Goal: Task Accomplishment & Management: Use online tool/utility

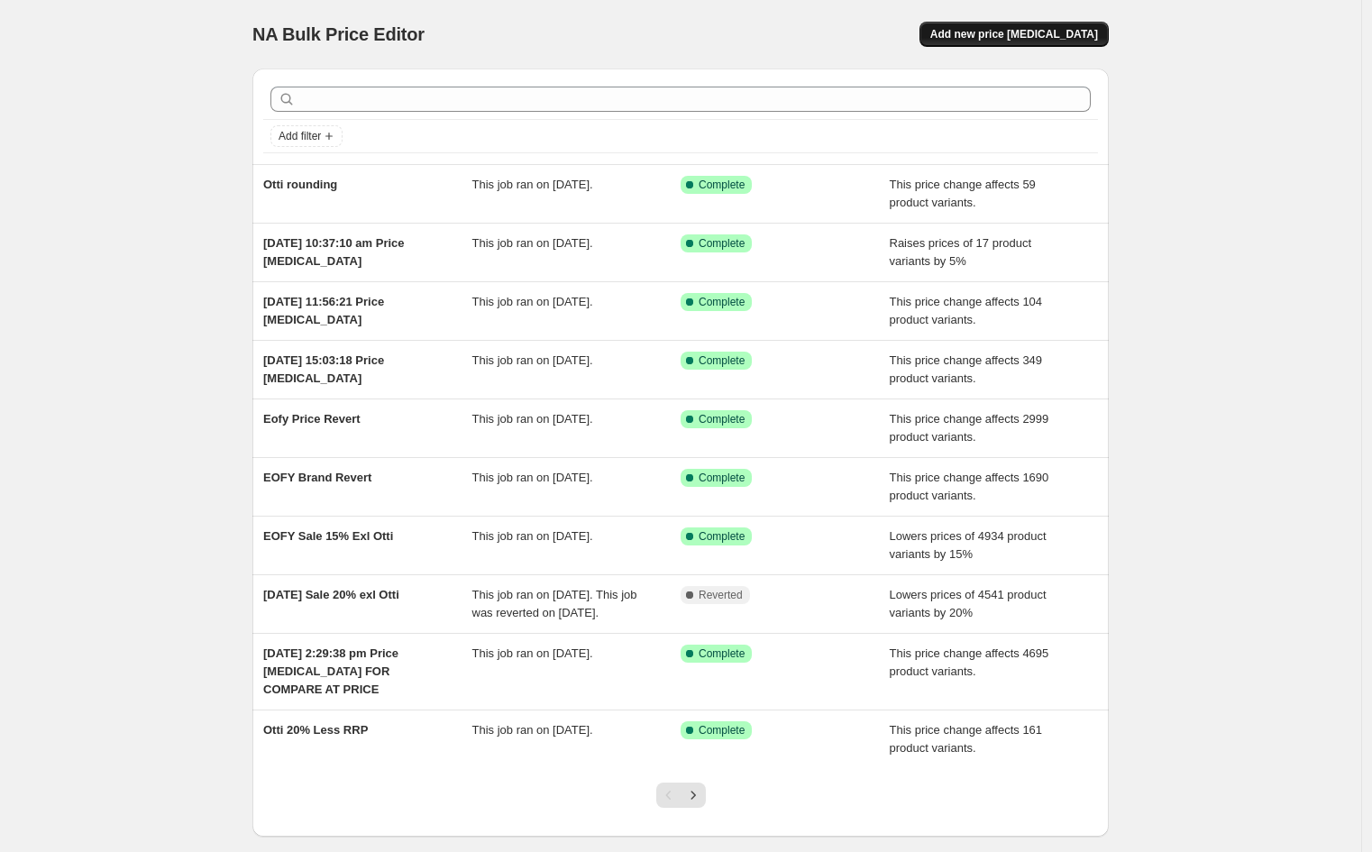
click at [1030, 41] on span "Add new price [MEDICAL_DATA]" at bounding box center [1014, 34] width 168 height 14
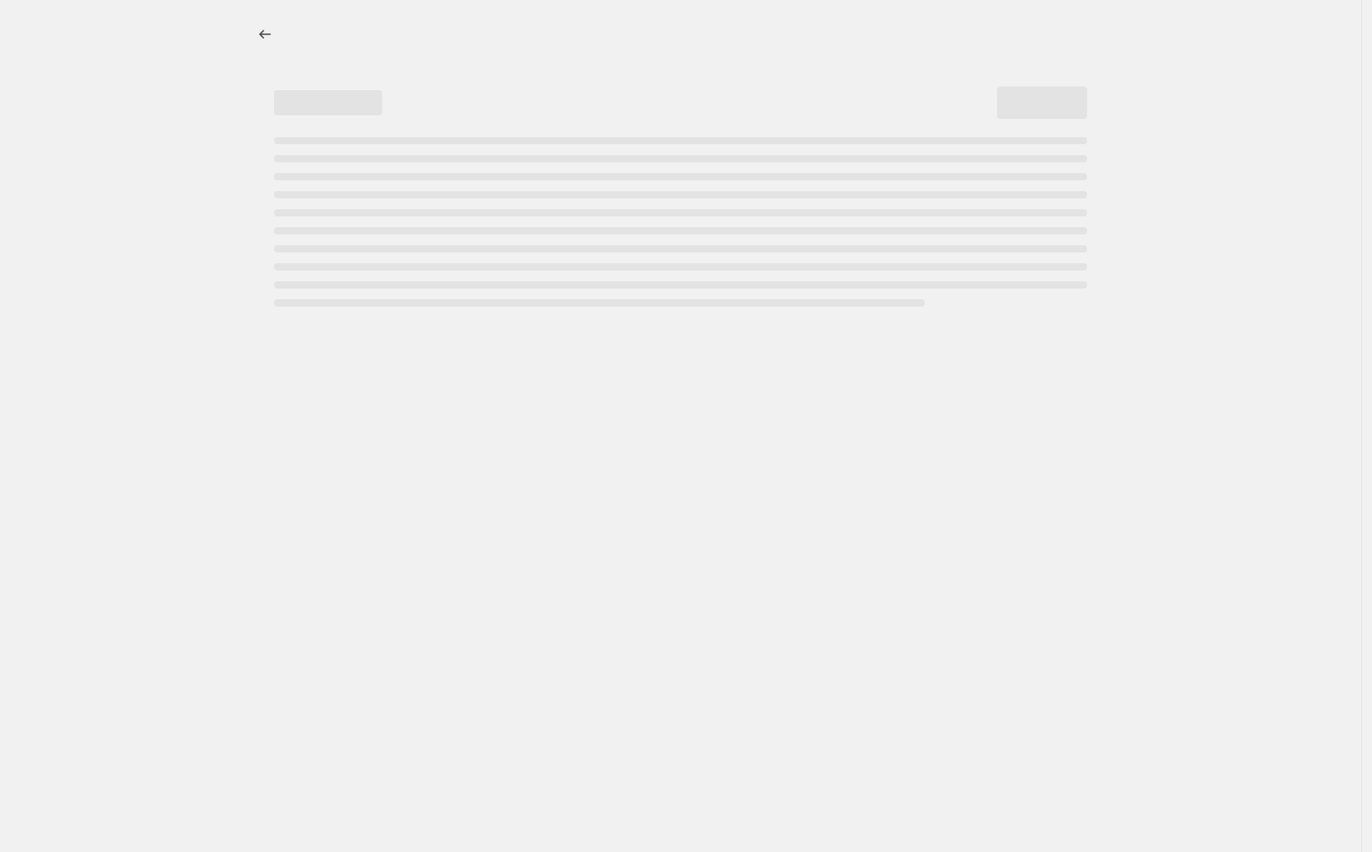
select select "percentage"
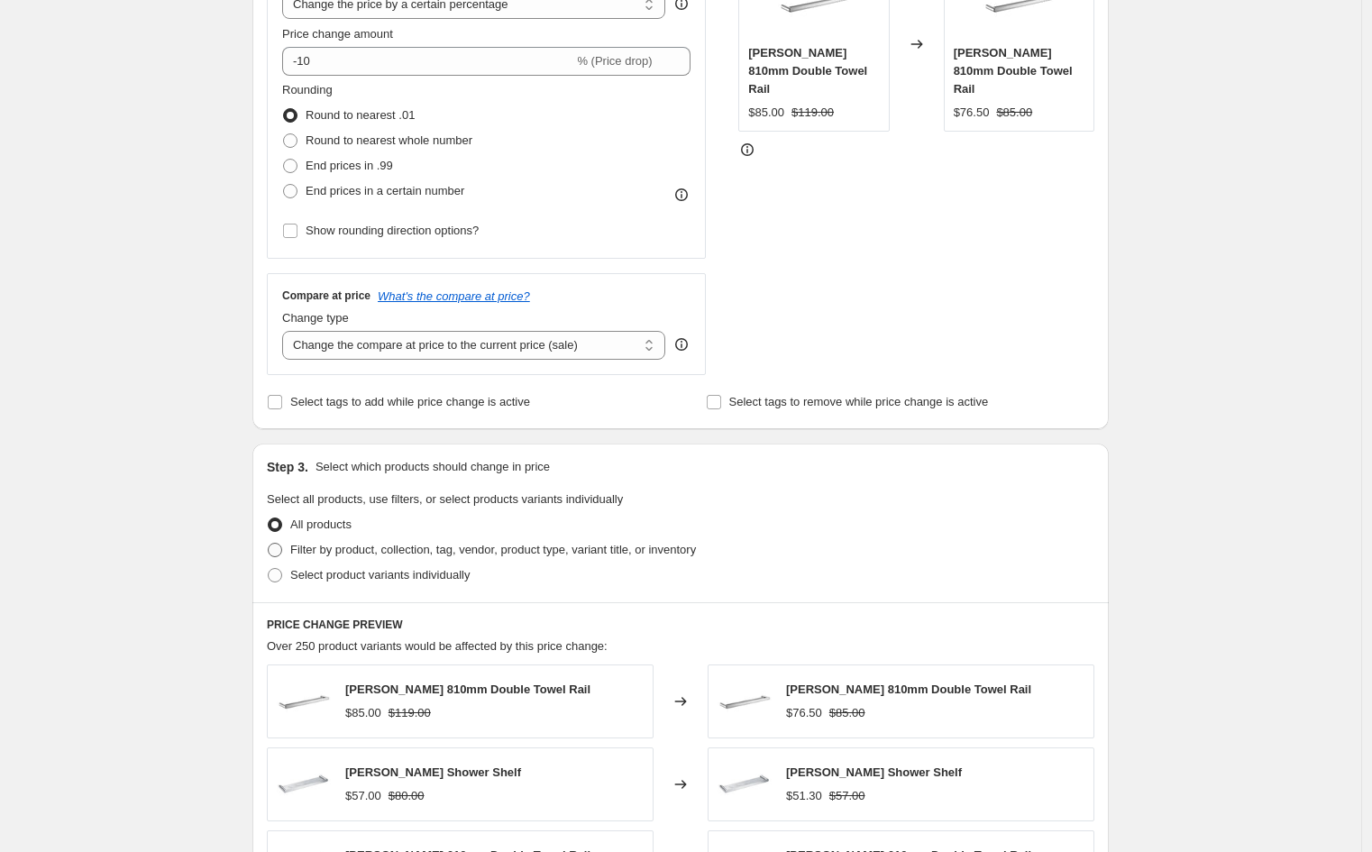
scroll to position [399, 0]
click at [475, 545] on span "Filter by product, collection, tag, vendor, product type, variant title, or inv…" at bounding box center [493, 549] width 406 height 14
click at [269, 543] on input "Filter by product, collection, tag, vendor, product type, variant title, or inv…" at bounding box center [268, 542] width 1 height 1
radio input "true"
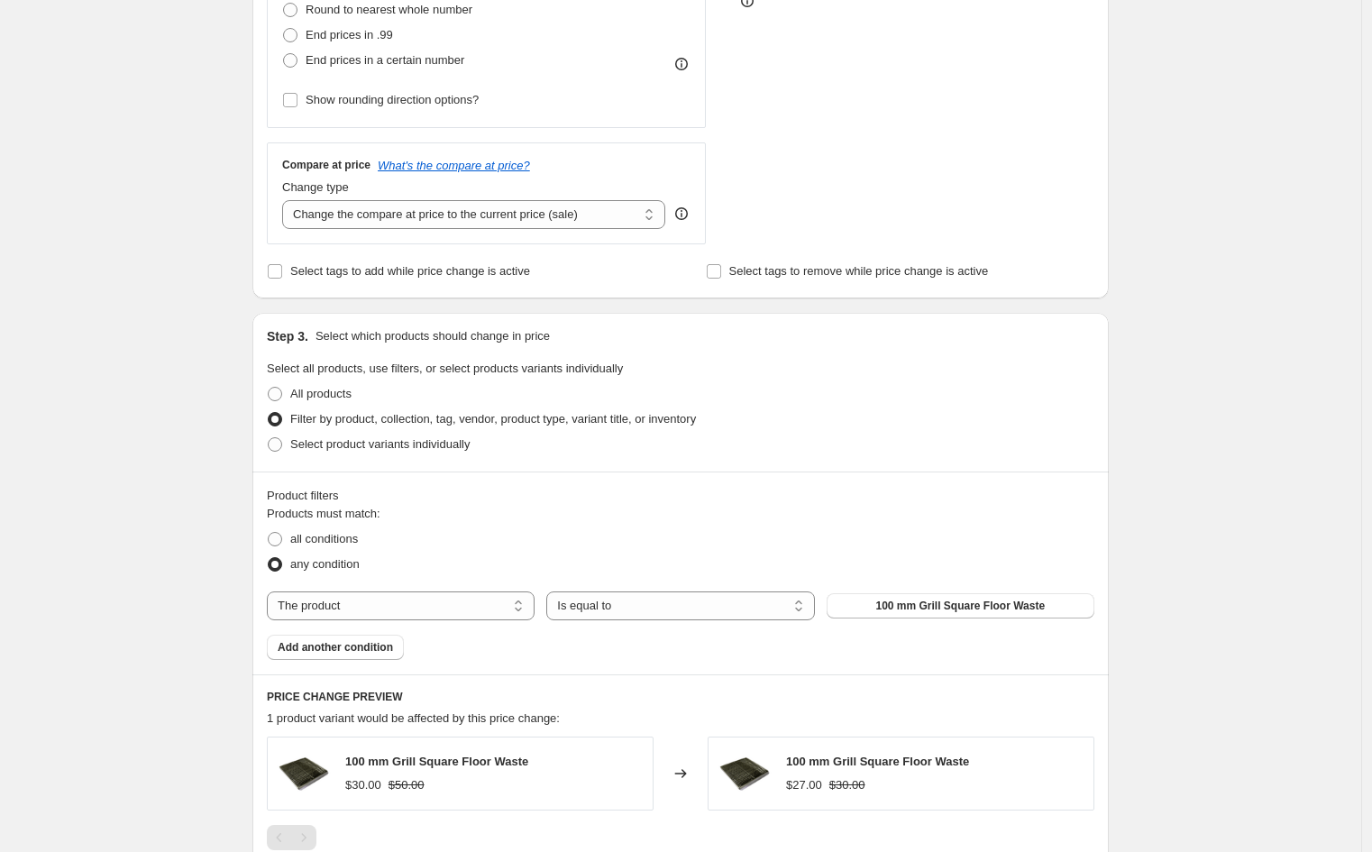
scroll to position [530, 0]
click at [461, 604] on select "The product The product's collection The product's tag The product's vendor The…" at bounding box center [401, 604] width 268 height 29
select select "vendor"
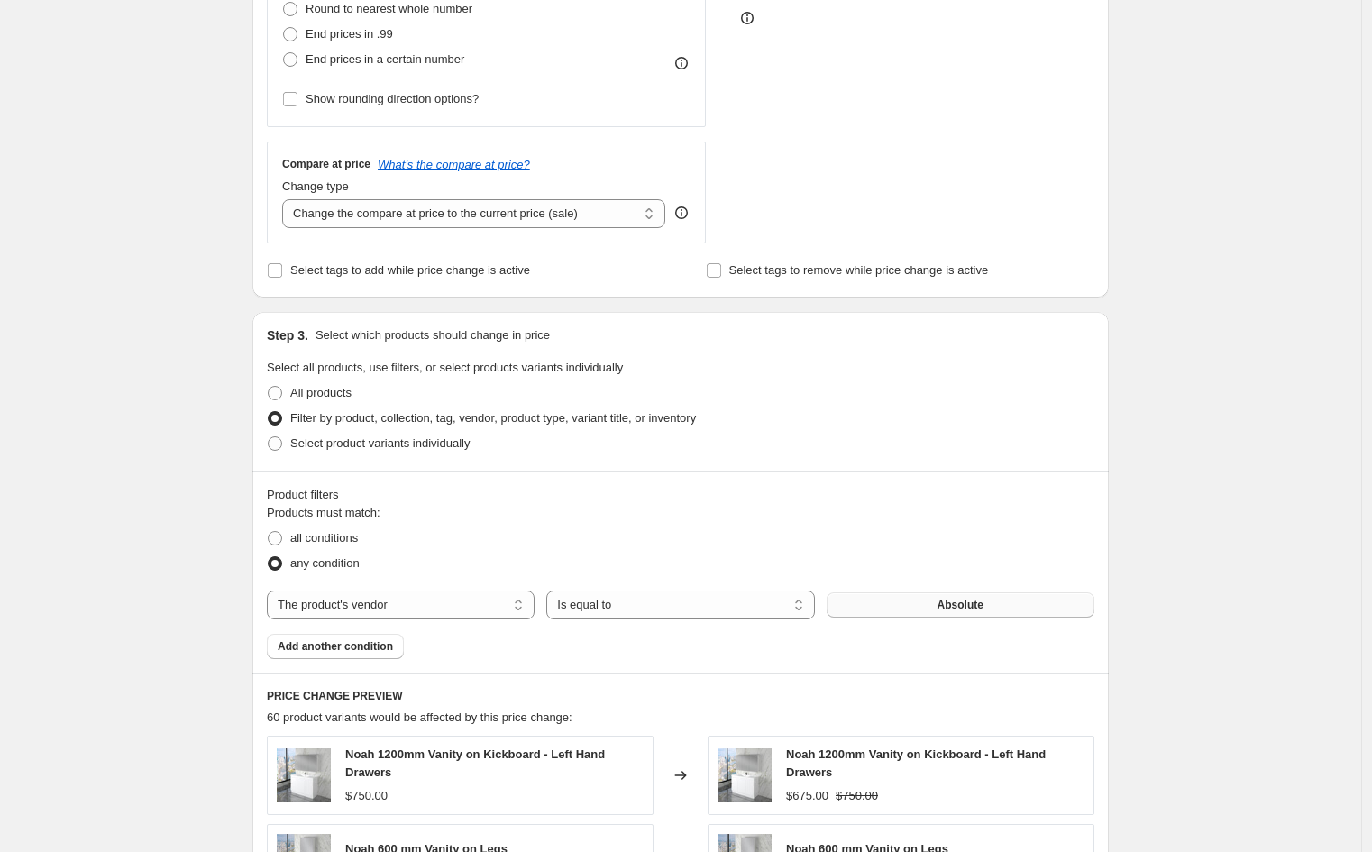
click at [932, 604] on button "Absolute" at bounding box center [960, 604] width 268 height 25
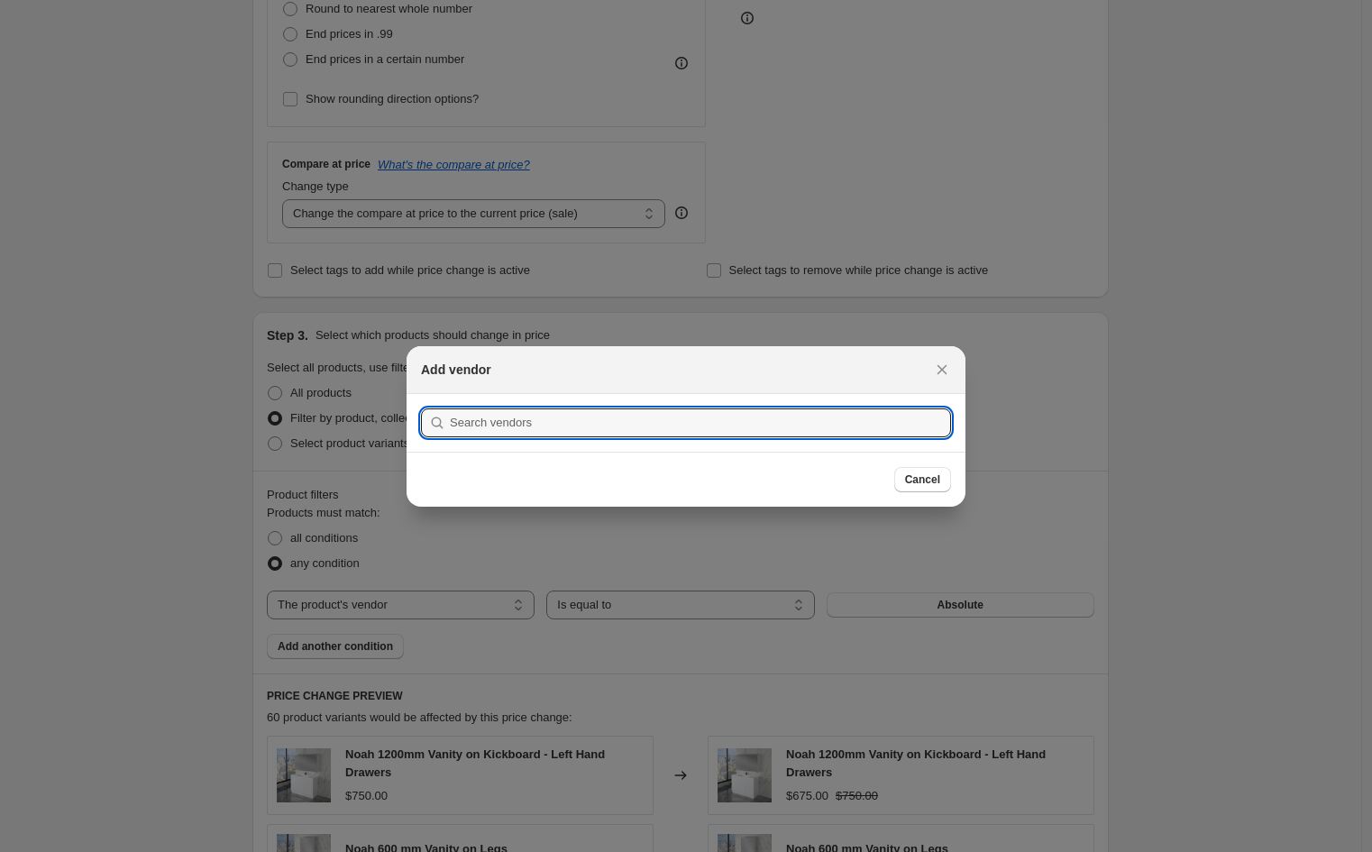
click at [701, 614] on div at bounding box center [686, 426] width 1372 height 852
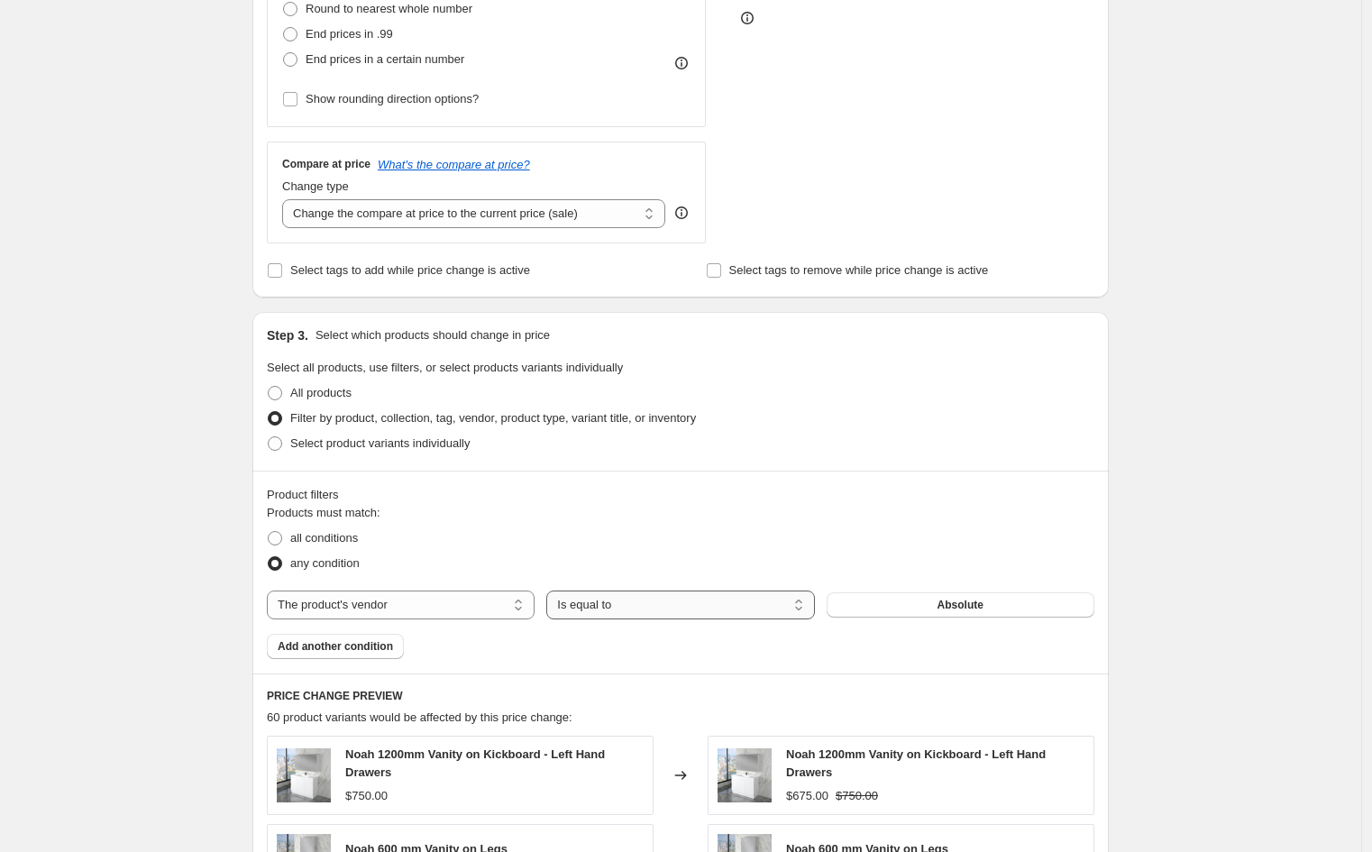
click at [701, 614] on select "Is equal to Is not equal to" at bounding box center [680, 604] width 268 height 29
click at [701, 607] on select "Is equal to Is not equal to" at bounding box center [680, 604] width 268 height 29
click at [848, 604] on button "Absolute" at bounding box center [960, 604] width 268 height 25
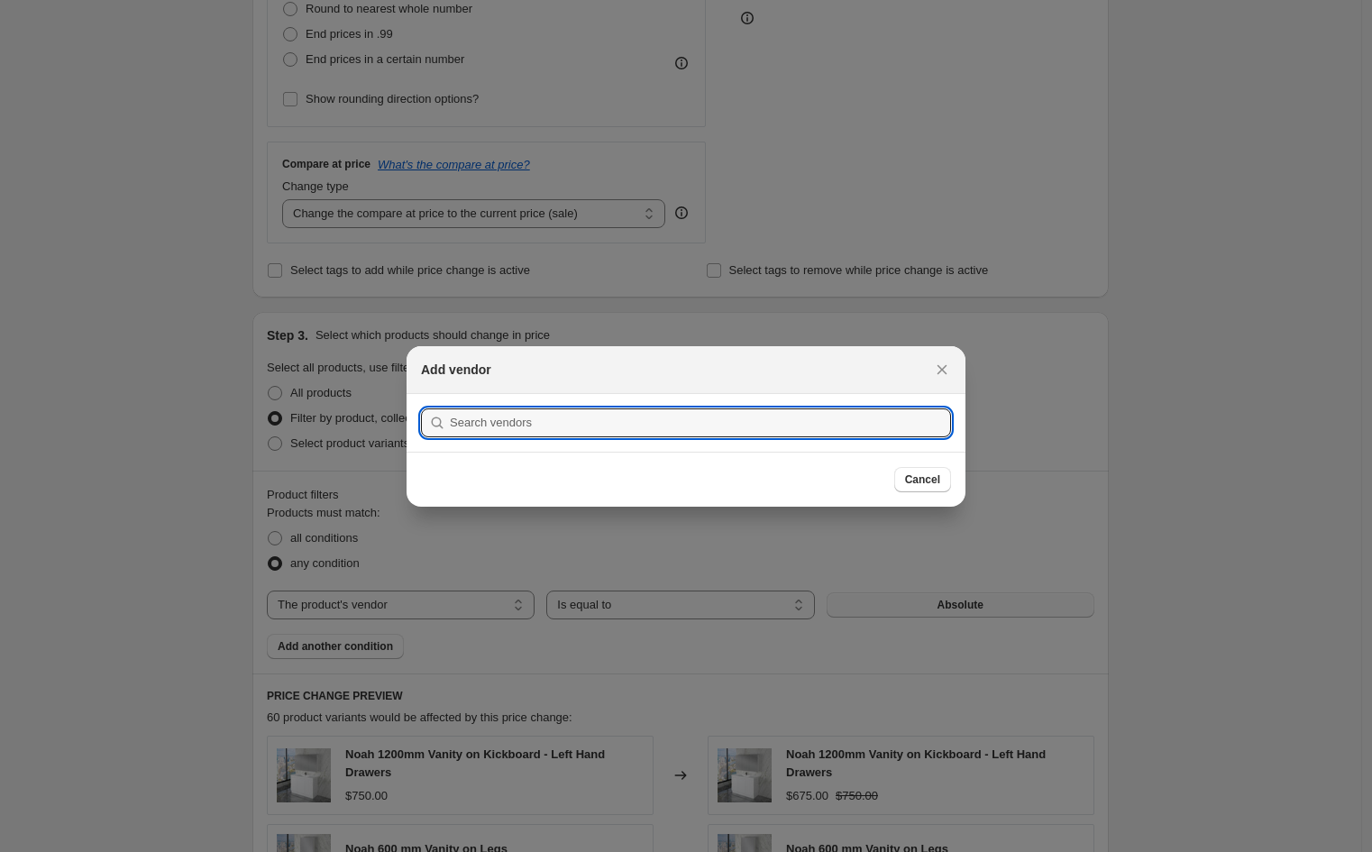
scroll to position [0, 0]
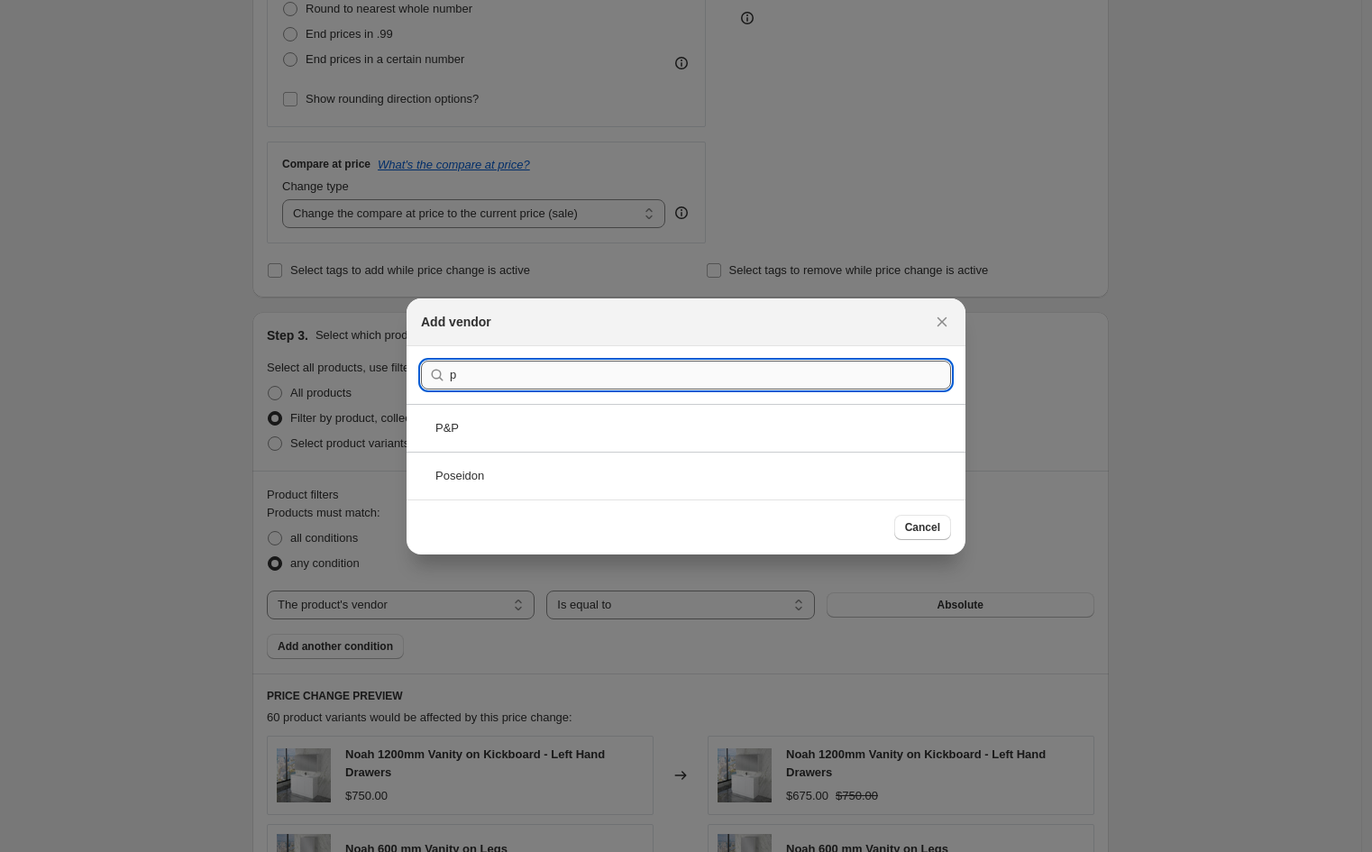
type input "p"
click at [563, 432] on div "P&P" at bounding box center [685, 428] width 559 height 48
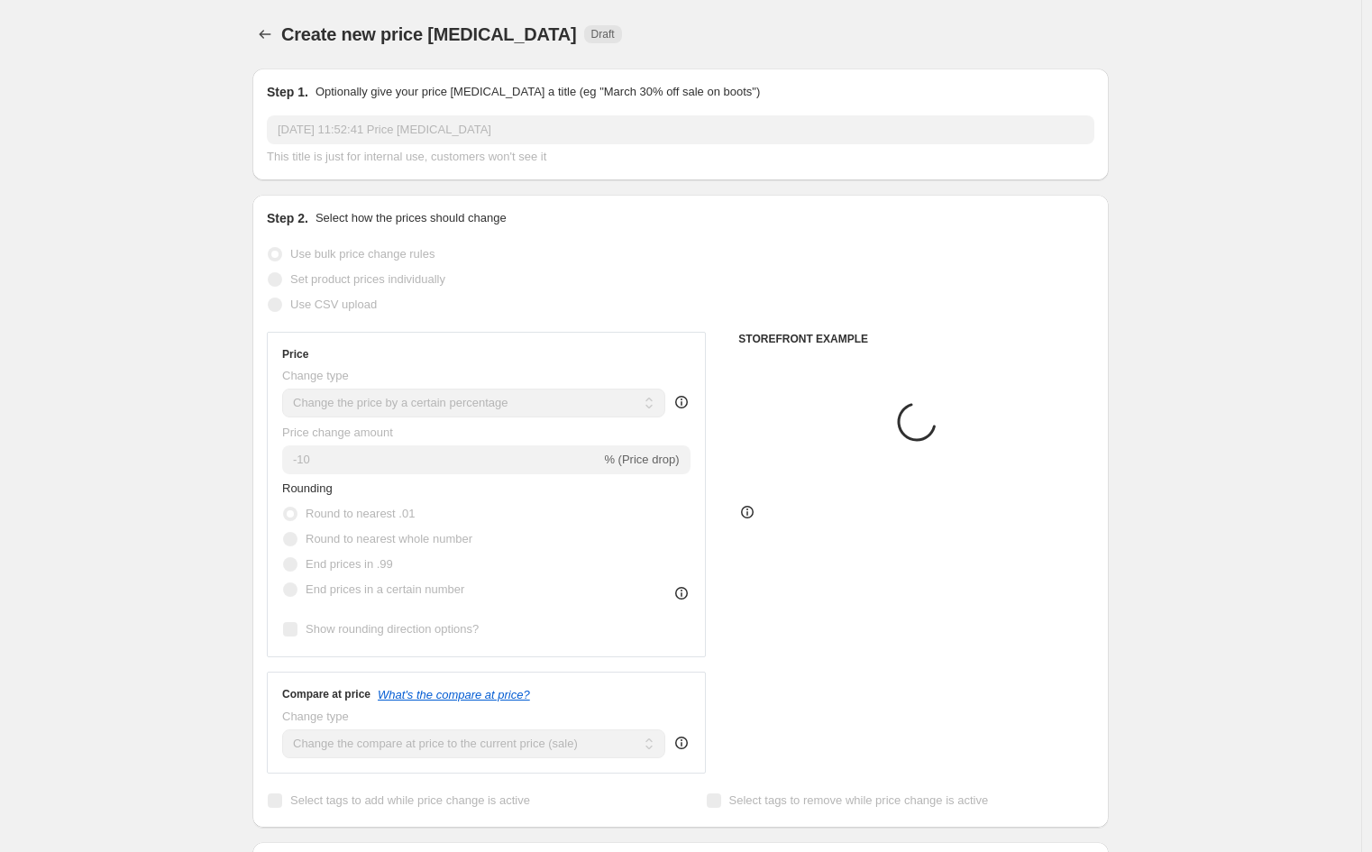
scroll to position [530, 0]
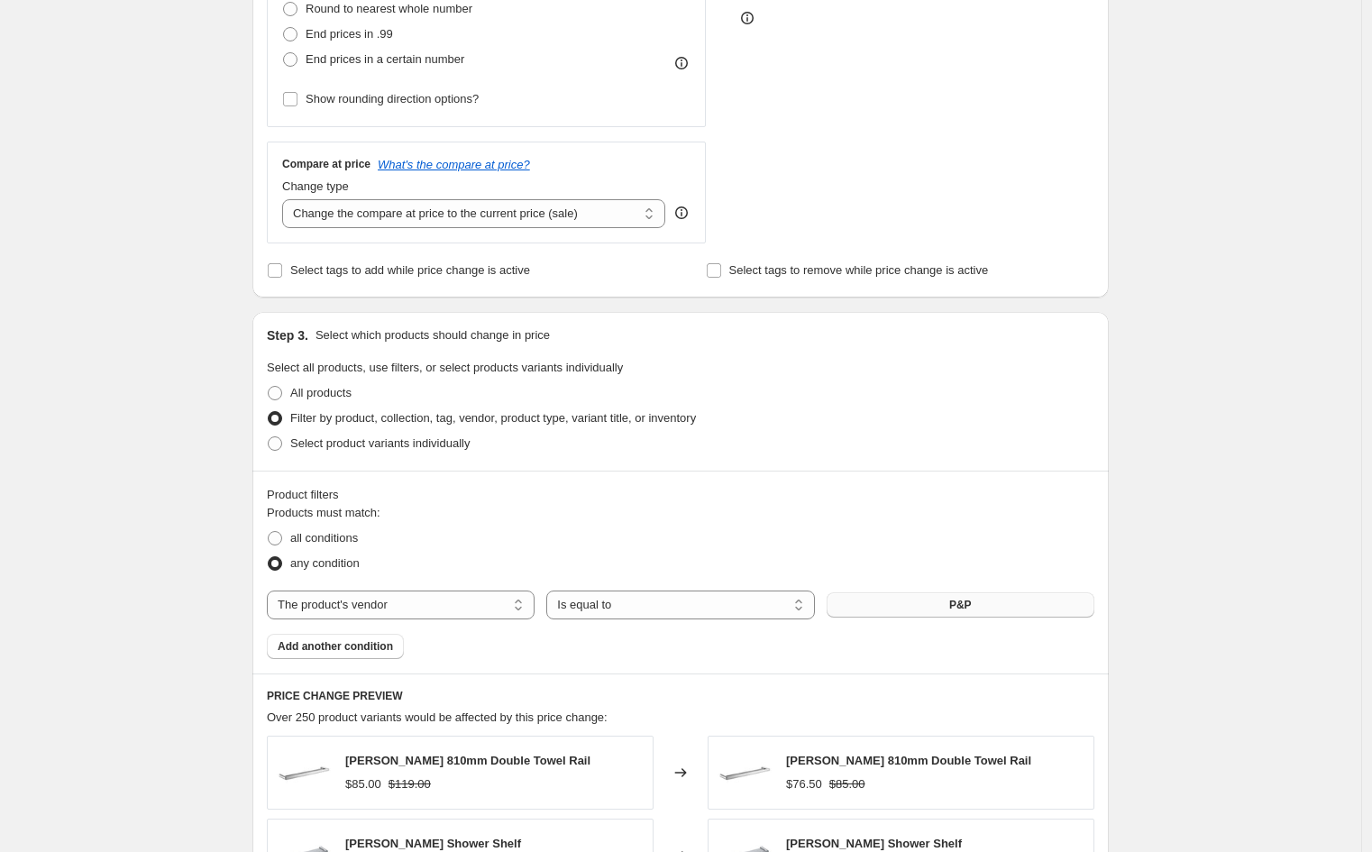
click at [1004, 594] on button "P&P" at bounding box center [960, 604] width 268 height 25
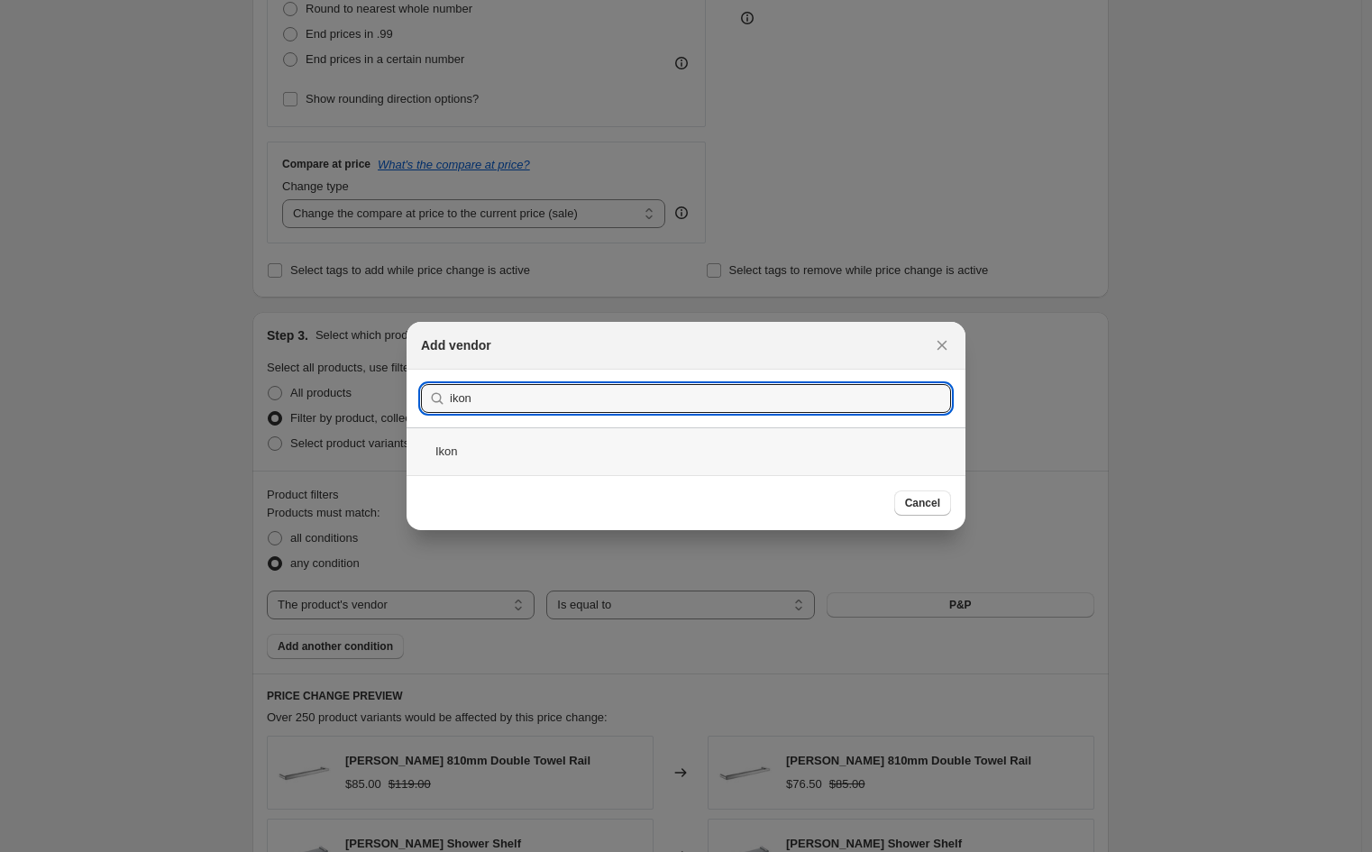
type input "ikon"
click at [514, 453] on div "Ikon" at bounding box center [685, 451] width 559 height 48
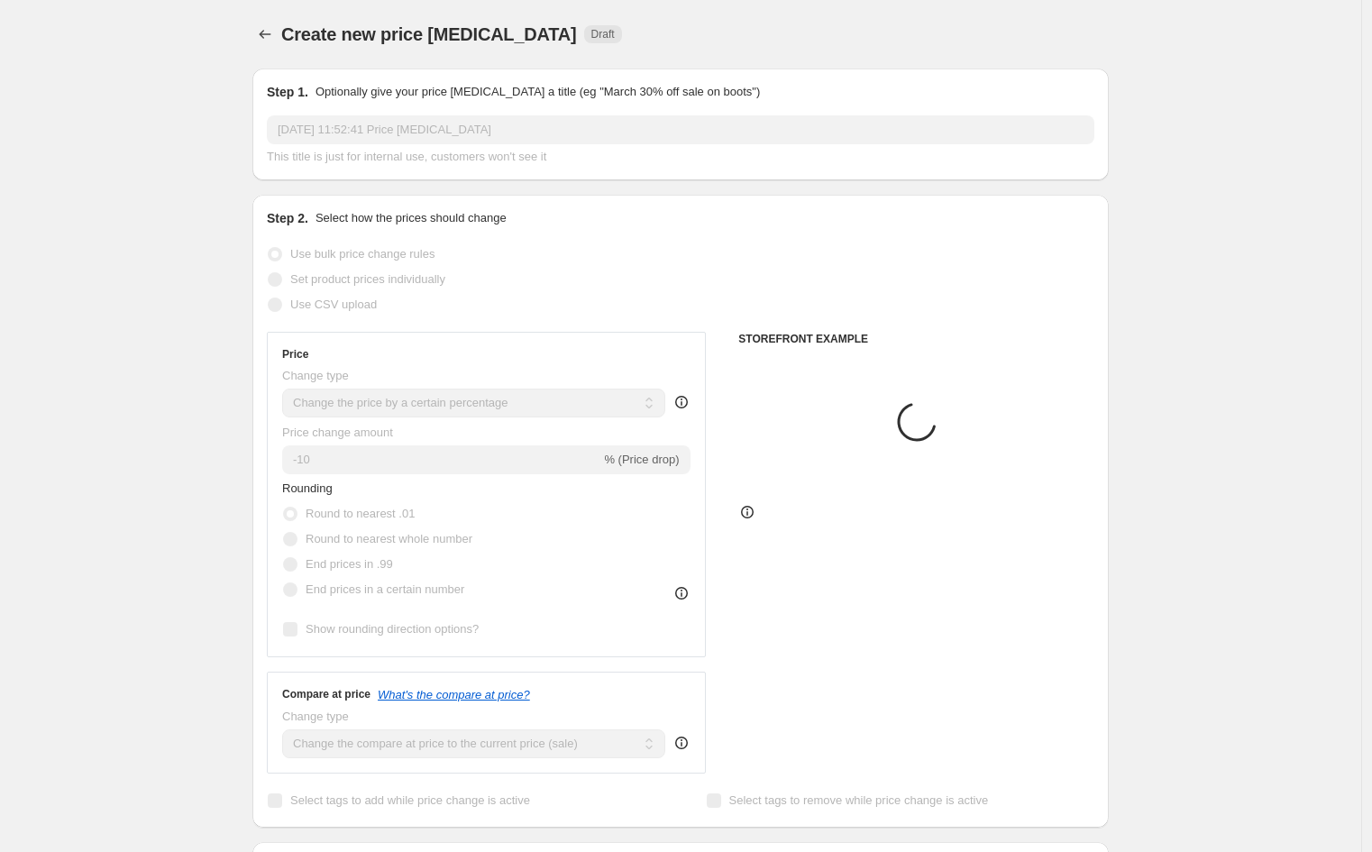
scroll to position [530, 0]
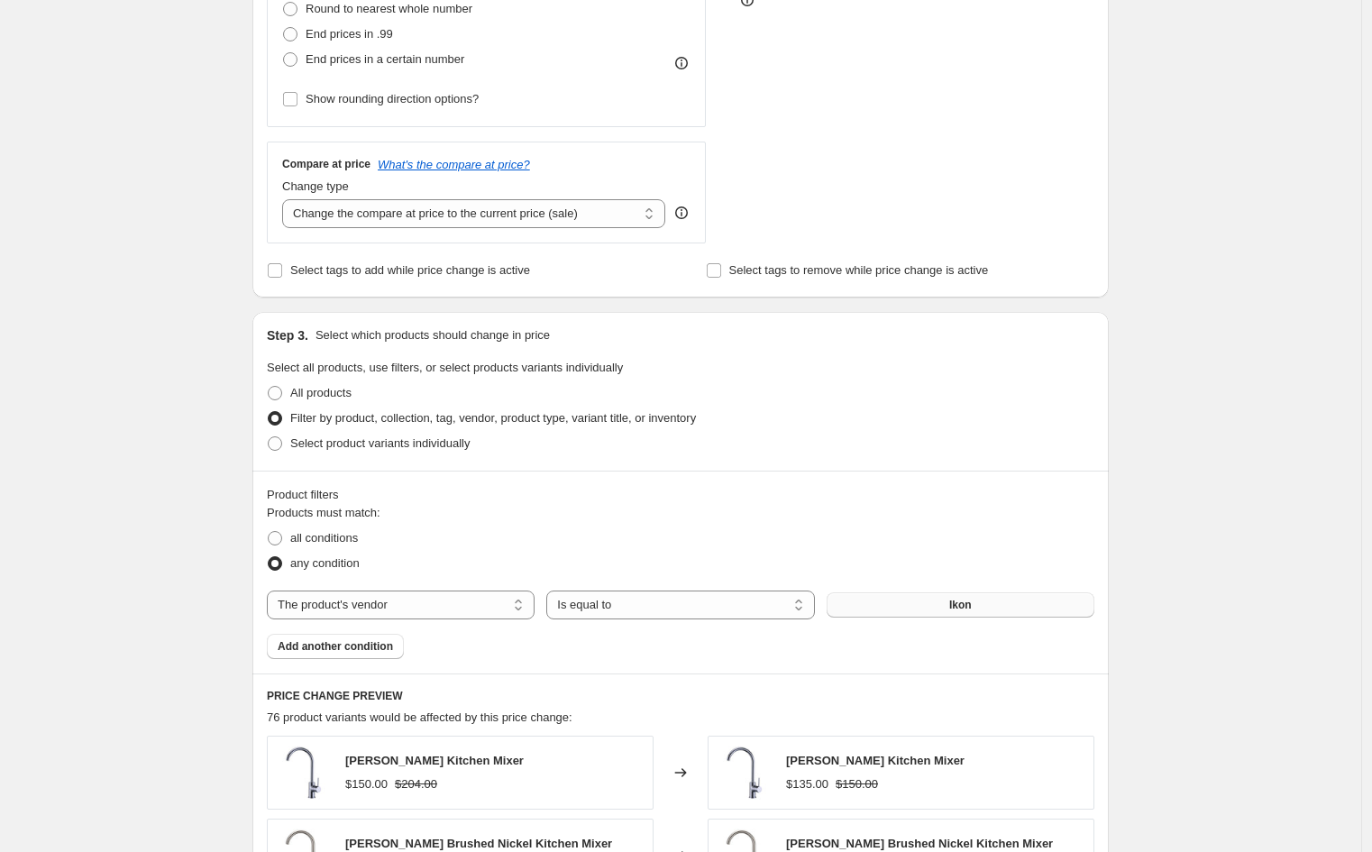
click at [940, 607] on button "Ikon" at bounding box center [960, 604] width 268 height 25
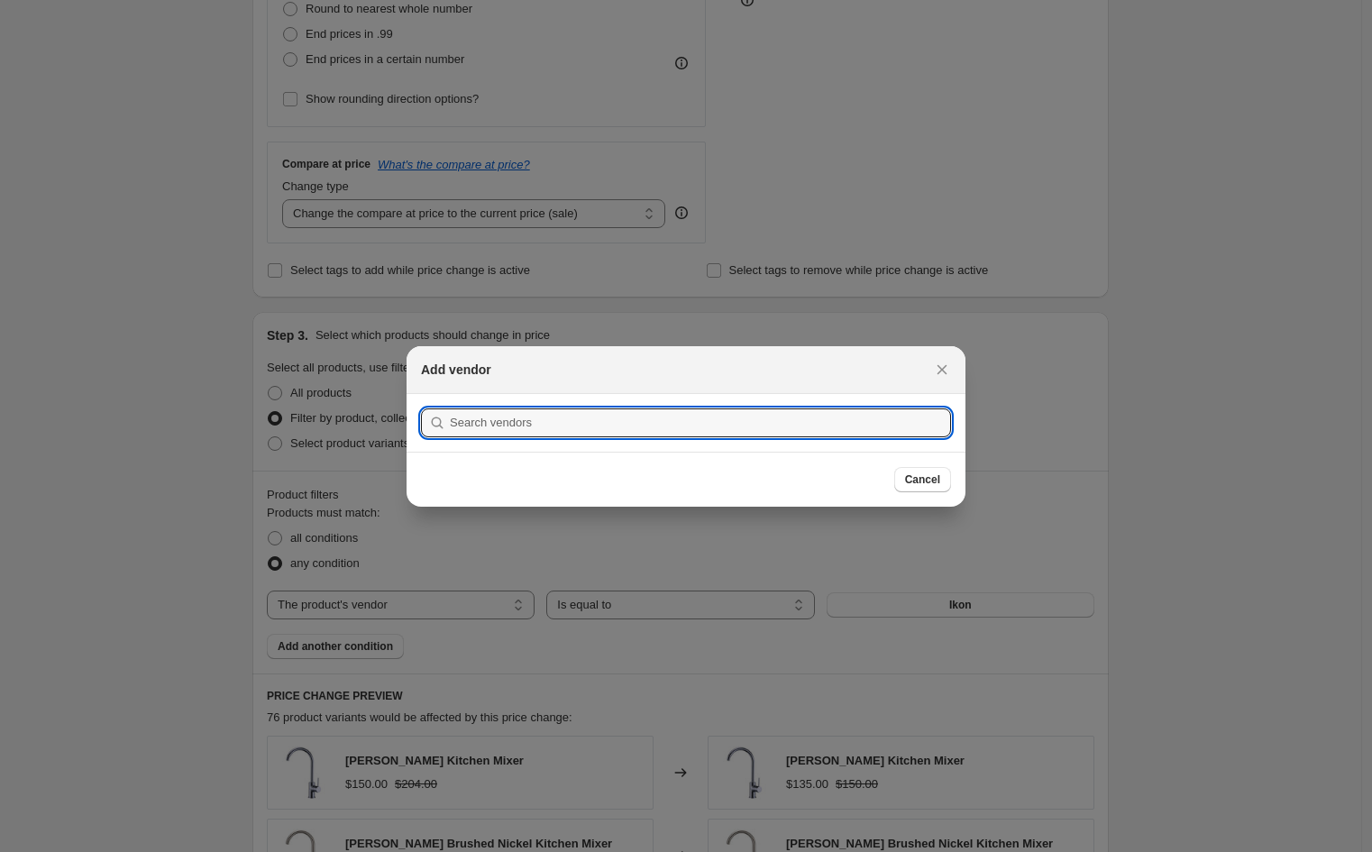
scroll to position [0, 0]
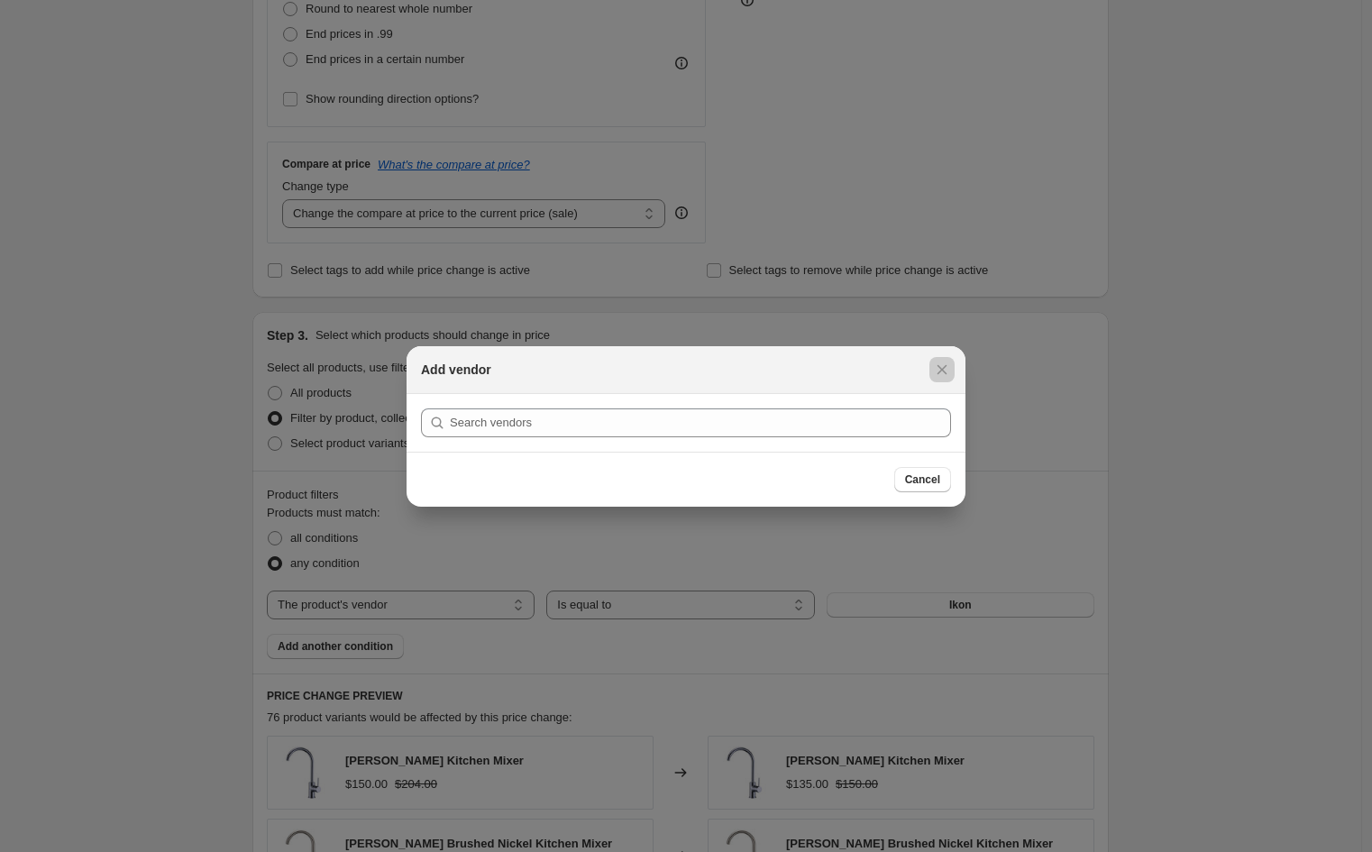
drag, startPoint x: 714, startPoint y: 656, endPoint x: 185, endPoint y: 598, distance: 532.3
click at [704, 655] on div at bounding box center [686, 426] width 1372 height 852
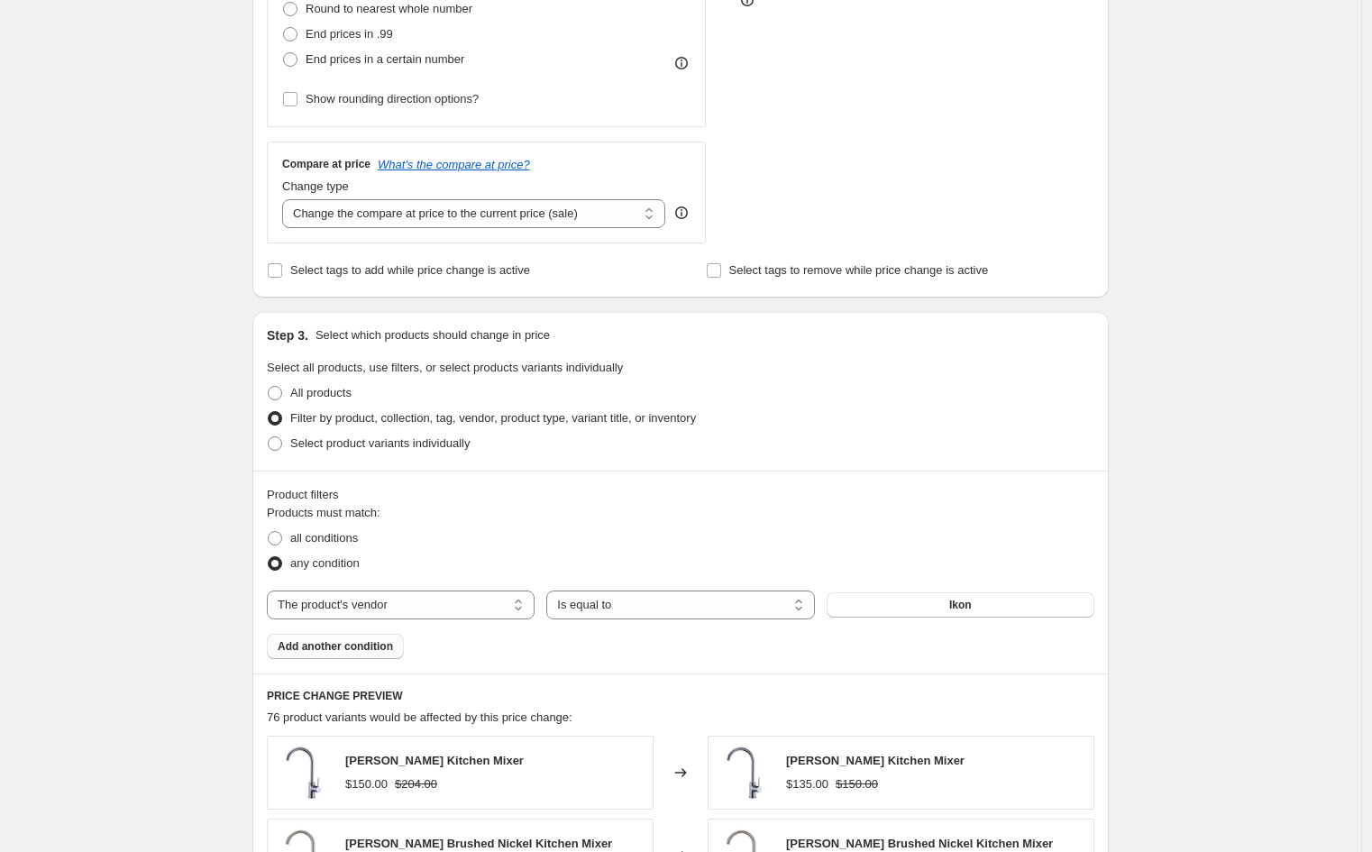
click at [337, 648] on span "Add another condition" at bounding box center [335, 646] width 115 height 14
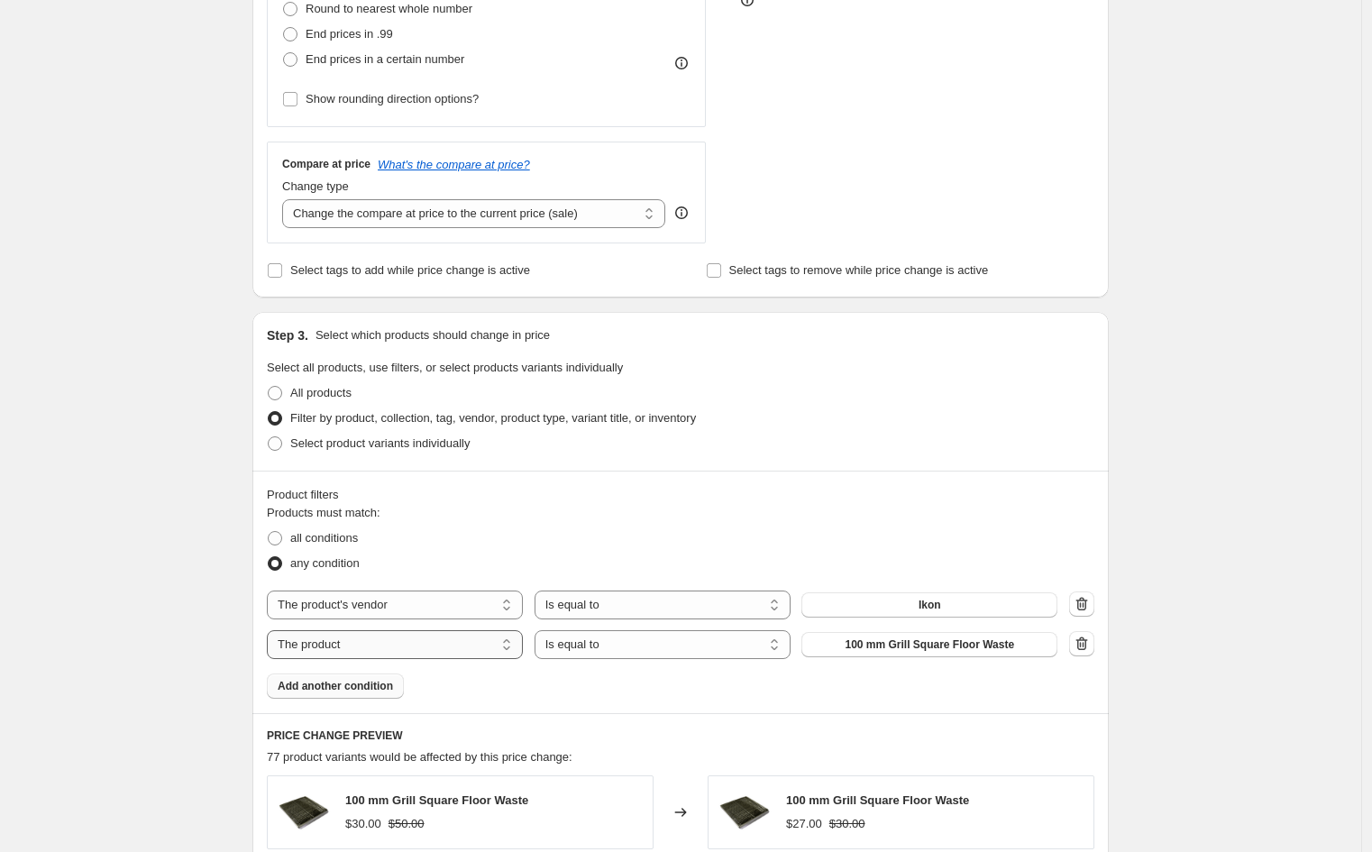
click at [413, 640] on select "The product The product's collection The product's tag The product's vendor The…" at bounding box center [395, 644] width 256 height 29
select select "vendor"
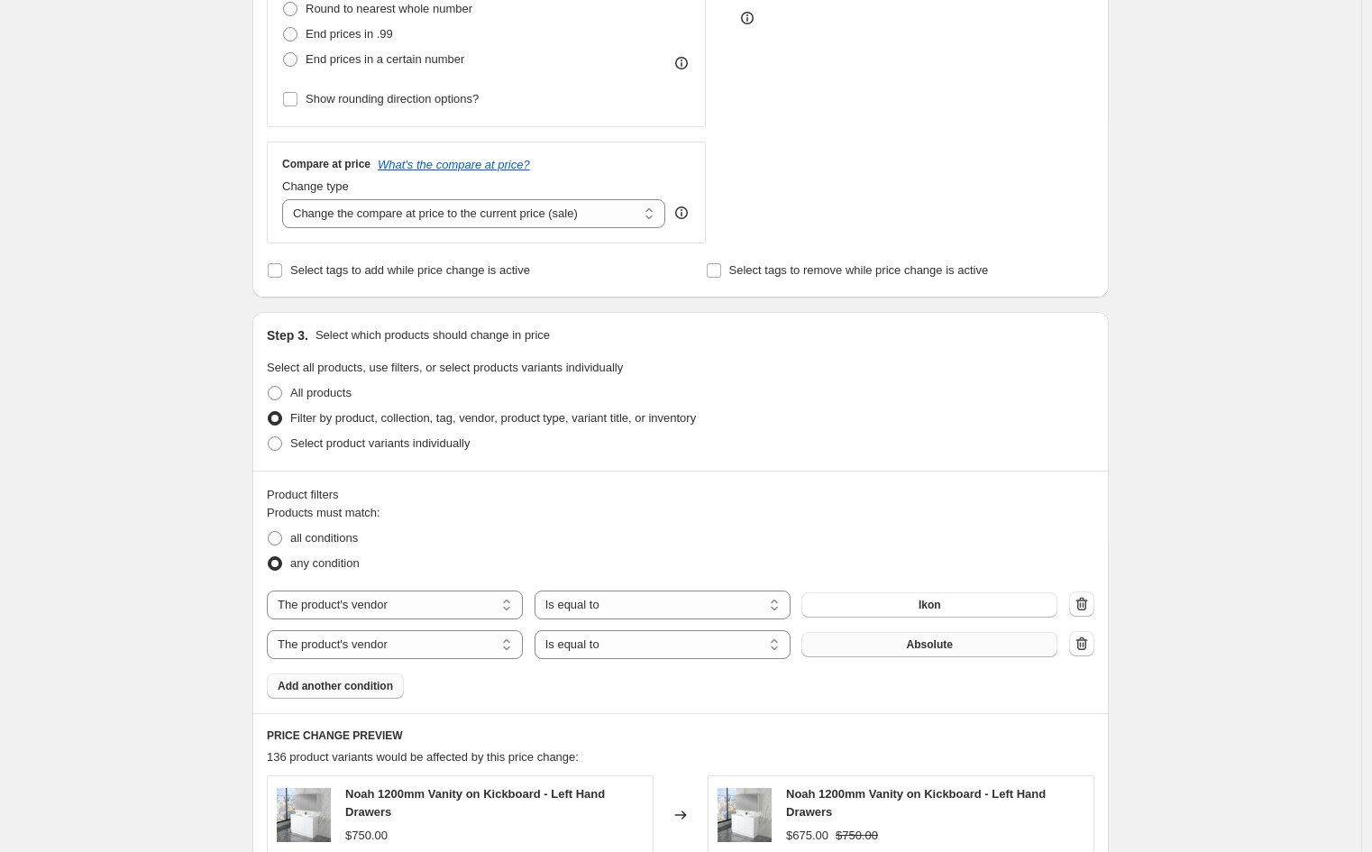
click at [972, 650] on button "Absolute" at bounding box center [929, 644] width 256 height 25
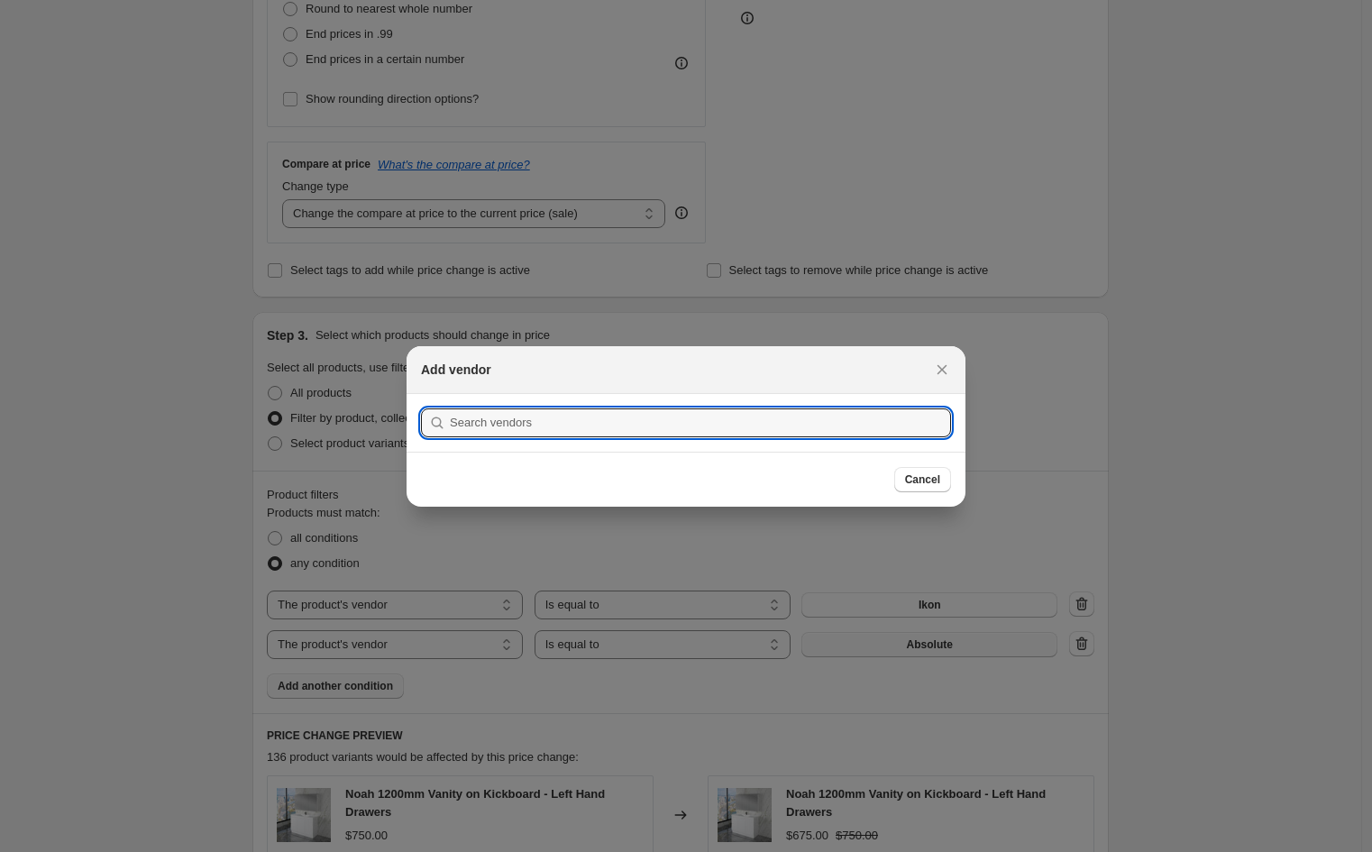
scroll to position [0, 0]
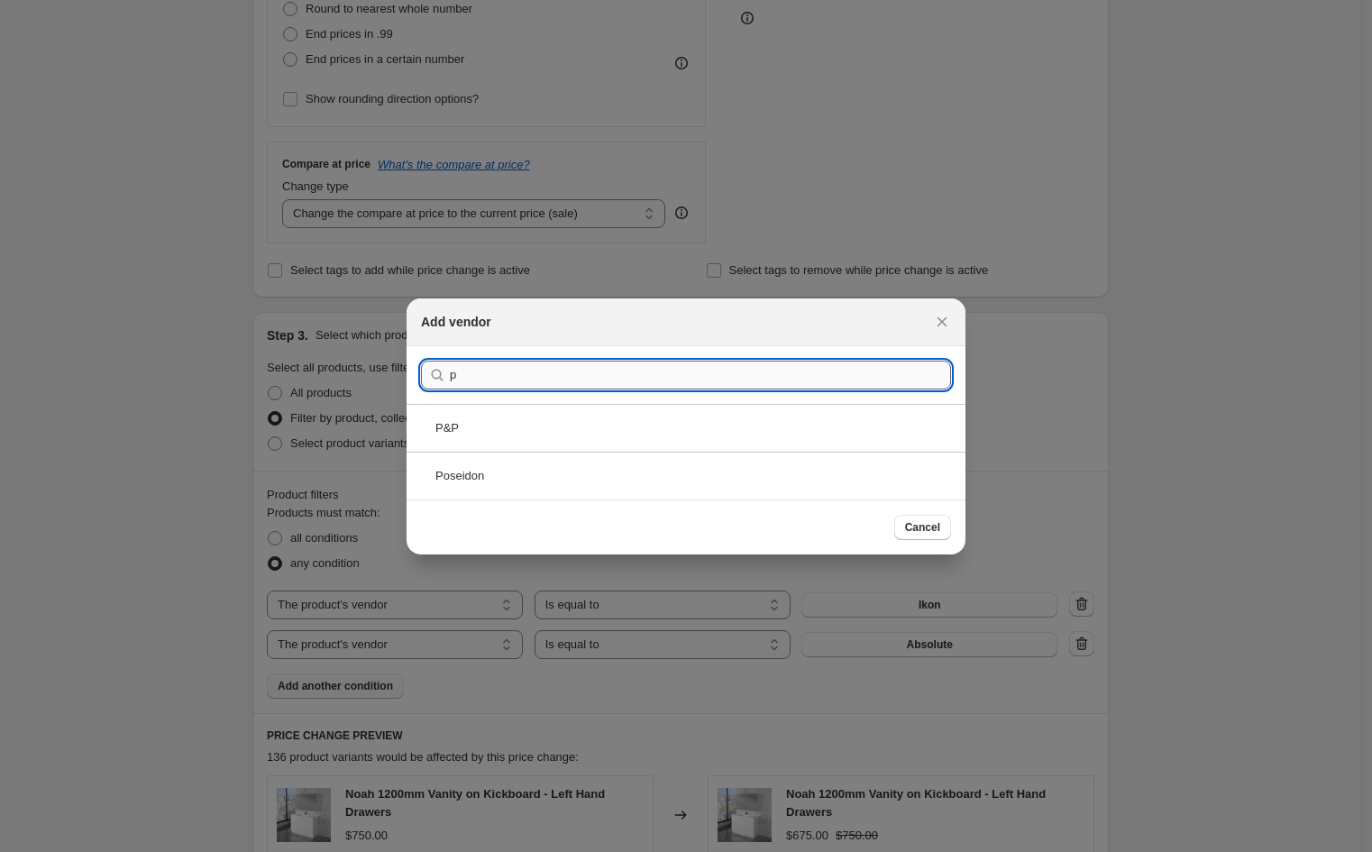
type input "p"
click at [517, 407] on div "P&P" at bounding box center [685, 428] width 559 height 48
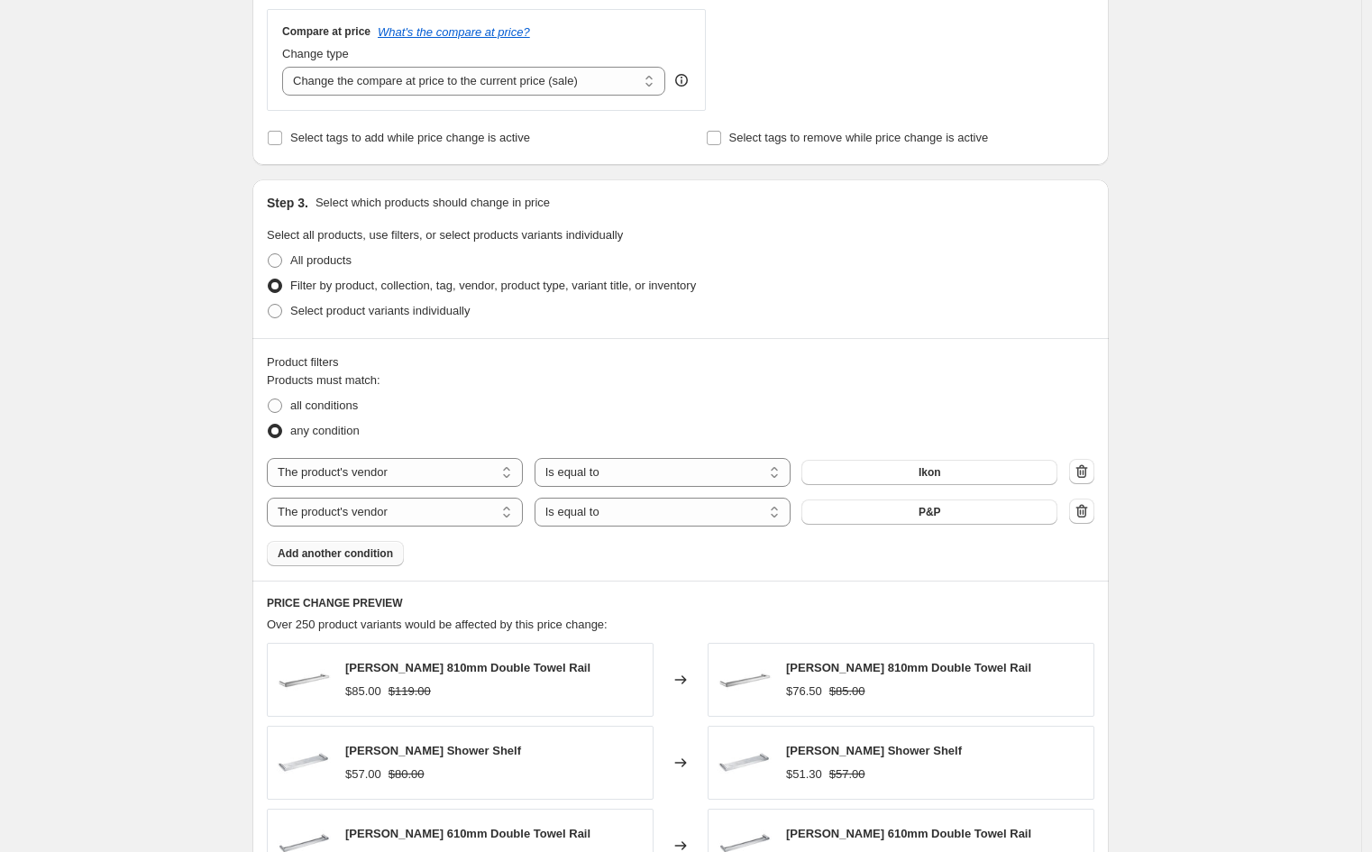
scroll to position [663, 0]
click at [328, 545] on span "Add another condition" at bounding box center [335, 552] width 115 height 14
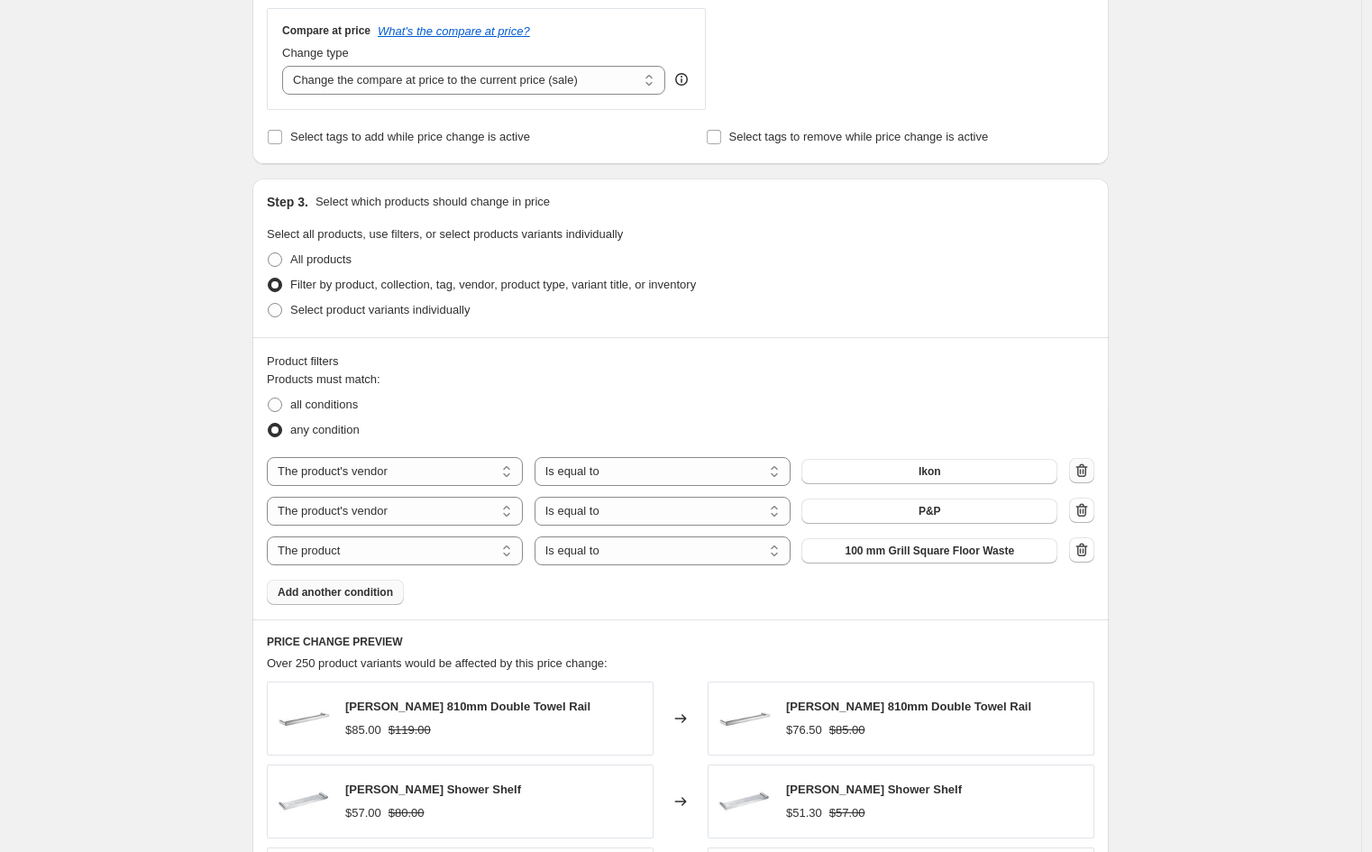
click at [1094, 470] on button "button" at bounding box center [1081, 470] width 25 height 25
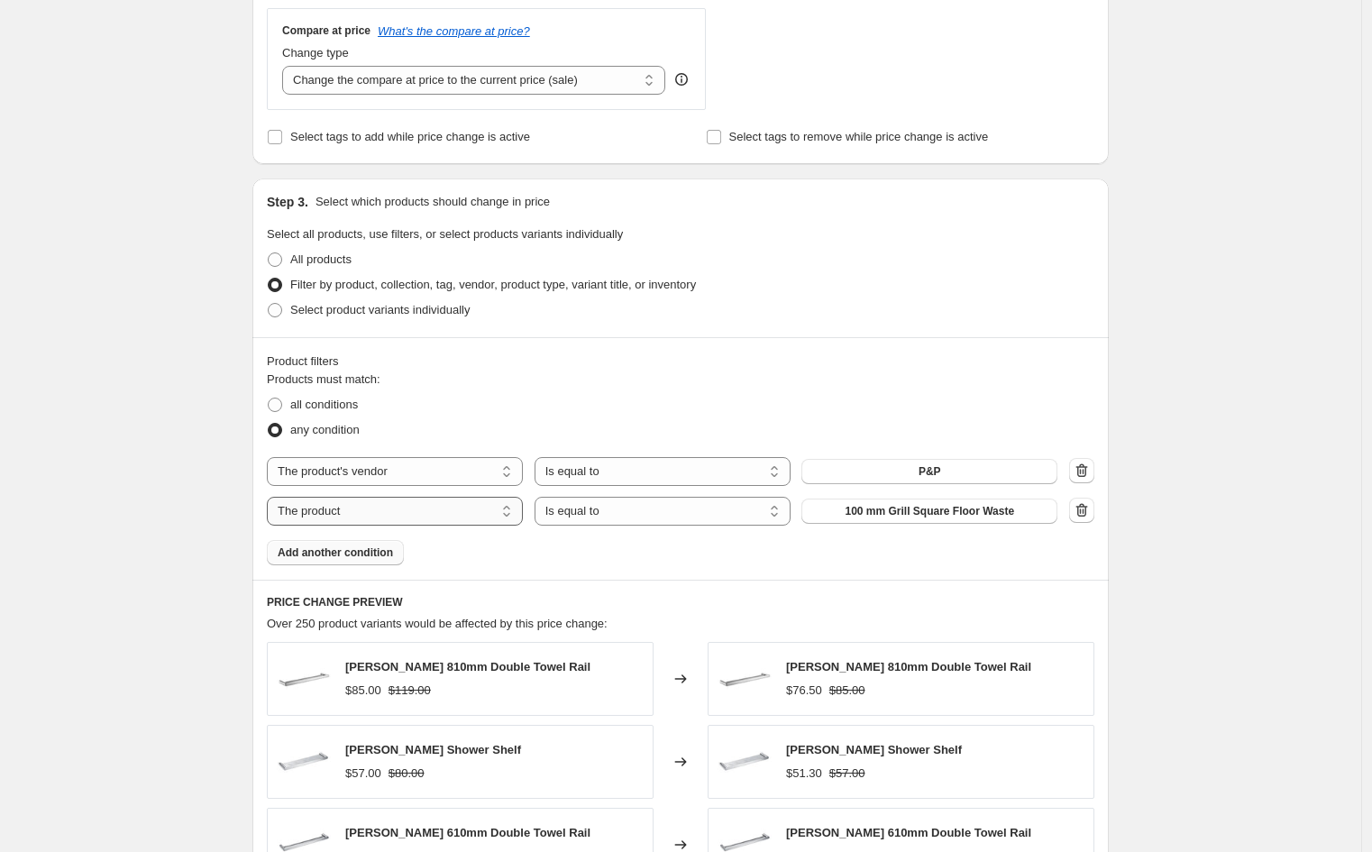
click at [358, 523] on select "The product The product's collection The product's tag The product's vendor The…" at bounding box center [395, 511] width 256 height 29
select select "tag"
click at [931, 505] on span "#100-BestSellers-90days" at bounding box center [929, 511] width 127 height 14
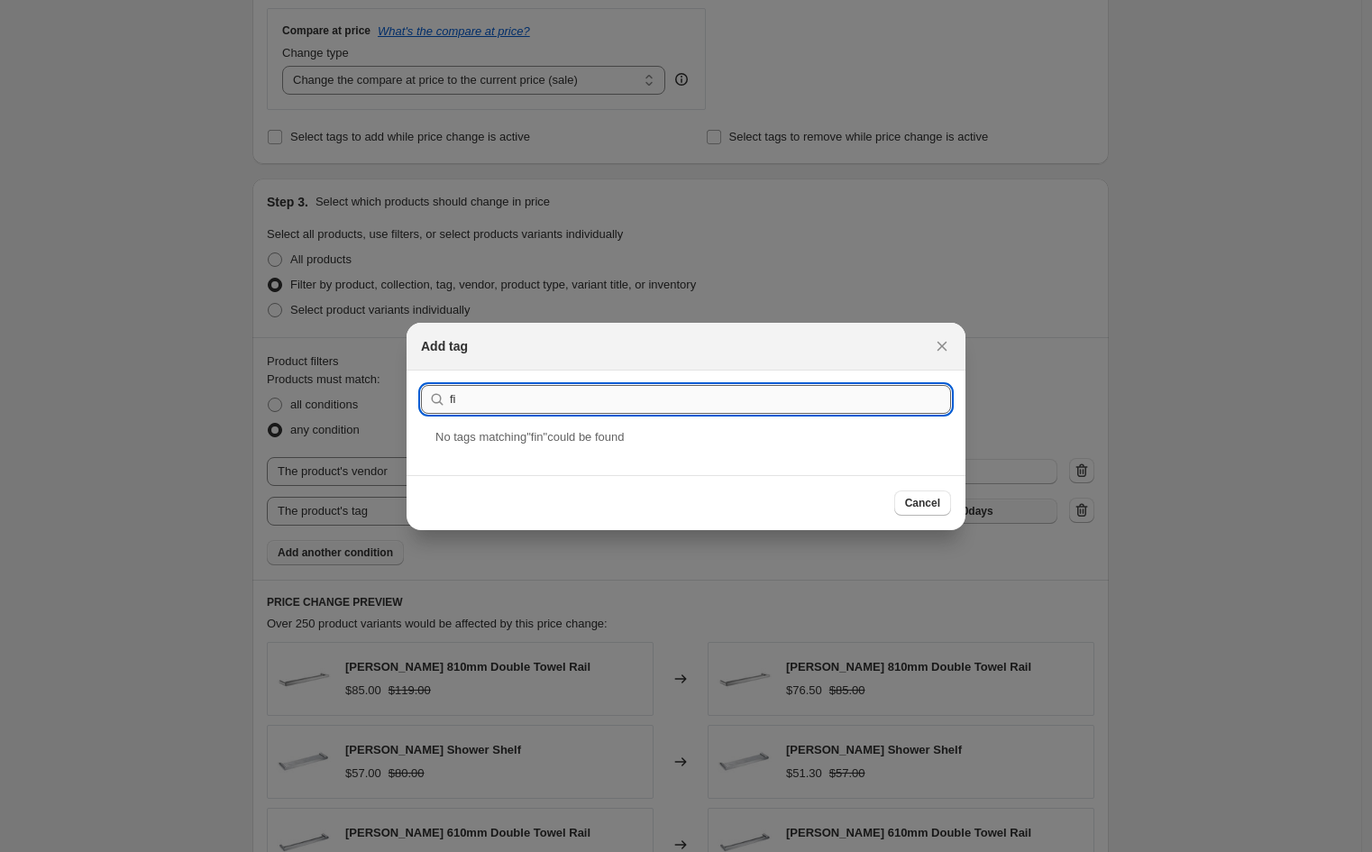
type input "f"
type input "Availability_Final Stock"
click at [518, 456] on div "Availability_Final Stock" at bounding box center [685, 451] width 559 height 48
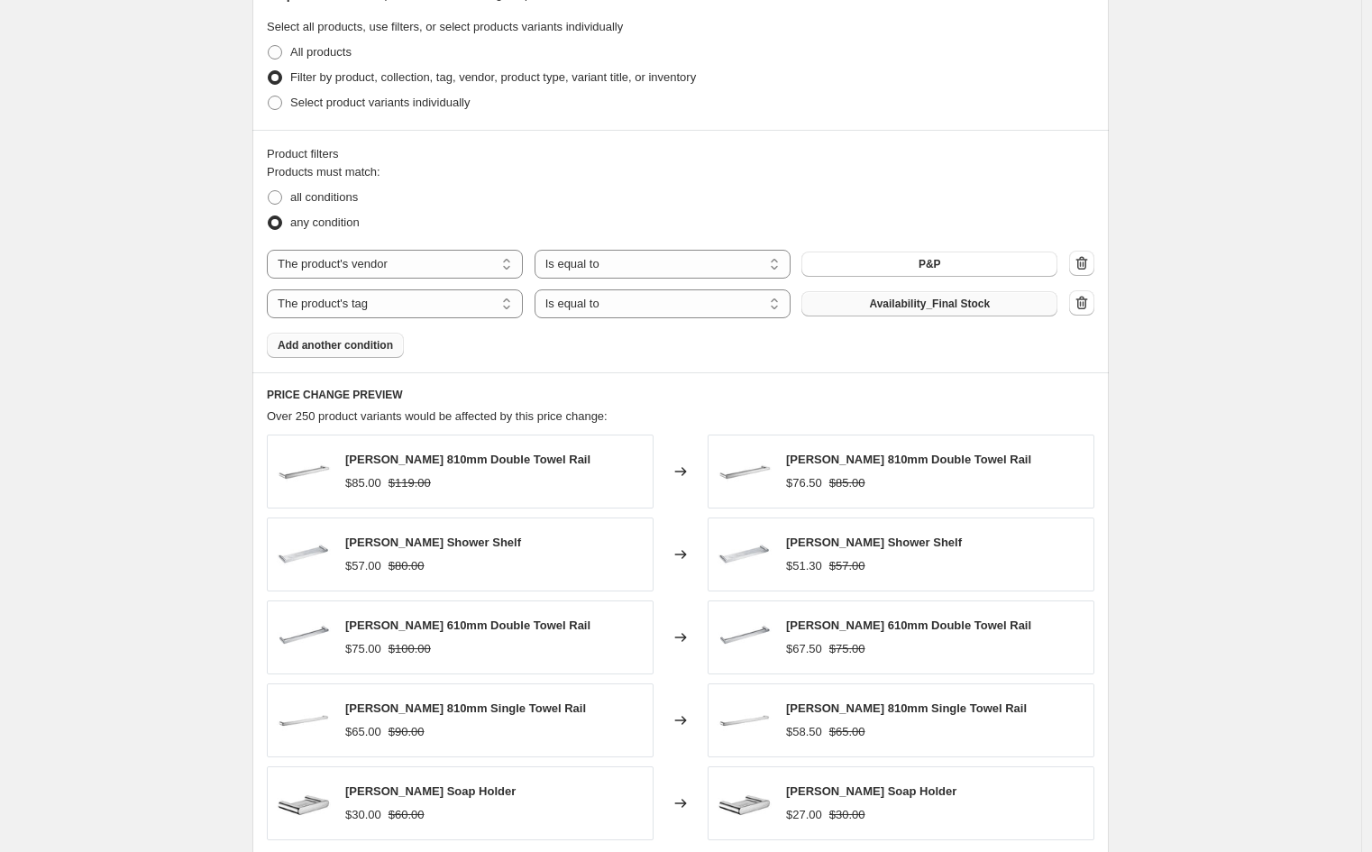
scroll to position [874, 0]
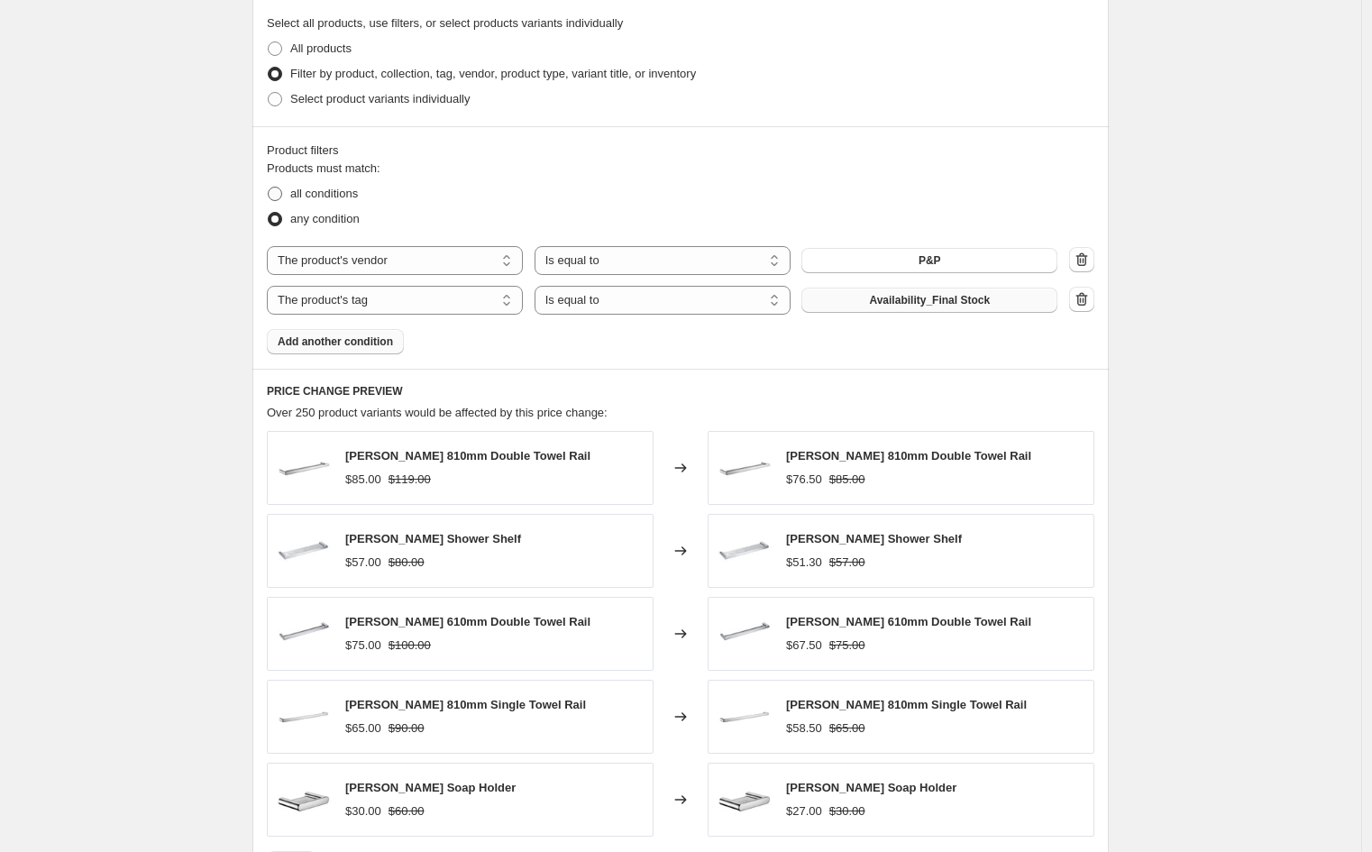
click at [346, 188] on span "all conditions" at bounding box center [324, 194] width 68 height 14
click at [269, 187] on input "all conditions" at bounding box center [268, 187] width 1 height 1
radio input "true"
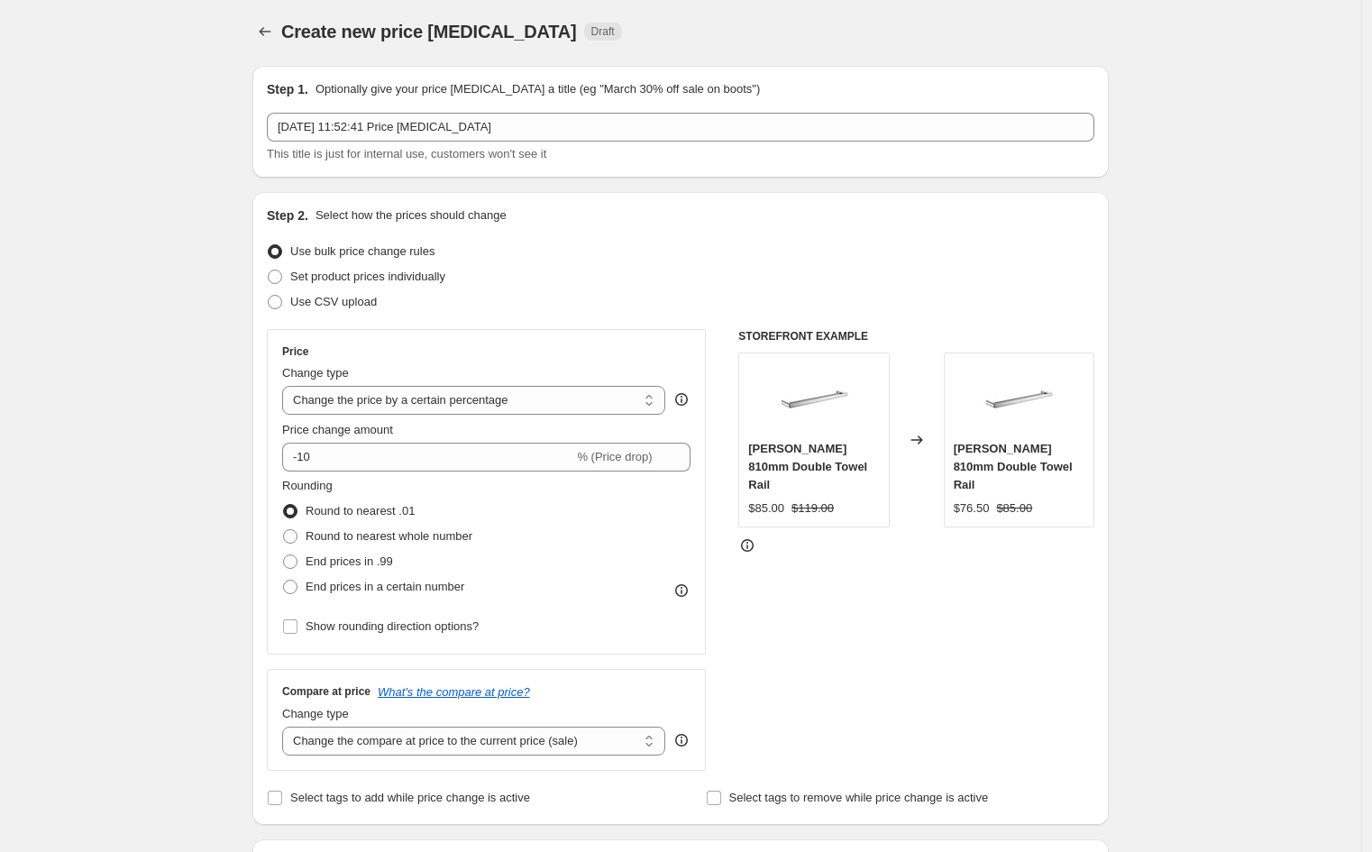
scroll to position [0, 0]
click at [564, 395] on select "Change the price to a certain amount Change the price by a certain amount Chang…" at bounding box center [473, 402] width 383 height 29
select select "bcap"
click at [287, 388] on select "Change the price to a certain amount Change the price by a certain amount Chang…" at bounding box center [473, 402] width 383 height 29
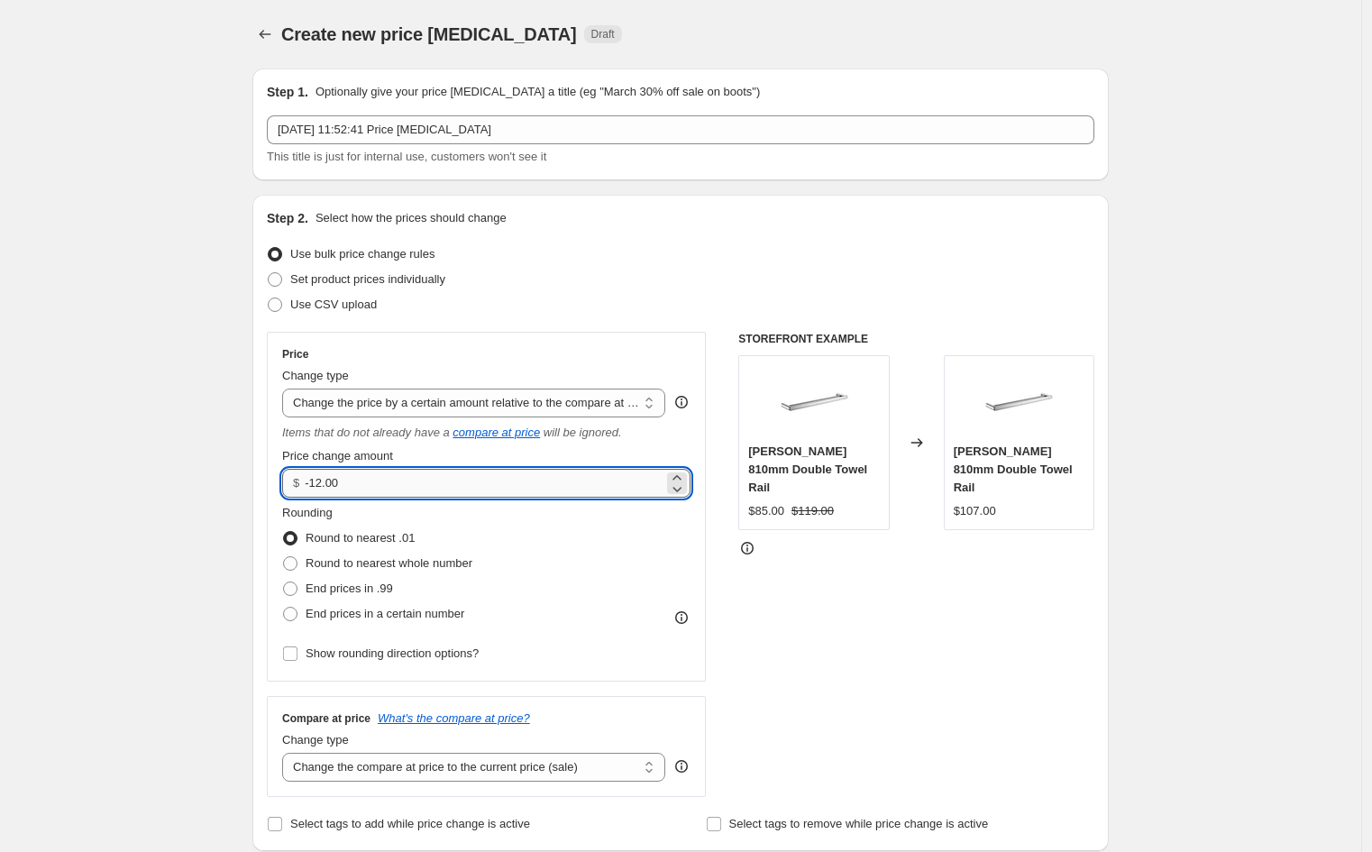
click at [392, 485] on input "-12.00" at bounding box center [484, 483] width 358 height 29
click at [595, 482] on input "-12.00" at bounding box center [484, 483] width 358 height 29
click at [677, 485] on icon at bounding box center [677, 488] width 18 height 18
type input "-12.01"
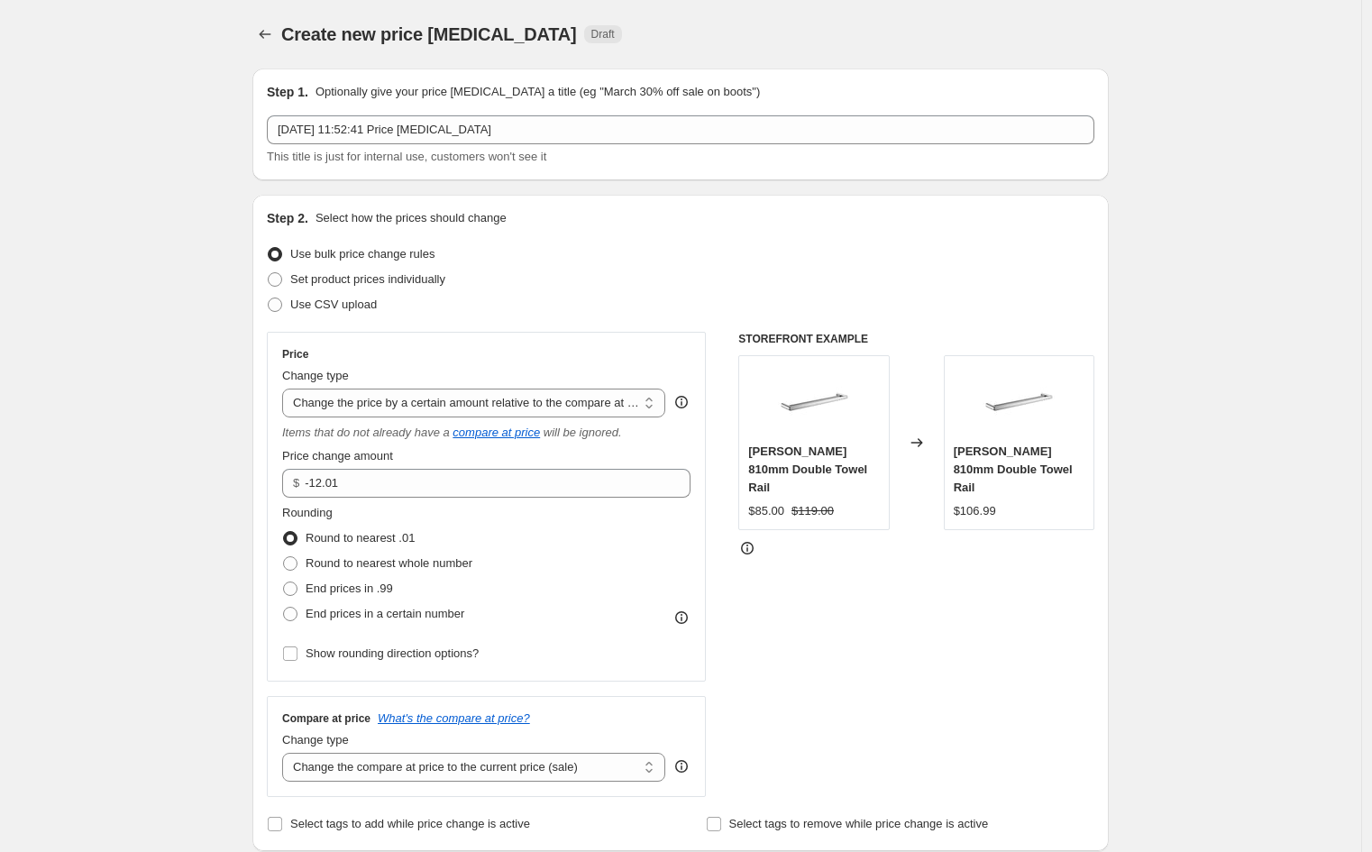
click at [687, 449] on div "Price change amount" at bounding box center [486, 456] width 408 height 18
click at [580, 405] on select "Change the price to a certain amount Change the price by a certain amount Chang…" at bounding box center [473, 402] width 383 height 29
select select "pcap"
click at [287, 388] on select "Change the price to a certain amount Change the price by a certain amount Chang…" at bounding box center [473, 402] width 383 height 29
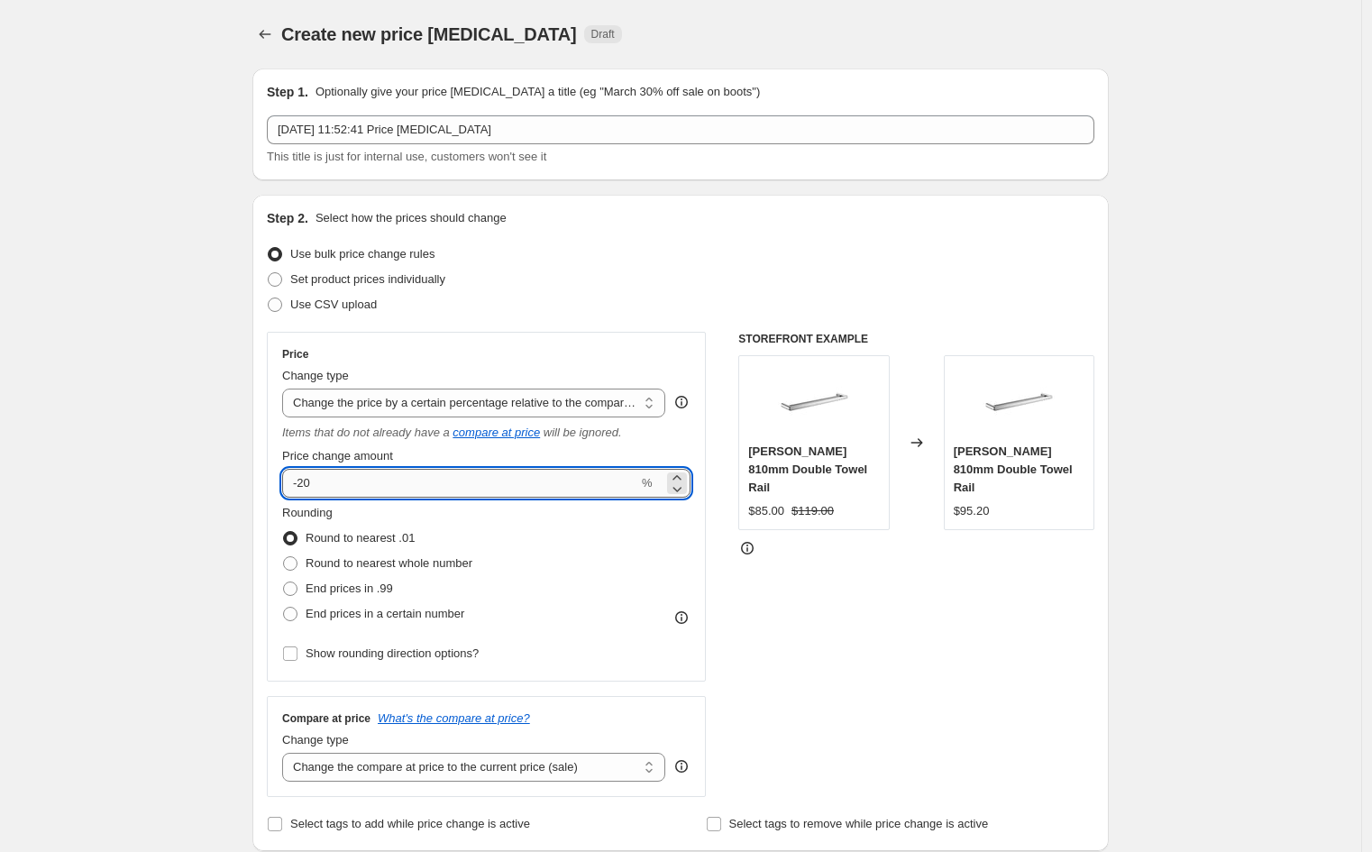
click at [382, 482] on input "-20" at bounding box center [460, 483] width 356 height 29
type input "-2"
type input "-50"
click at [875, 669] on div "STOREFRONT EXAMPLE [PERSON_NAME] 810mm Double Towel Rail $85.00 $119.00 Changed…" at bounding box center [916, 564] width 356 height 465
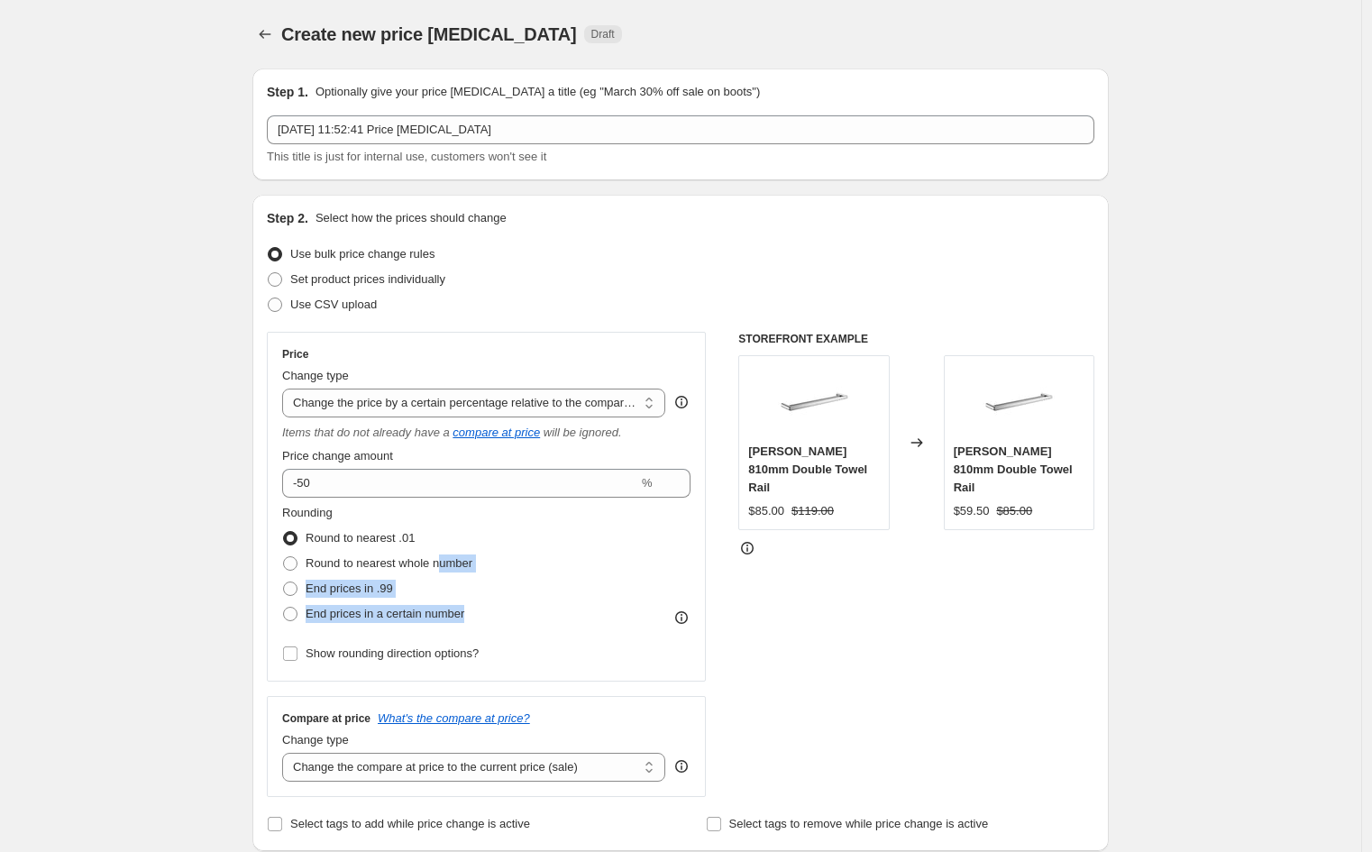
drag, startPoint x: 444, startPoint y: 559, endPoint x: 528, endPoint y: 620, distance: 103.8
click at [528, 620] on div "Rounding Round to nearest .01 Round to nearest whole number End prices in .99 E…" at bounding box center [486, 565] width 408 height 123
click at [528, 621] on div "Rounding Round to nearest .01 Round to nearest whole number End prices in .99 E…" at bounding box center [486, 565] width 408 height 123
click at [362, 665] on label "Show rounding direction options?" at bounding box center [380, 653] width 196 height 25
click at [297, 661] on input "Show rounding direction options?" at bounding box center [290, 653] width 14 height 14
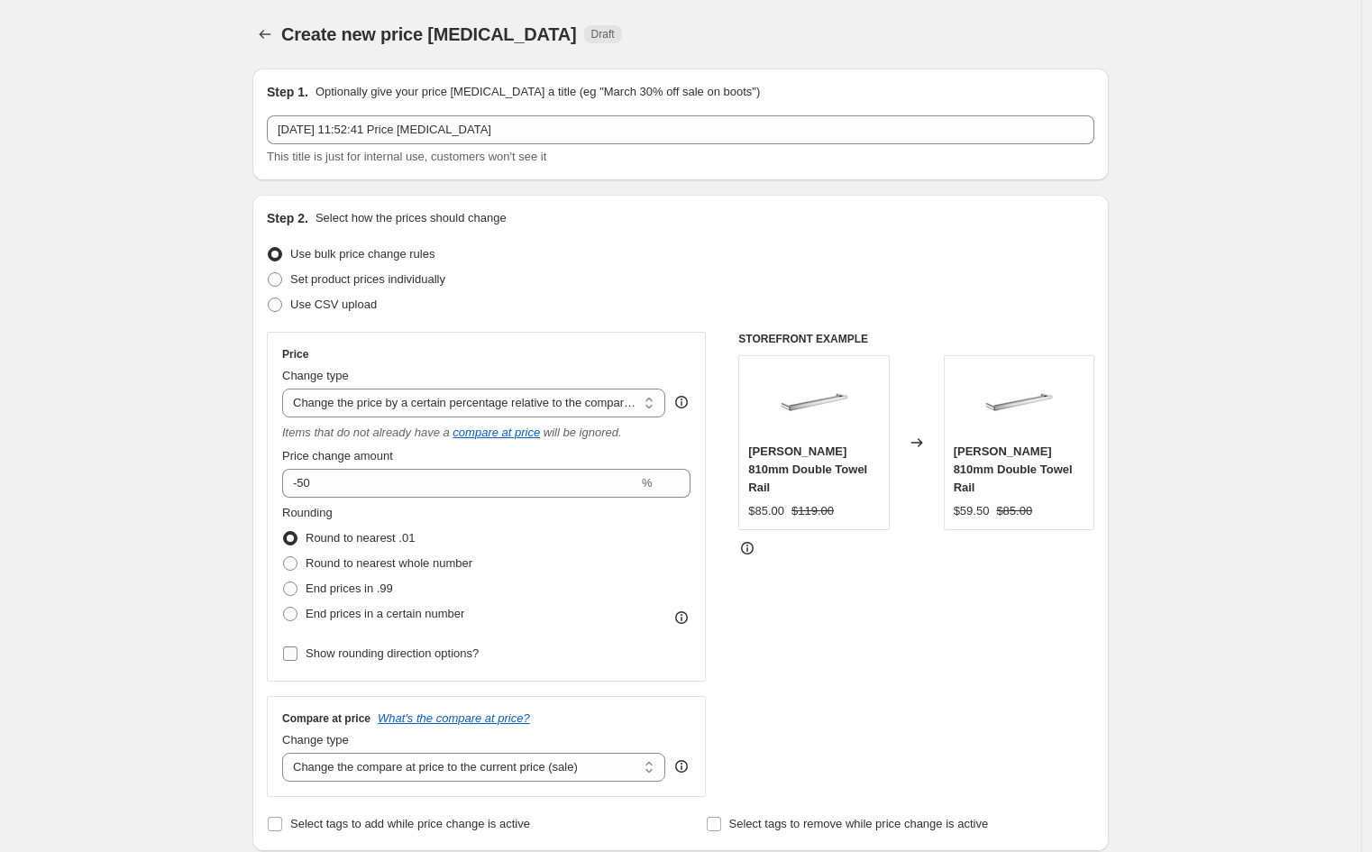
checkbox input "true"
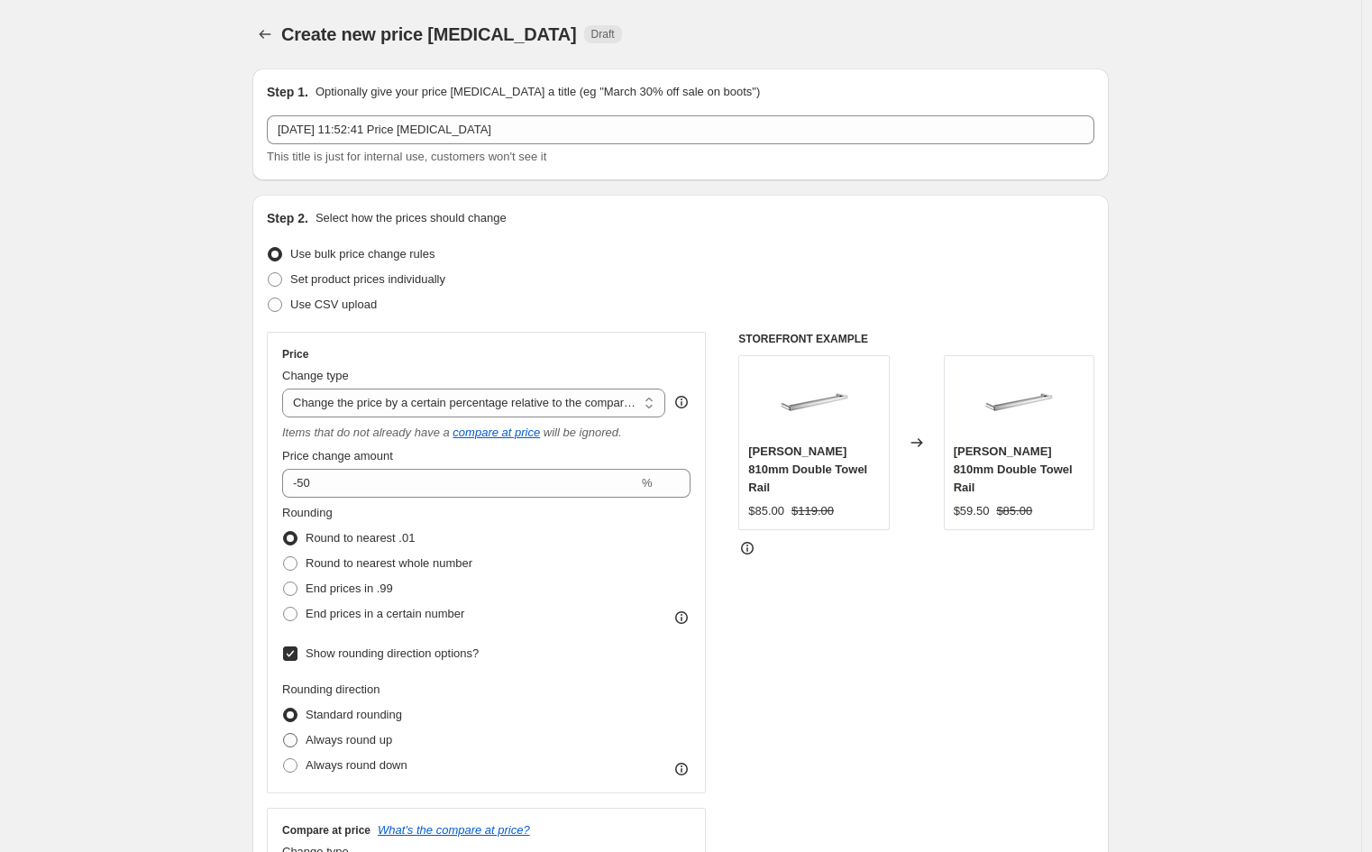
click at [352, 741] on span "Always round up" at bounding box center [349, 740] width 87 height 14
click at [284, 734] on input "Always round up" at bounding box center [283, 733] width 1 height 1
radio input "true"
click at [380, 557] on span "Round to nearest whole number" at bounding box center [389, 563] width 167 height 14
click at [284, 557] on input "Round to nearest whole number" at bounding box center [283, 556] width 1 height 1
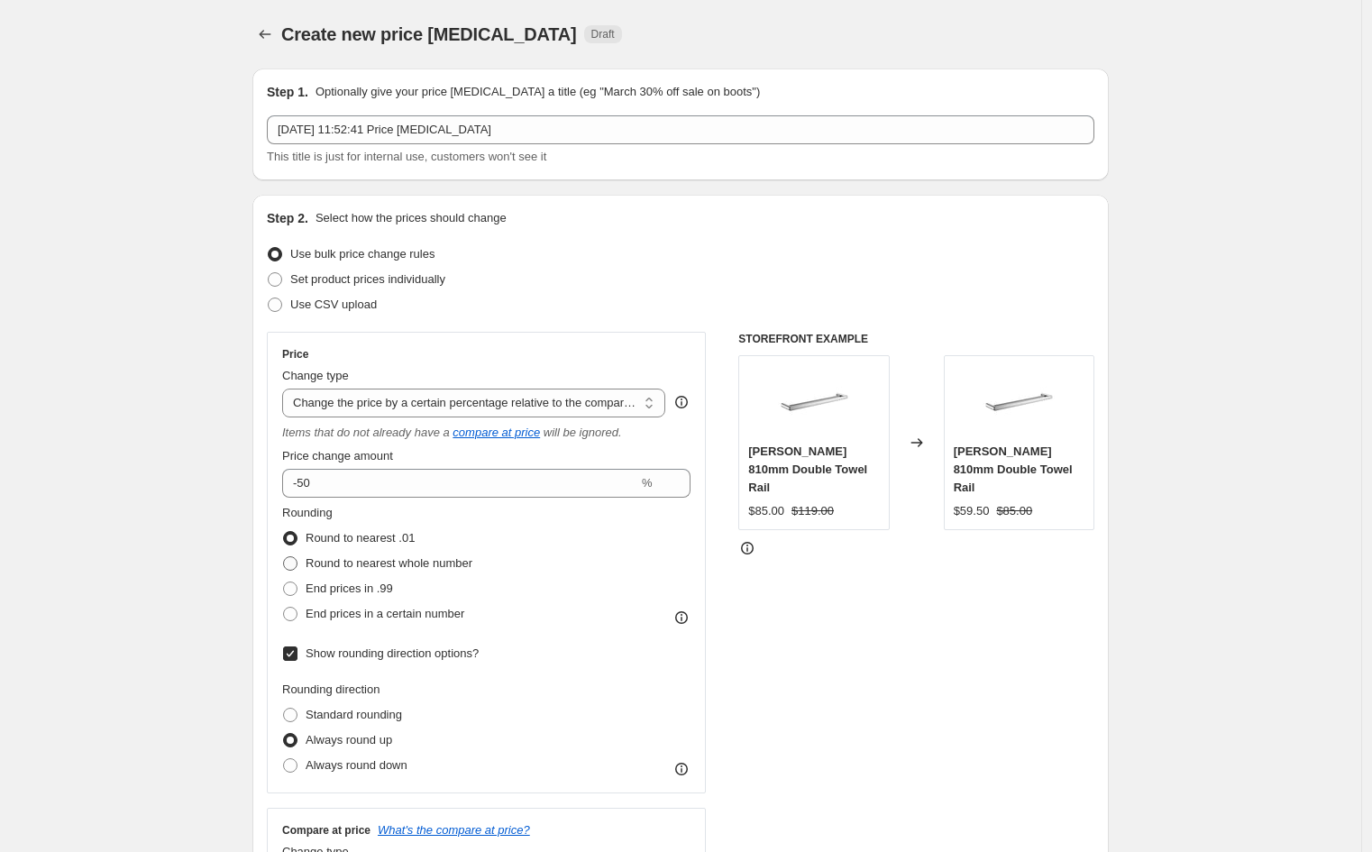
radio input "true"
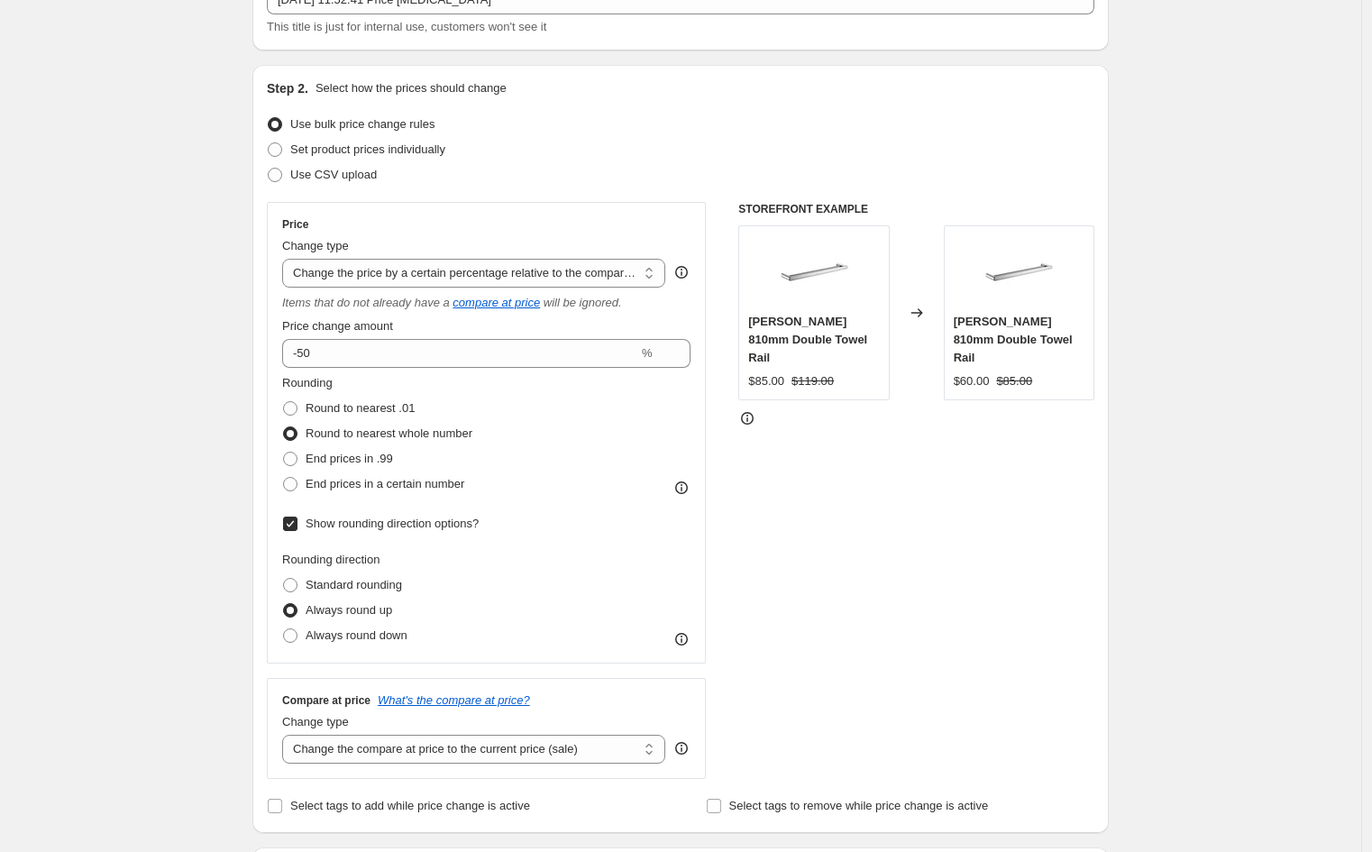
scroll to position [131, 0]
click at [991, 672] on div "STOREFRONT EXAMPLE [PERSON_NAME] 810mm Double Towel Rail $85.00 $119.00 Changed…" at bounding box center [916, 489] width 356 height 577
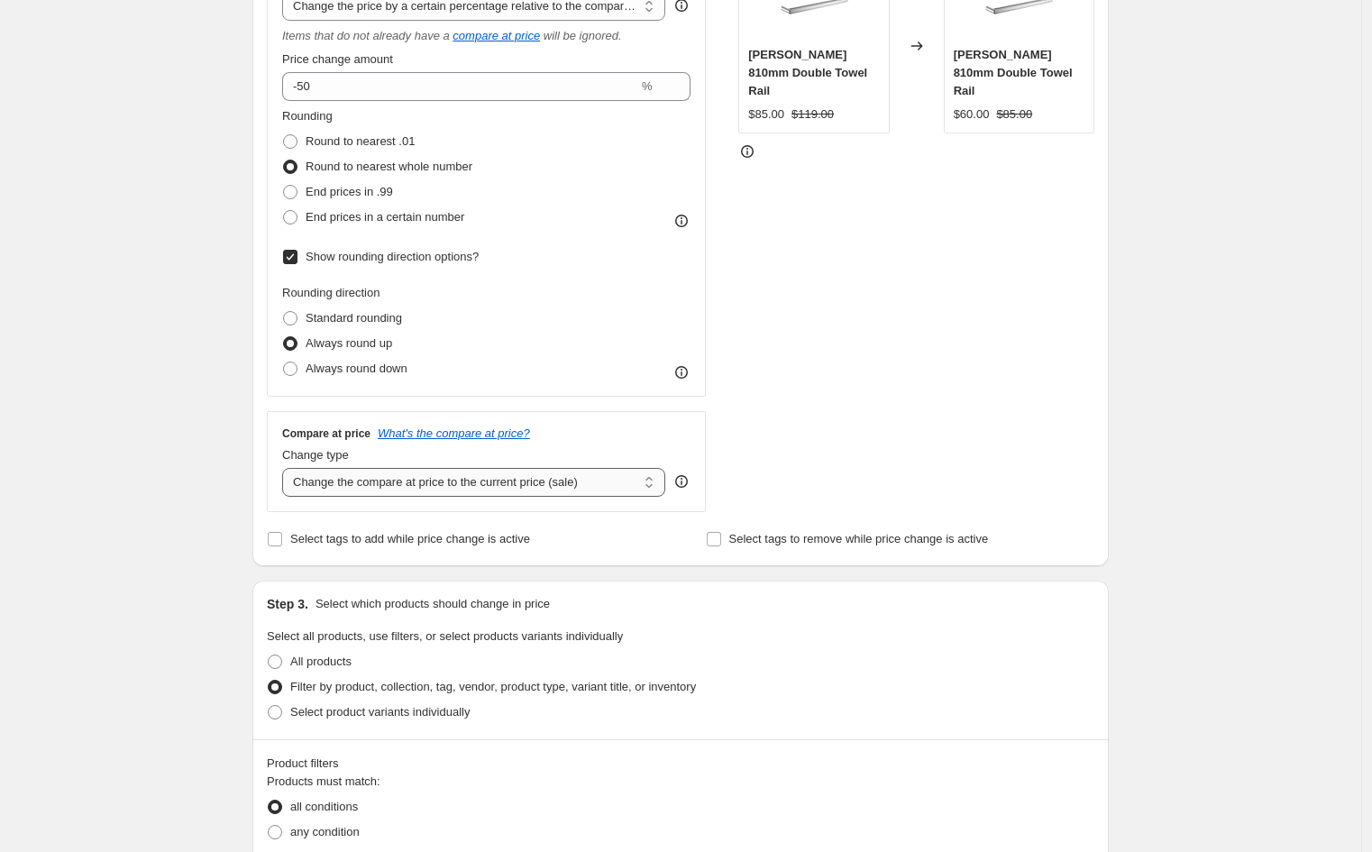
scroll to position [397, 0]
click at [516, 492] on select "Change the compare at price to the current price (sale) Change the compare at p…" at bounding box center [473, 481] width 383 height 29
select select "no_change"
click at [287, 468] on select "Change the compare at price to the current price (sale) Change the compare at p…" at bounding box center [473, 481] width 383 height 29
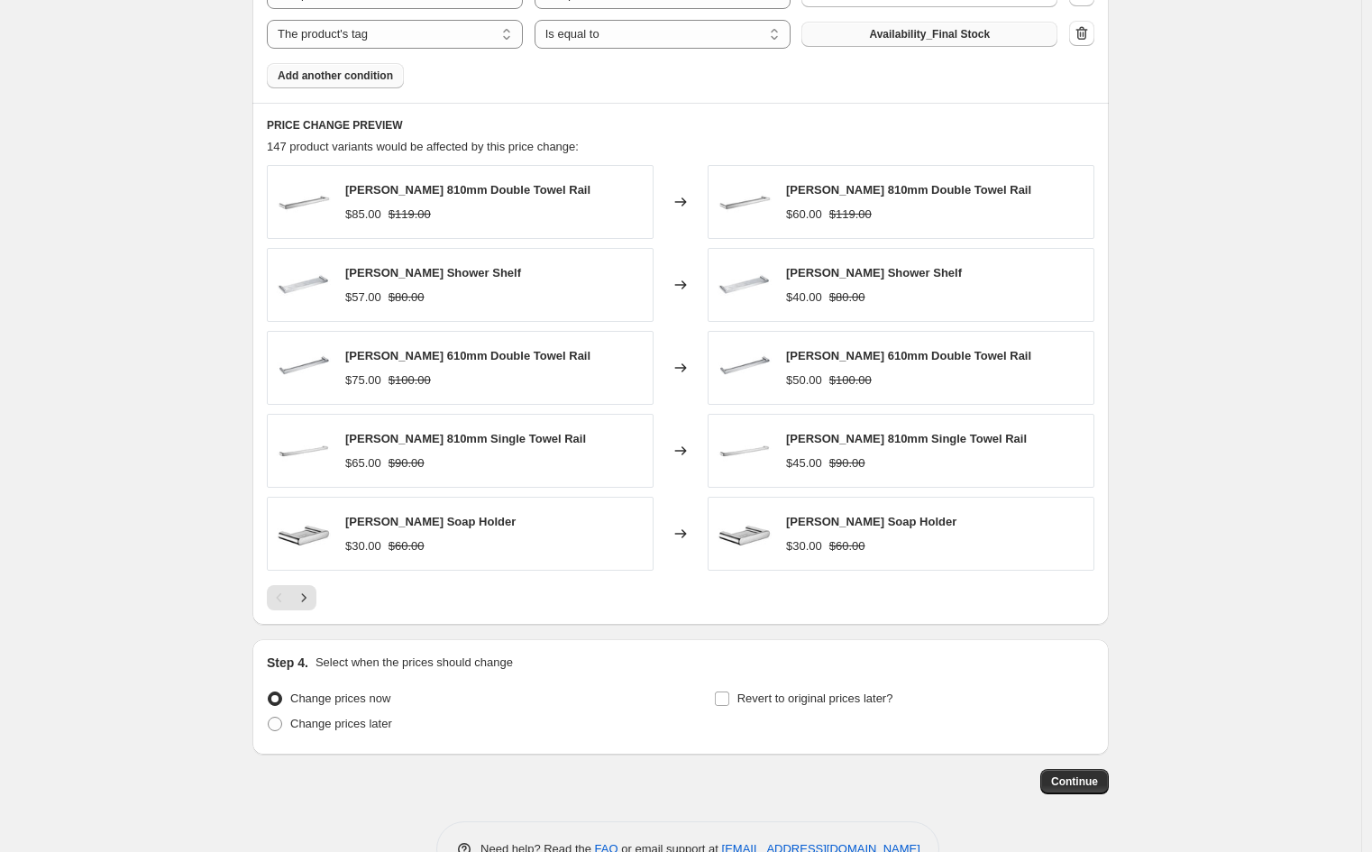
scroll to position [1329, 0]
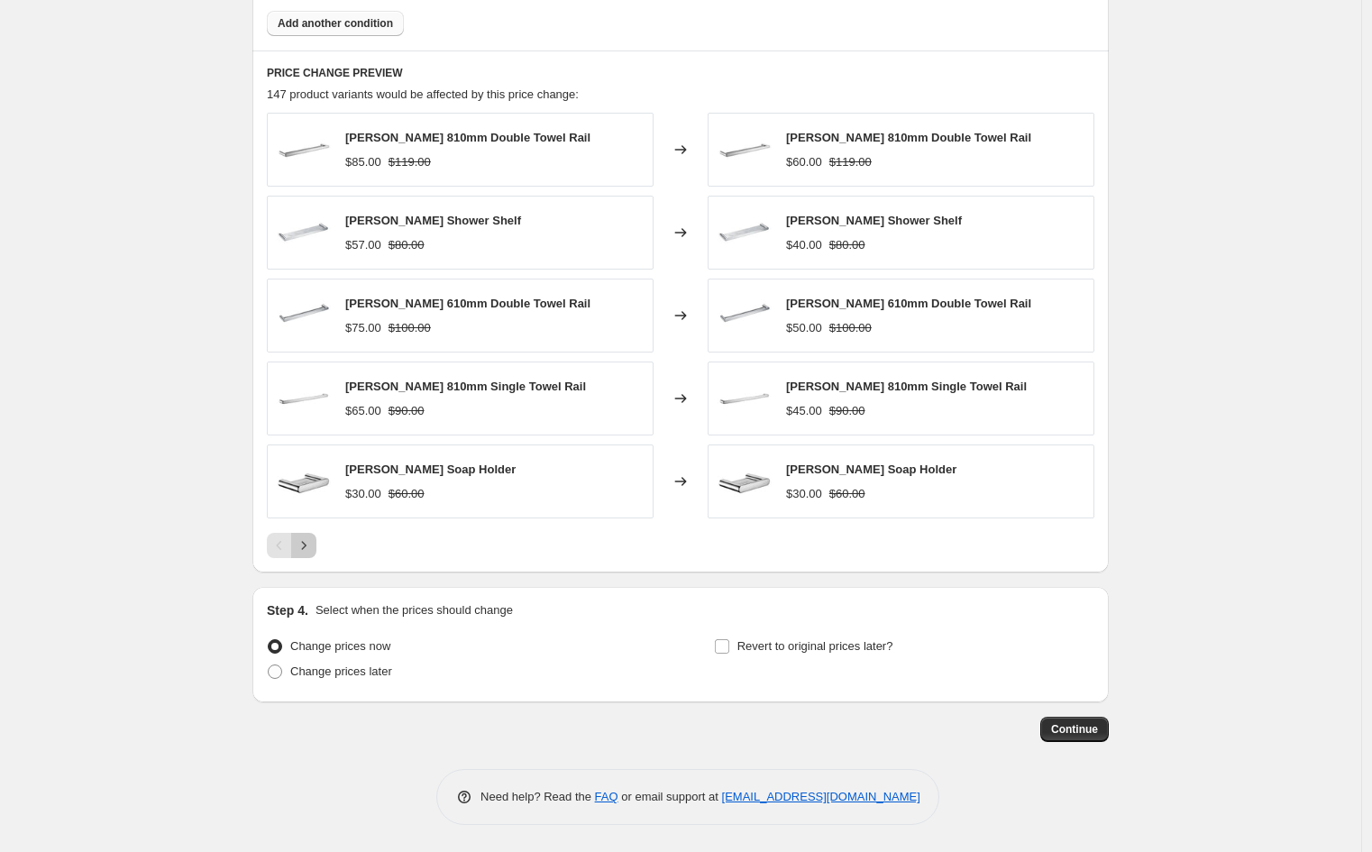
click at [313, 539] on icon "Next" at bounding box center [304, 545] width 18 height 18
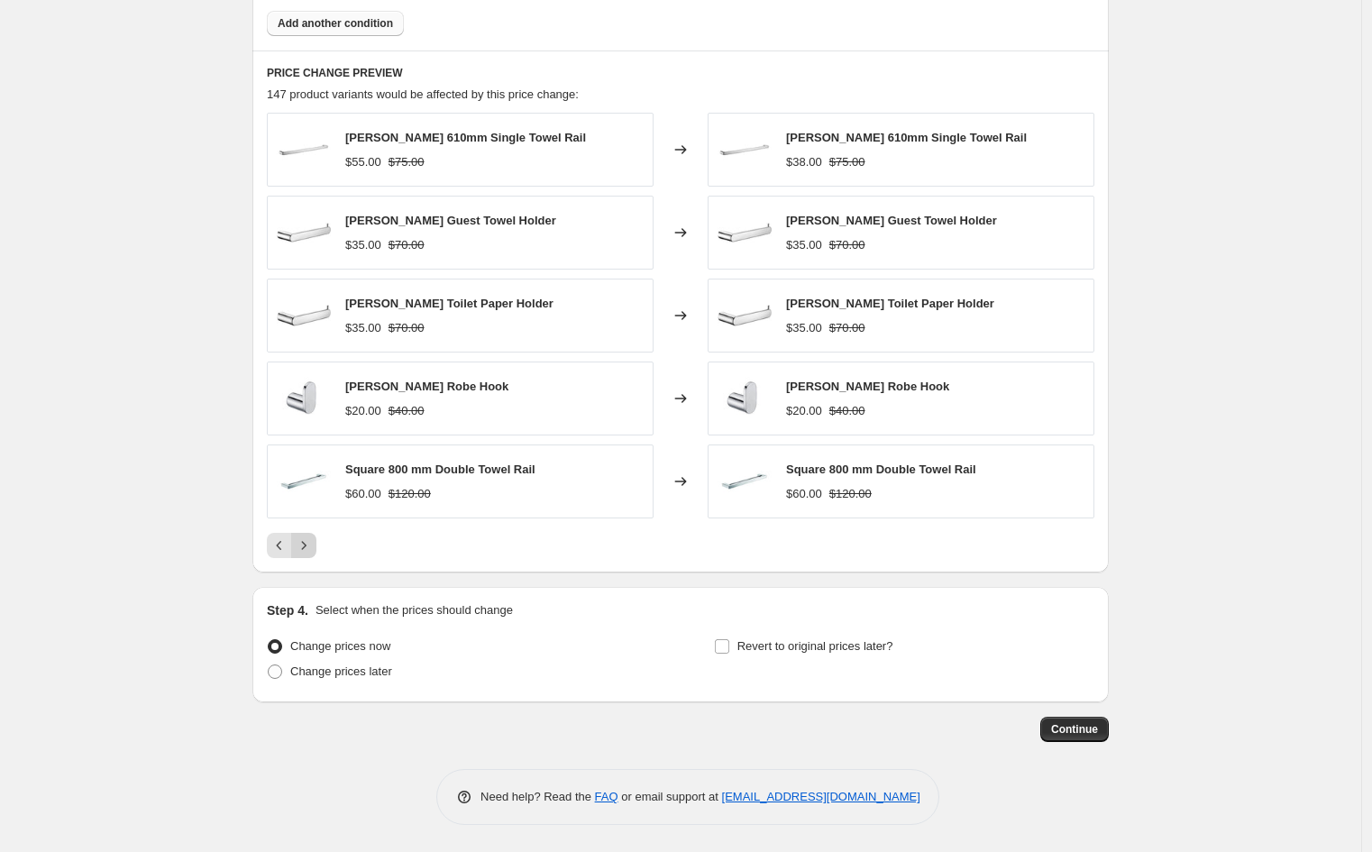
click at [313, 541] on icon "Next" at bounding box center [304, 545] width 18 height 18
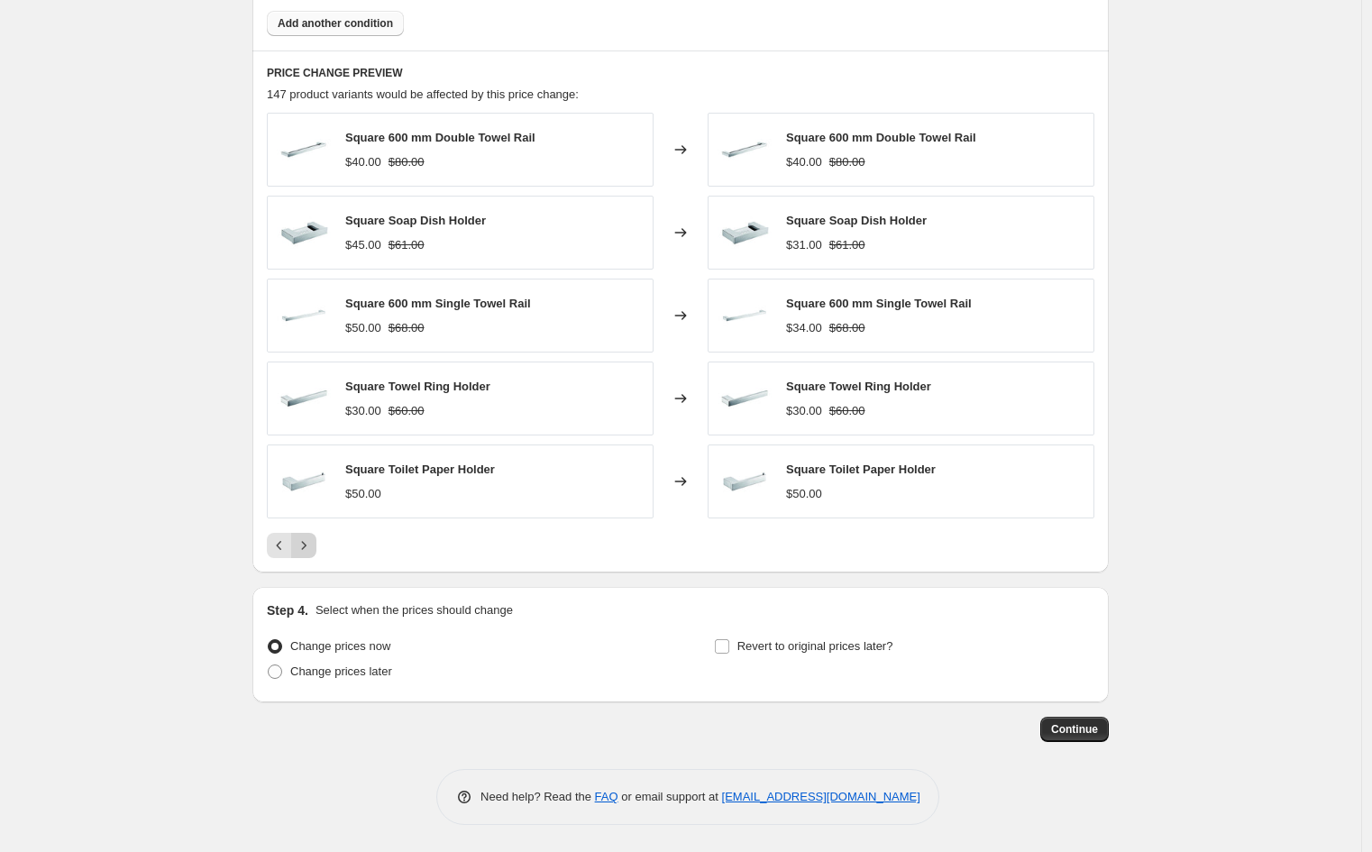
click at [313, 541] on icon "Next" at bounding box center [304, 545] width 18 height 18
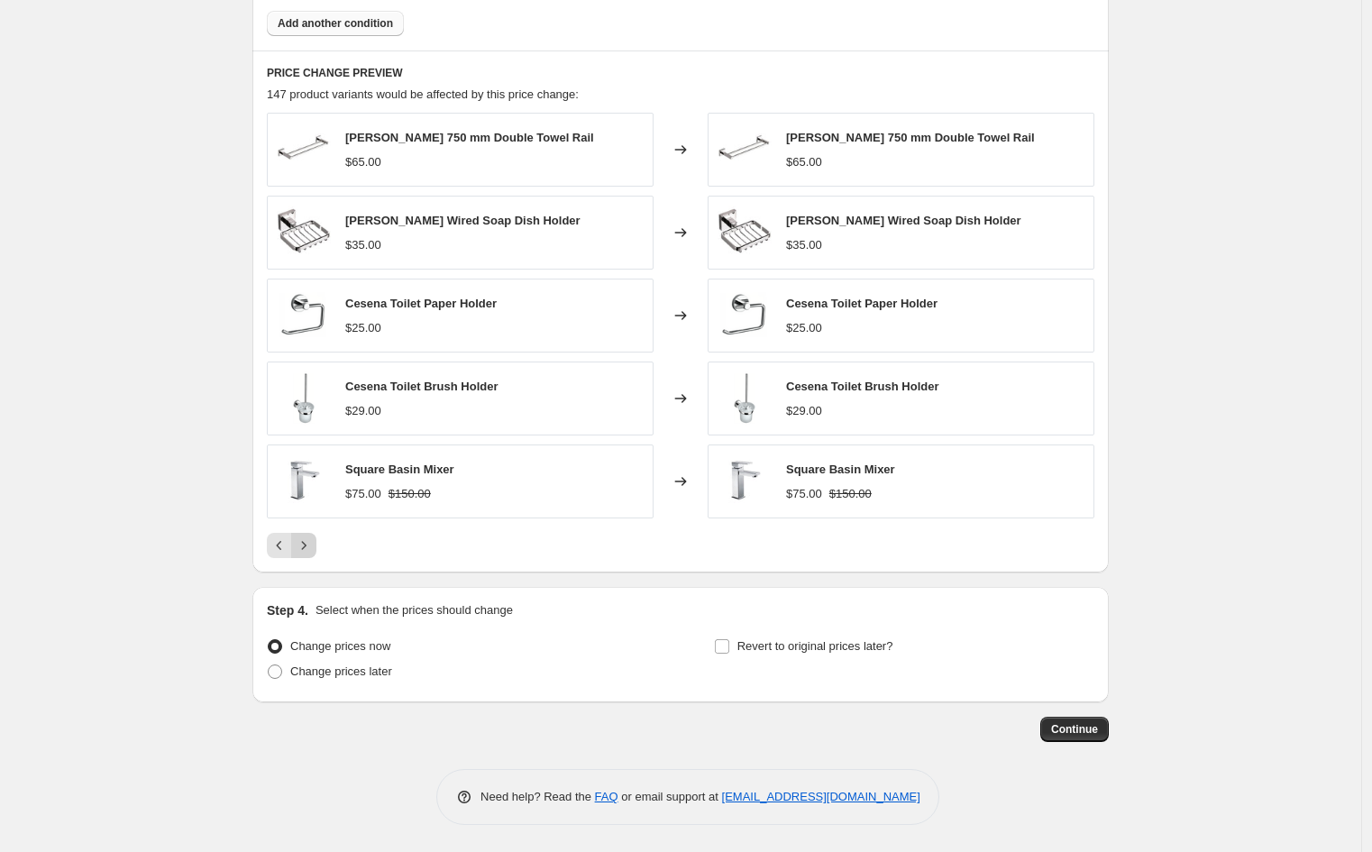
click at [313, 541] on icon "Next" at bounding box center [304, 545] width 18 height 18
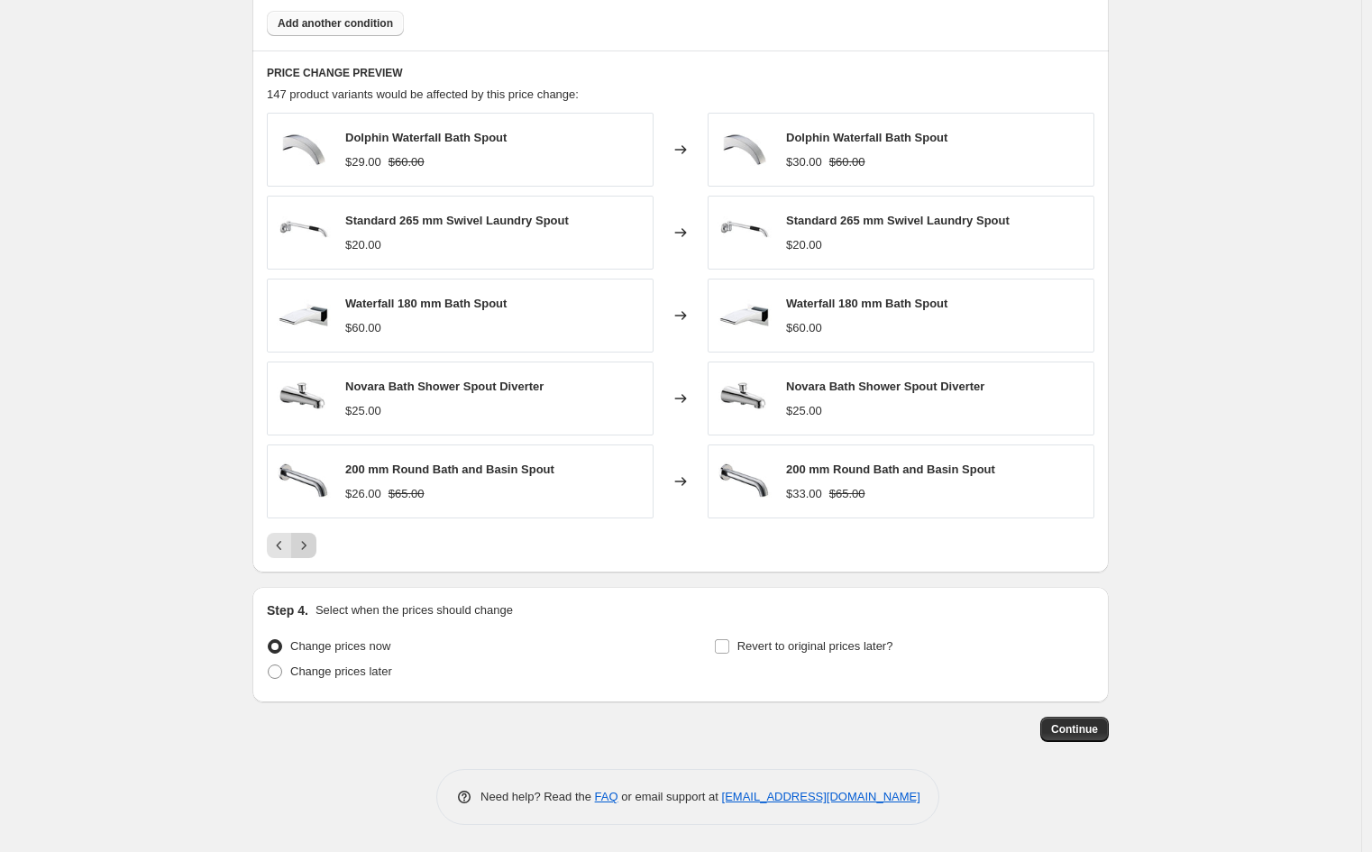
click at [313, 541] on icon "Next" at bounding box center [304, 545] width 18 height 18
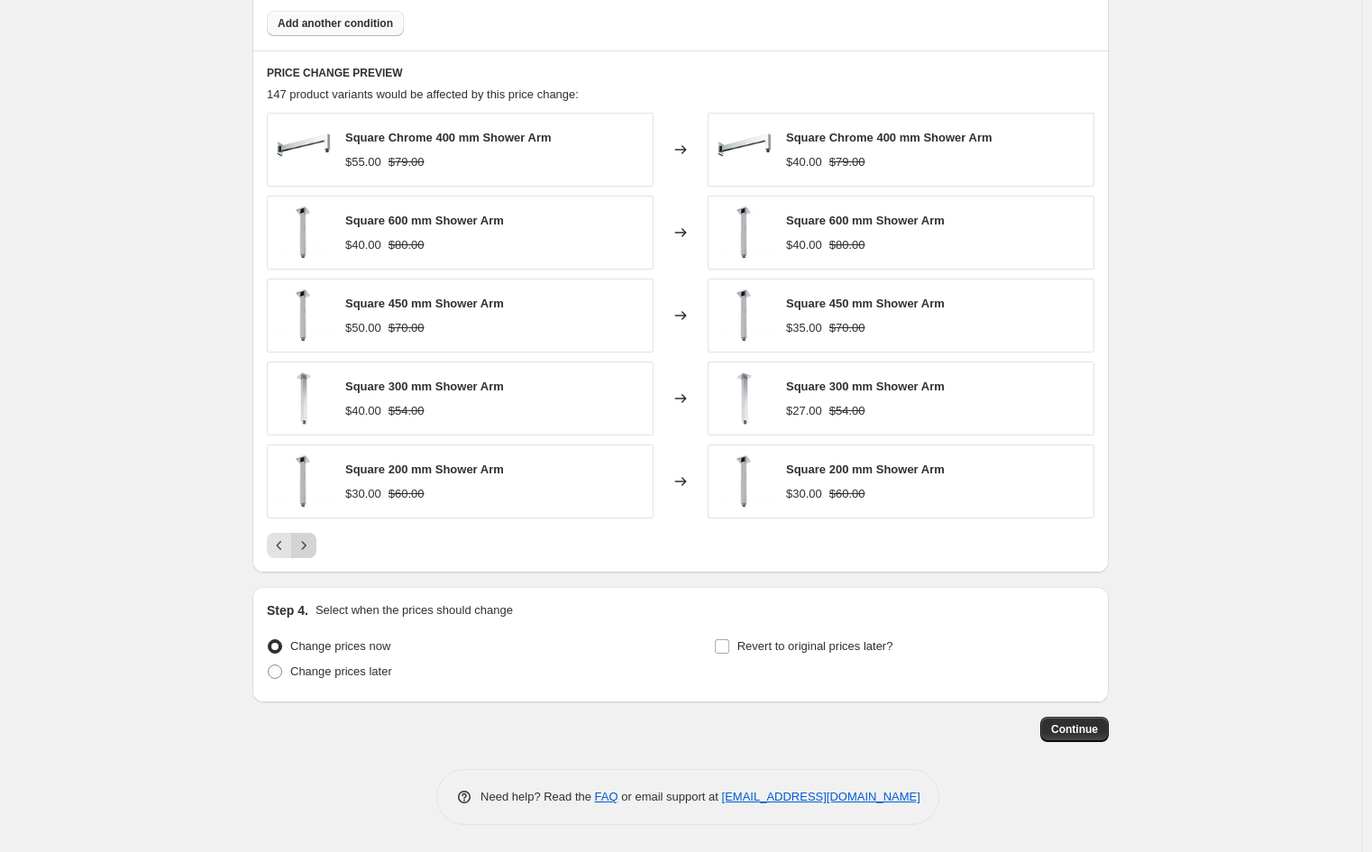
click at [313, 544] on icon "Next" at bounding box center [304, 545] width 18 height 18
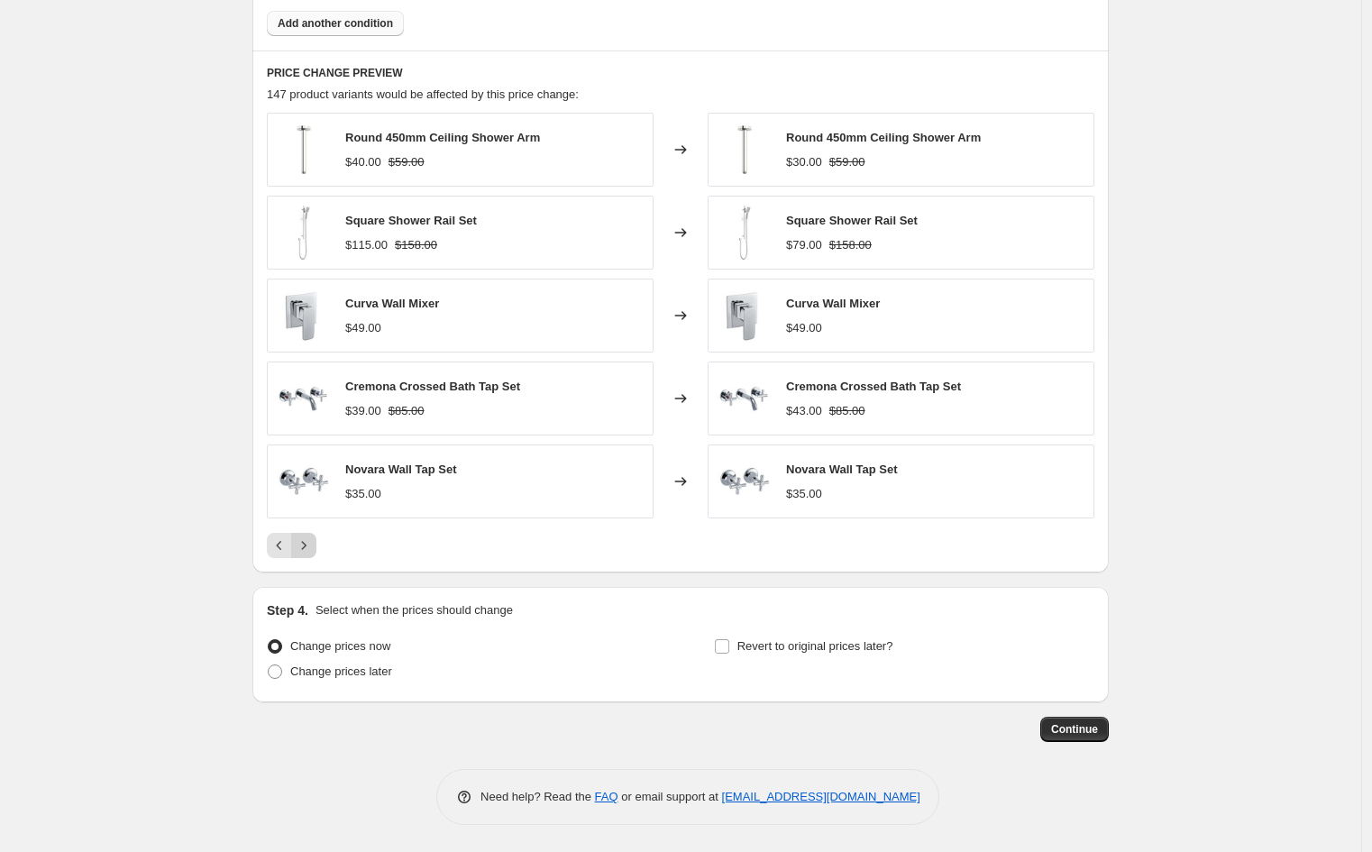
click at [310, 551] on icon "Next" at bounding box center [304, 545] width 18 height 18
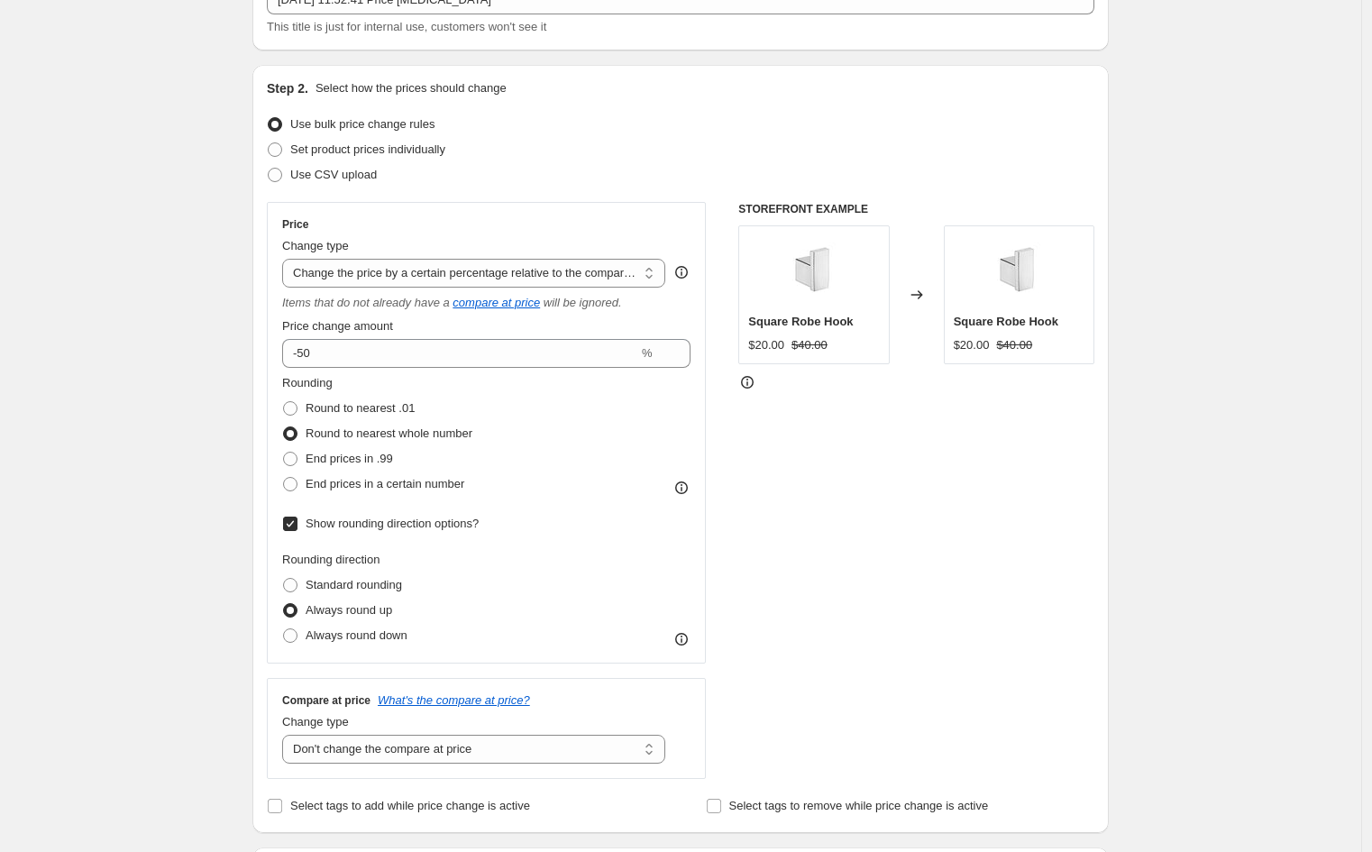
scroll to position [129, 0]
click at [425, 282] on select "Change the price to a certain amount Change the price by a certain amount Chang…" at bounding box center [473, 274] width 383 height 29
select select "margin"
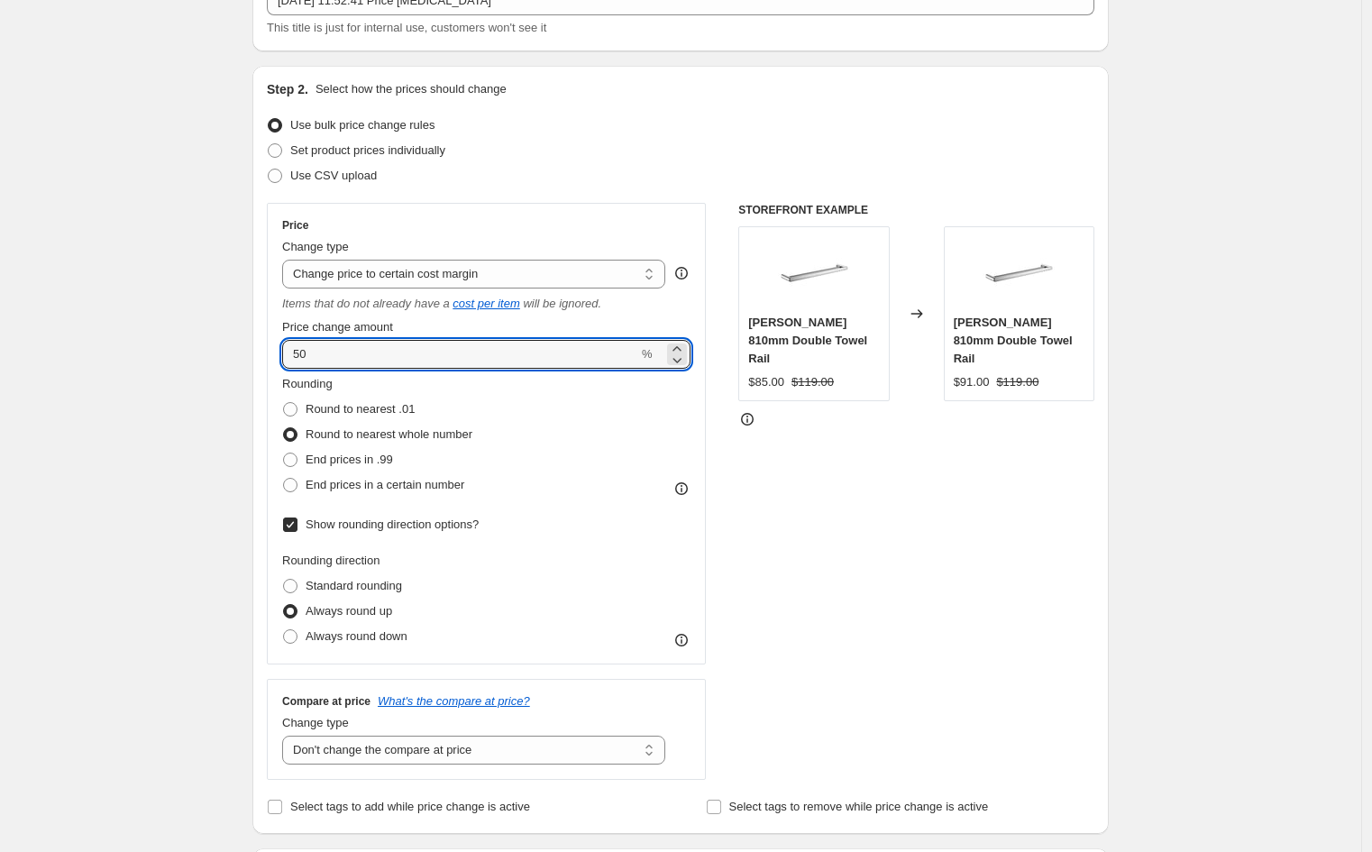
drag, startPoint x: 425, startPoint y: 359, endPoint x: 228, endPoint y: 358, distance: 196.5
click at [797, 541] on div "STOREFRONT EXAMPLE [PERSON_NAME] 810mm Double Towel Rail $85.00 $119.00 Changed…" at bounding box center [916, 491] width 356 height 577
drag, startPoint x: 357, startPoint y: 359, endPoint x: 283, endPoint y: 362, distance: 74.0
click at [283, 362] on div "Price Change type Change the price to a certain amount Change the price by a ce…" at bounding box center [486, 433] width 439 height 461
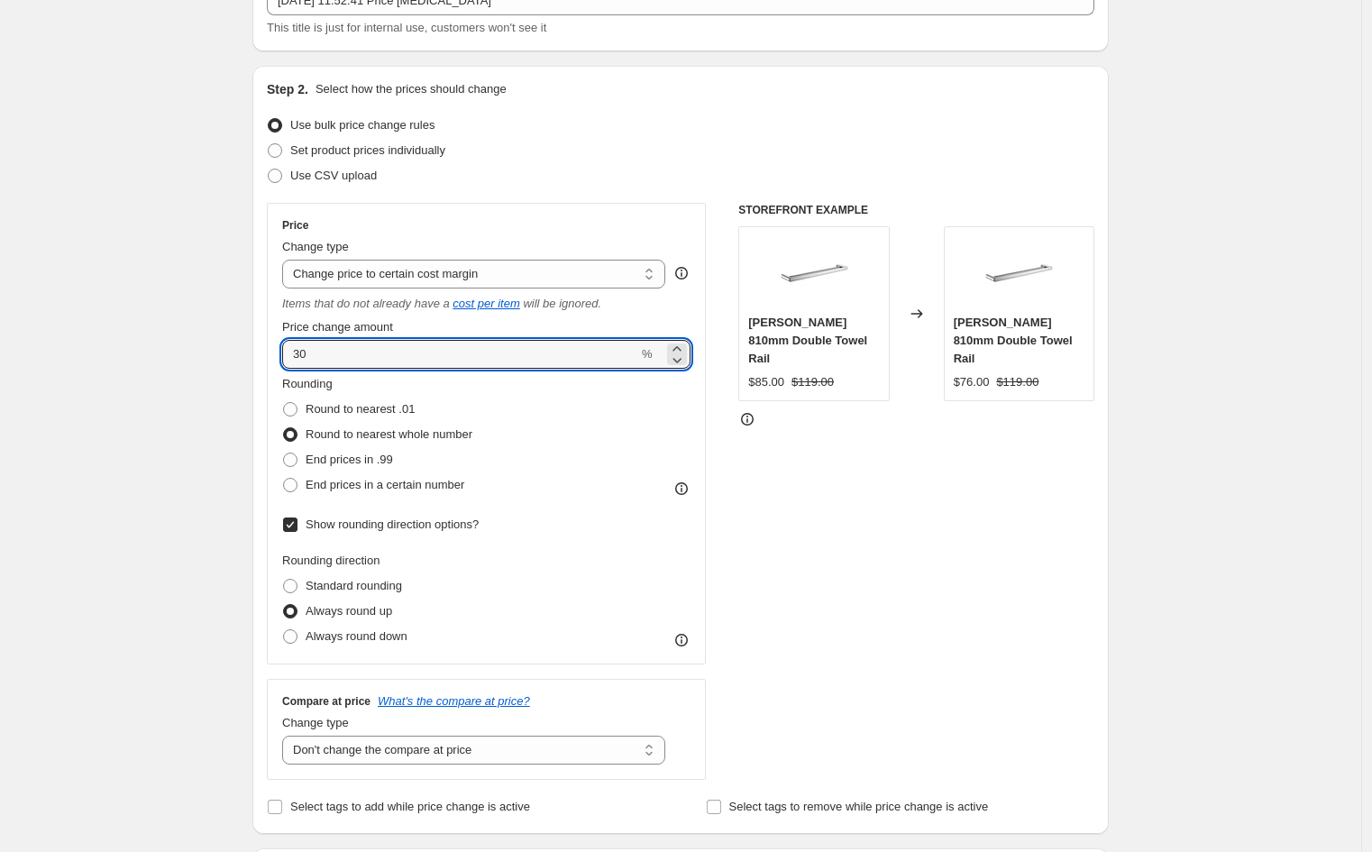
type input "30"
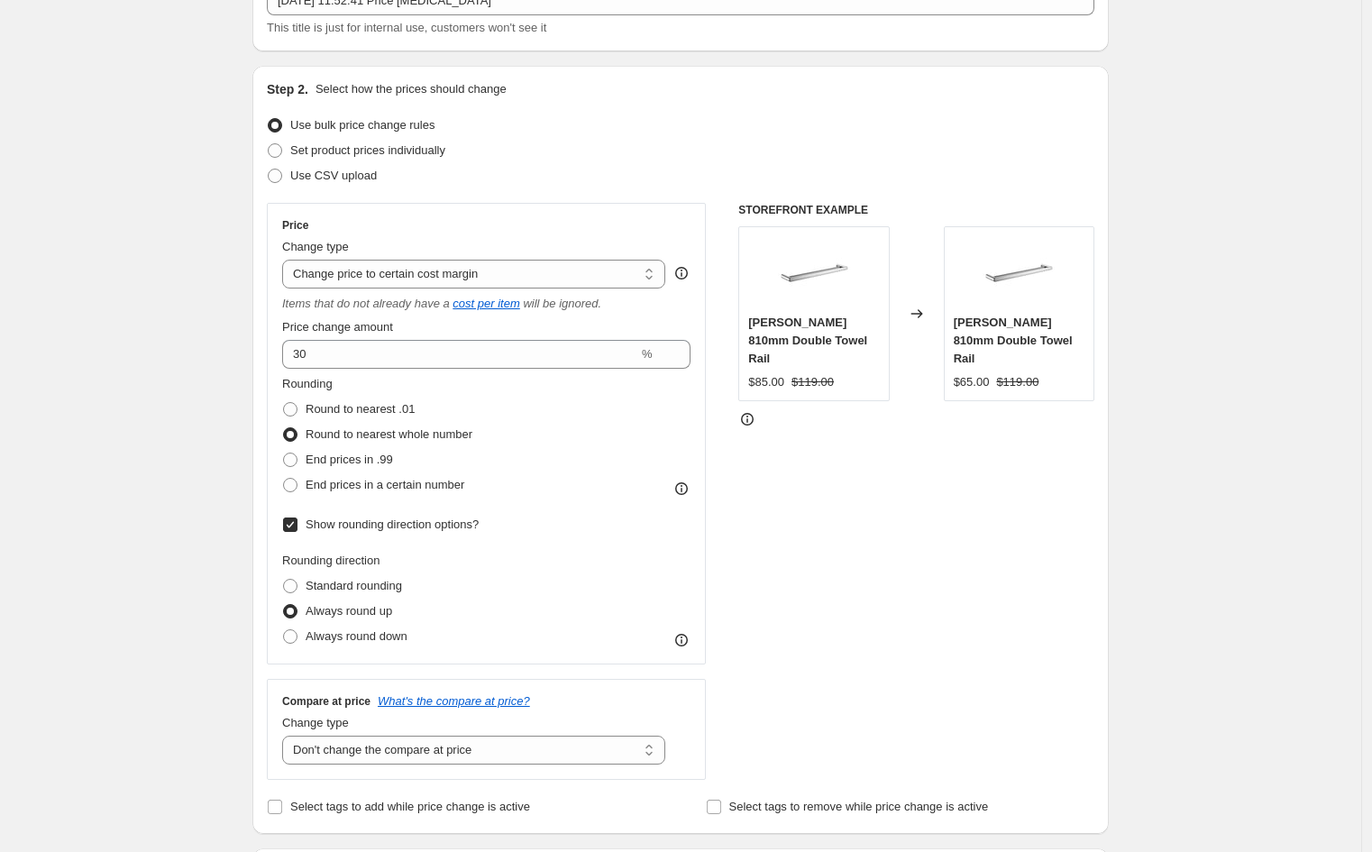
click at [952, 571] on div "STOREFRONT EXAMPLE [PERSON_NAME] 810mm Double Towel Rail $85.00 $119.00 Changed…" at bounding box center [916, 491] width 356 height 577
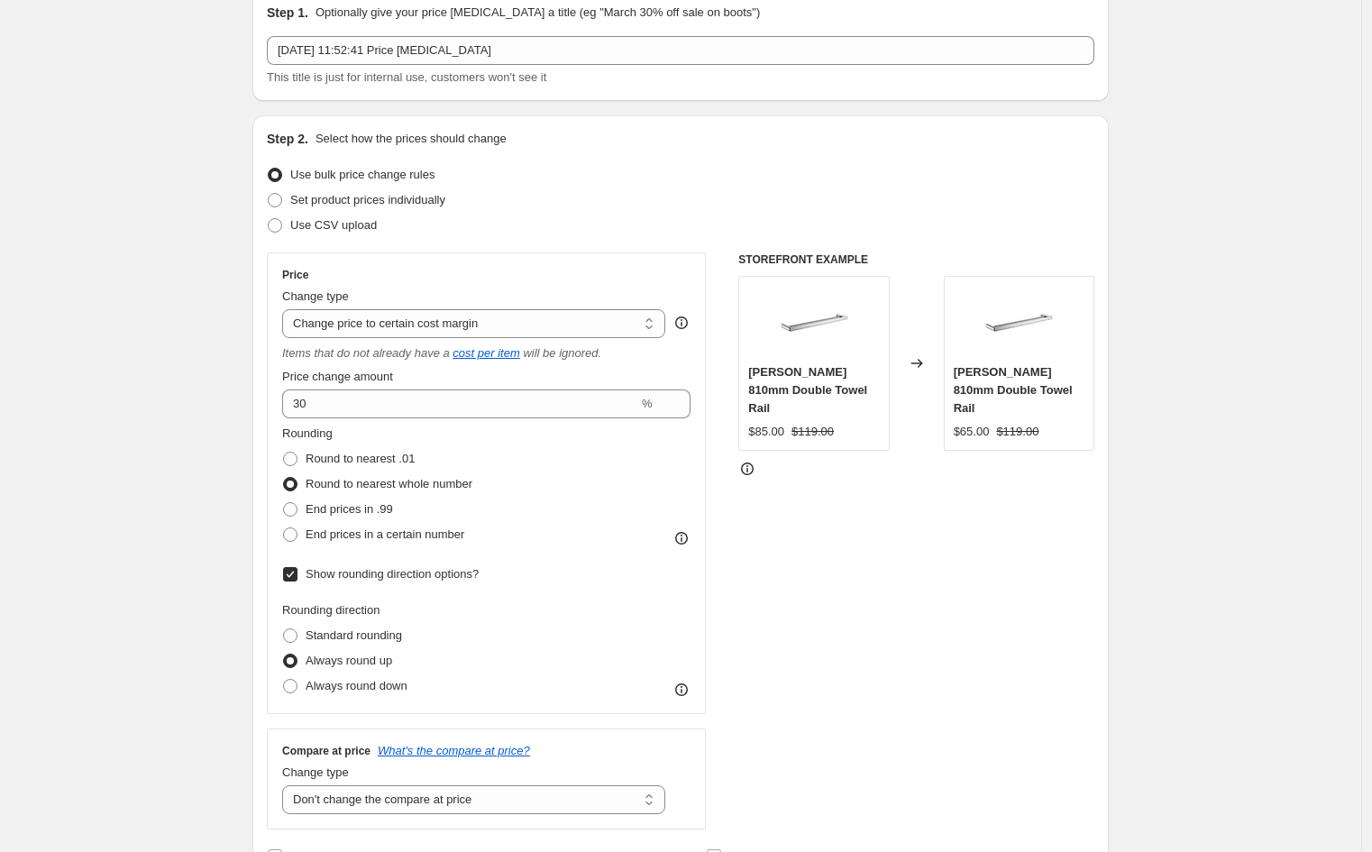
scroll to position [78, 0]
click at [388, 534] on span "End prices in a certain number" at bounding box center [385, 535] width 159 height 14
click at [284, 529] on input "End prices in a certain number" at bounding box center [283, 528] width 1 height 1
radio input "true"
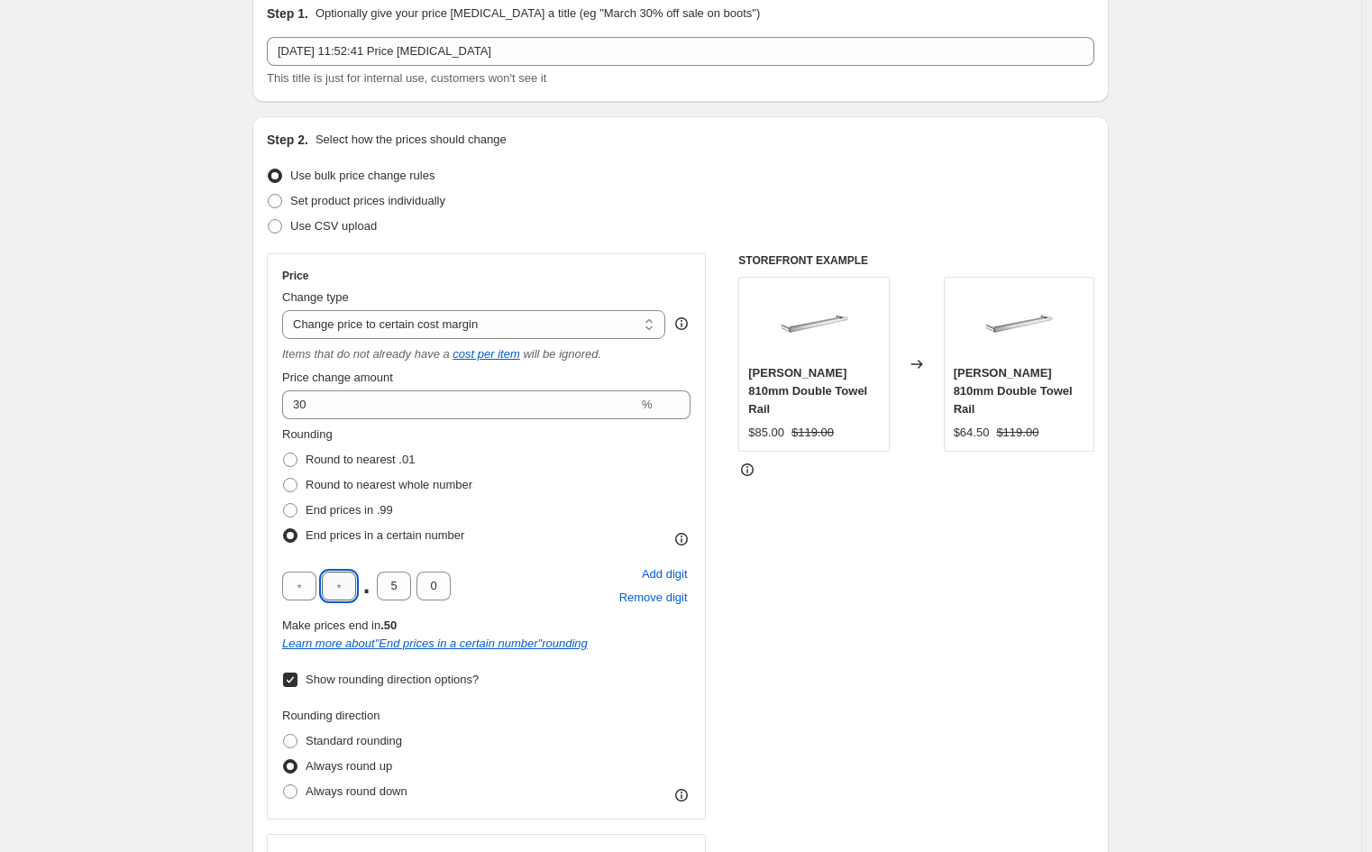
click at [336, 579] on input "text" at bounding box center [339, 585] width 34 height 29
type input "5"
drag, startPoint x: 404, startPoint y: 585, endPoint x: 368, endPoint y: 580, distance: 36.3
click at [368, 580] on div "5 . 5 0" at bounding box center [366, 585] width 169 height 29
type input "0"
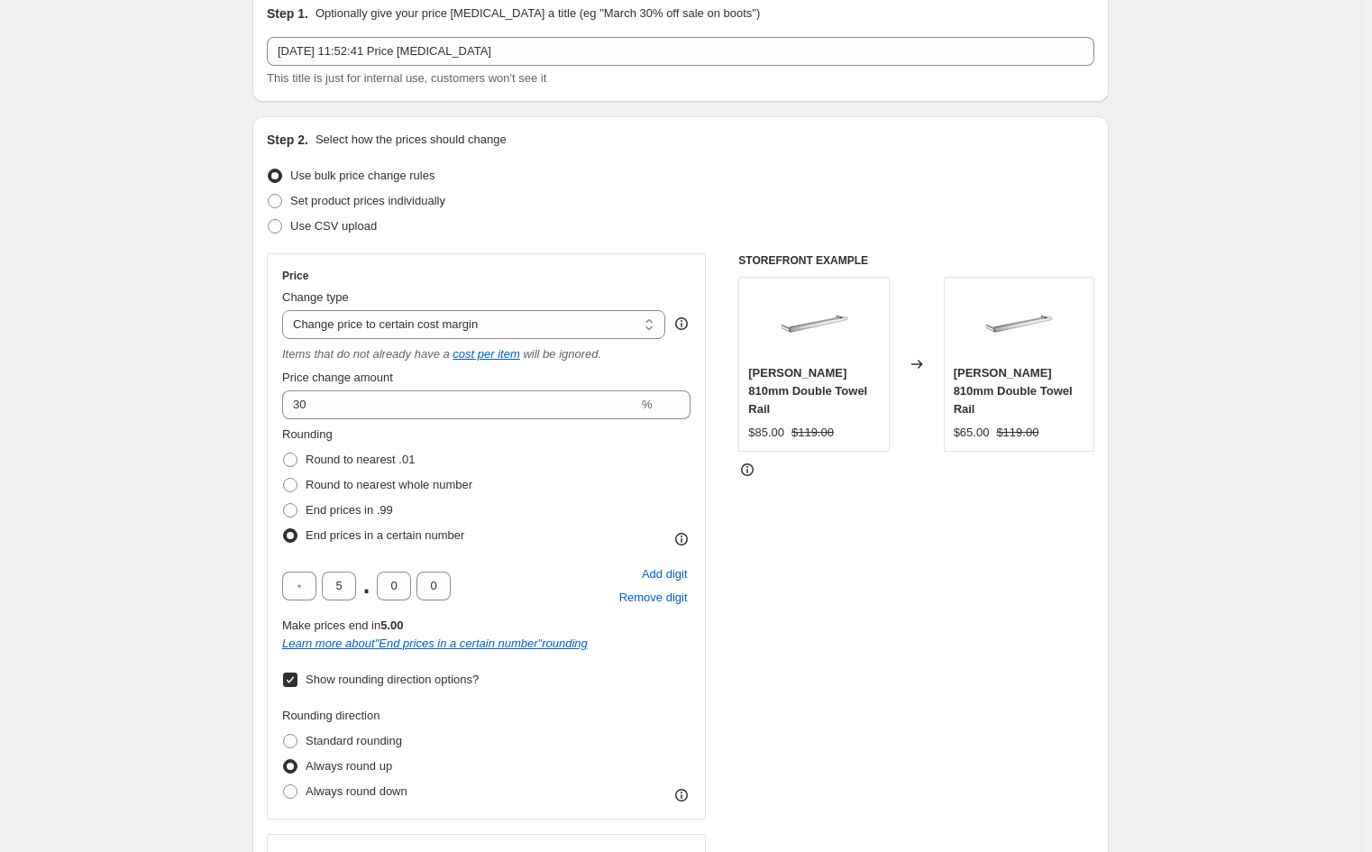
click at [867, 713] on div "STOREFRONT EXAMPLE [PERSON_NAME] 810mm Double Towel Rail $85.00 $119.00 Changed…" at bounding box center [916, 593] width 356 height 681
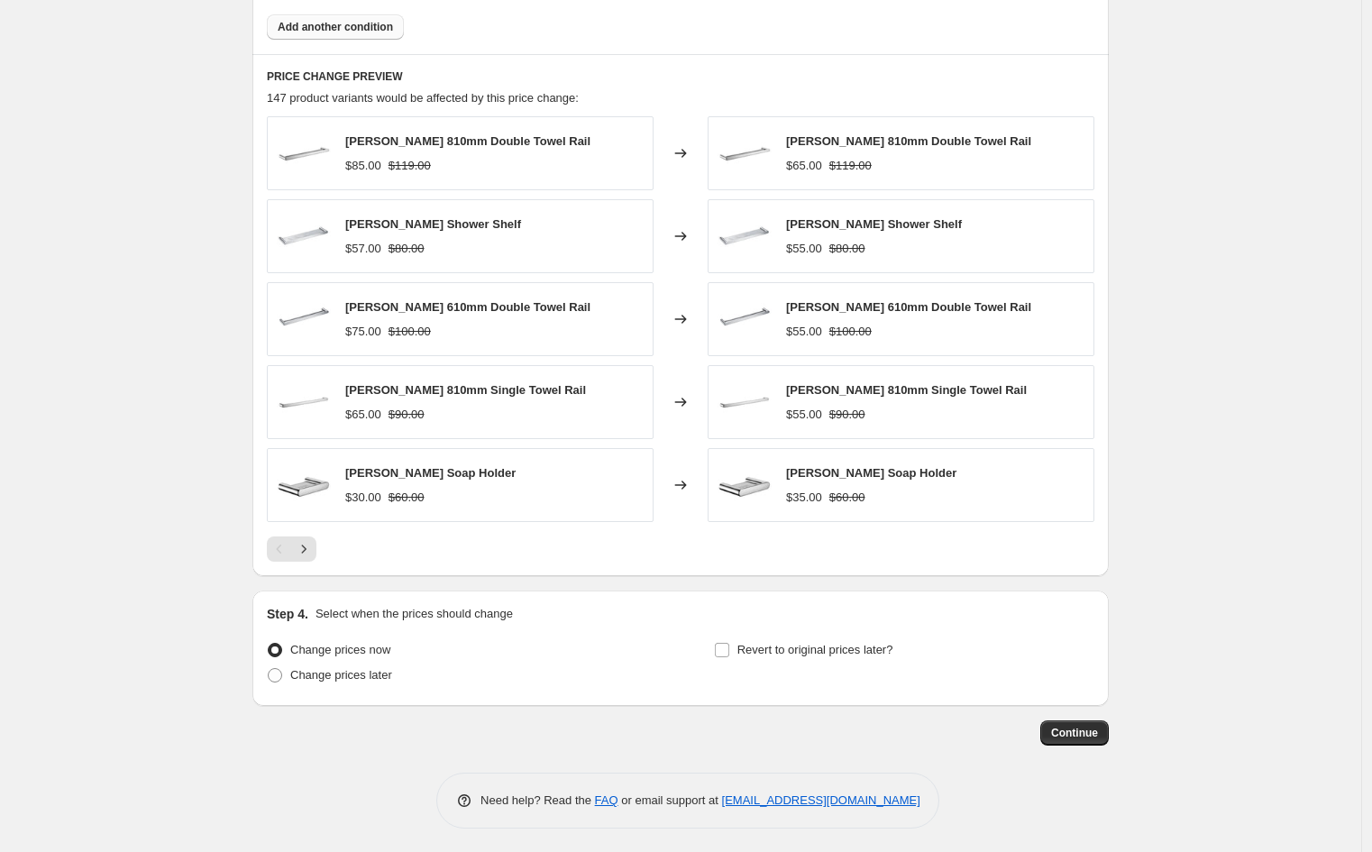
scroll to position [1435, 0]
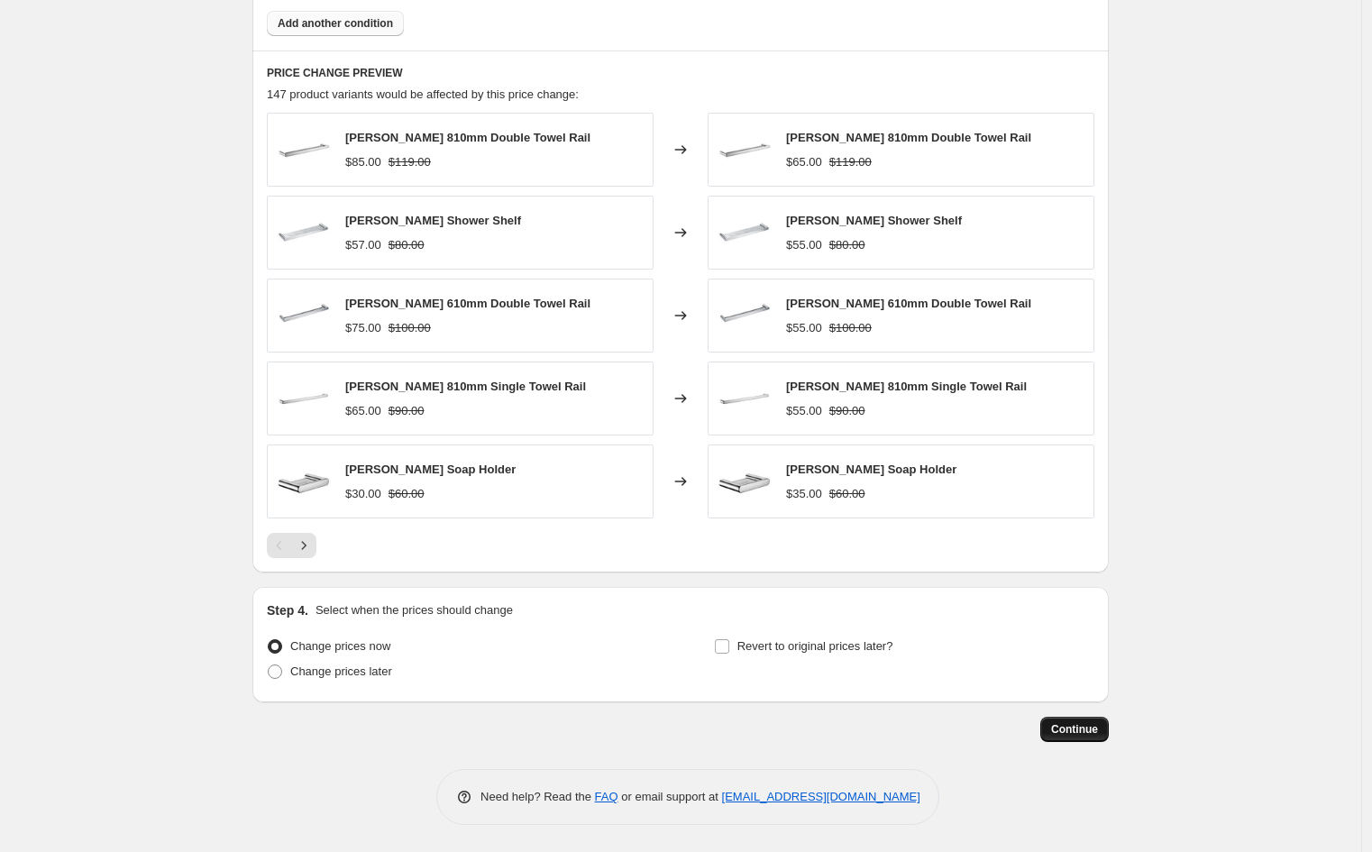
click at [1079, 735] on button "Continue" at bounding box center [1074, 729] width 68 height 25
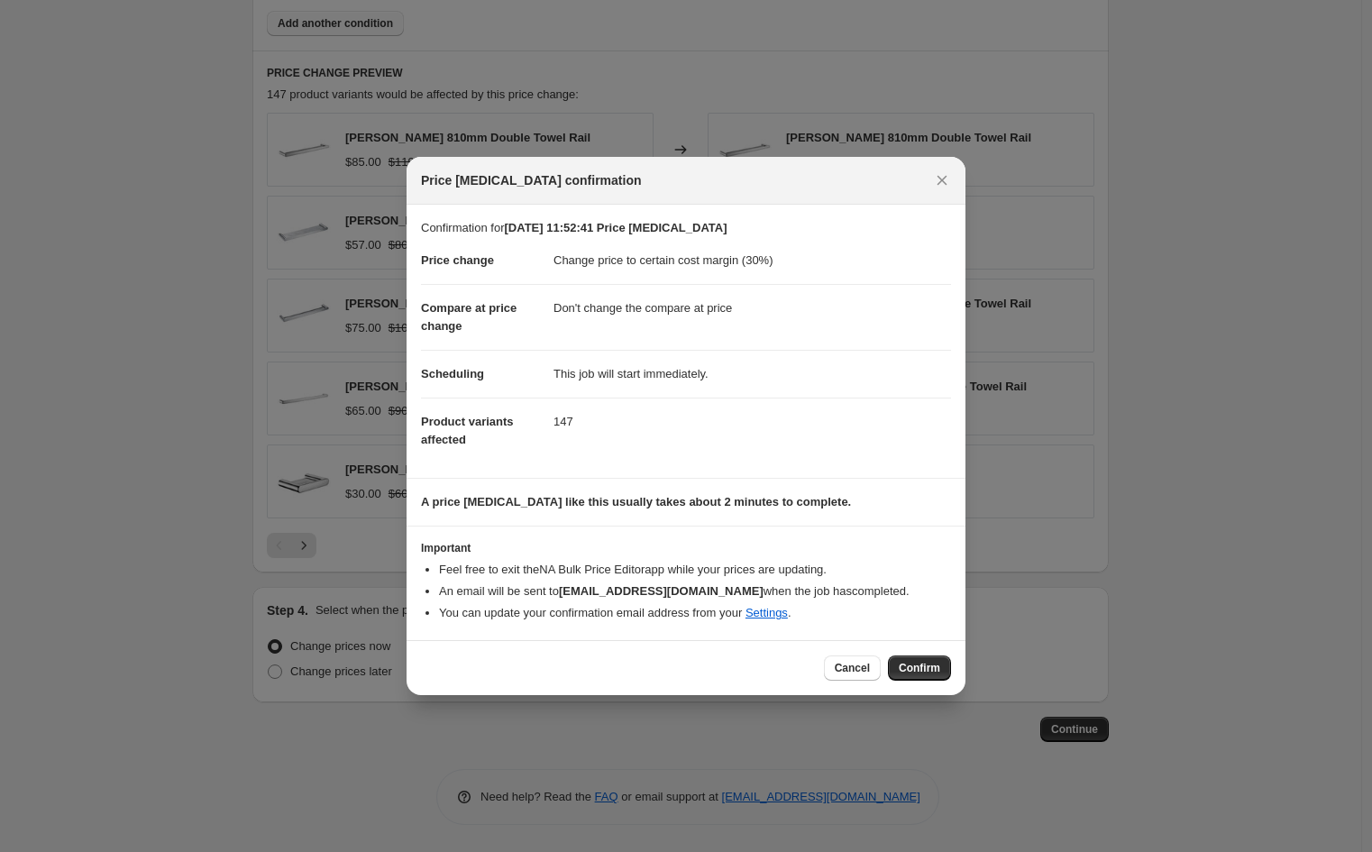
click at [955, 671] on div "Cancel Confirm" at bounding box center [685, 667] width 559 height 55
click at [911, 671] on span "Confirm" at bounding box center [919, 668] width 41 height 14
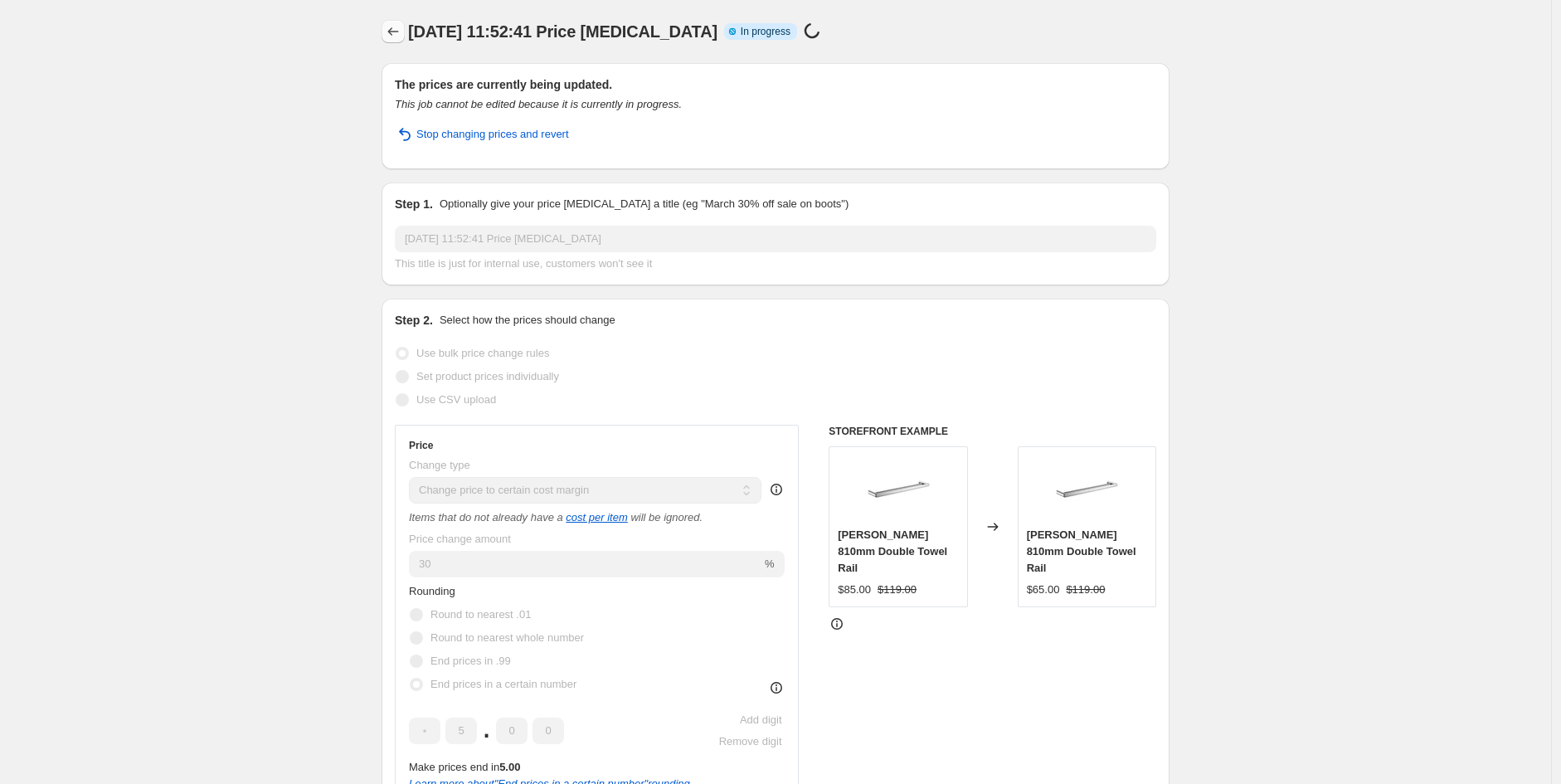
click at [393, 26] on icon "Price change jobs" at bounding box center [393, 31] width 17 height 17
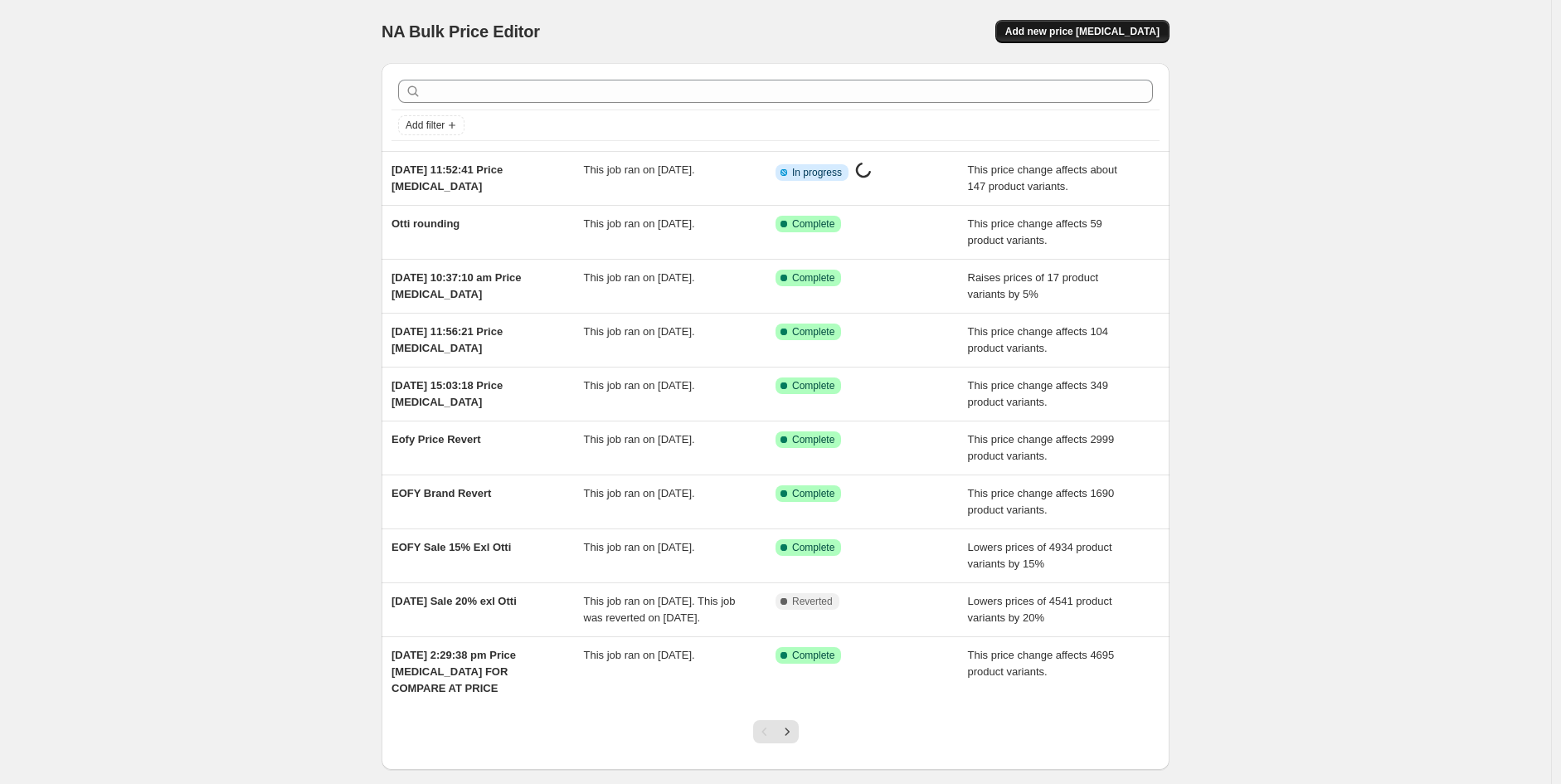
click at [1104, 28] on span "Add new price [MEDICAL_DATA]" at bounding box center [1082, 31] width 155 height 13
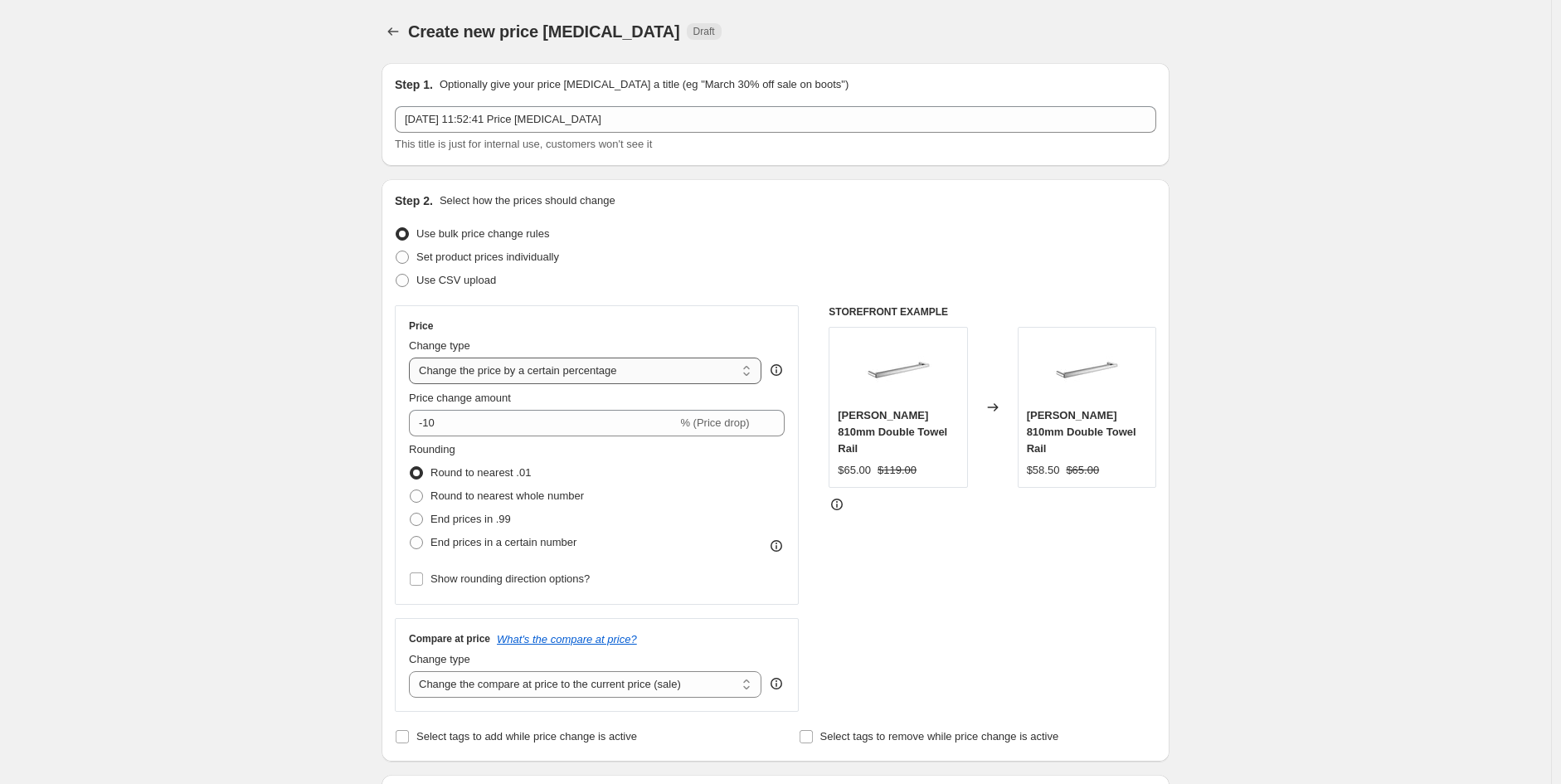
click at [526, 377] on select "Change the price to a certain amount Change the price by a certain amount Chang…" at bounding box center [584, 370] width 353 height 27
select select "margin"
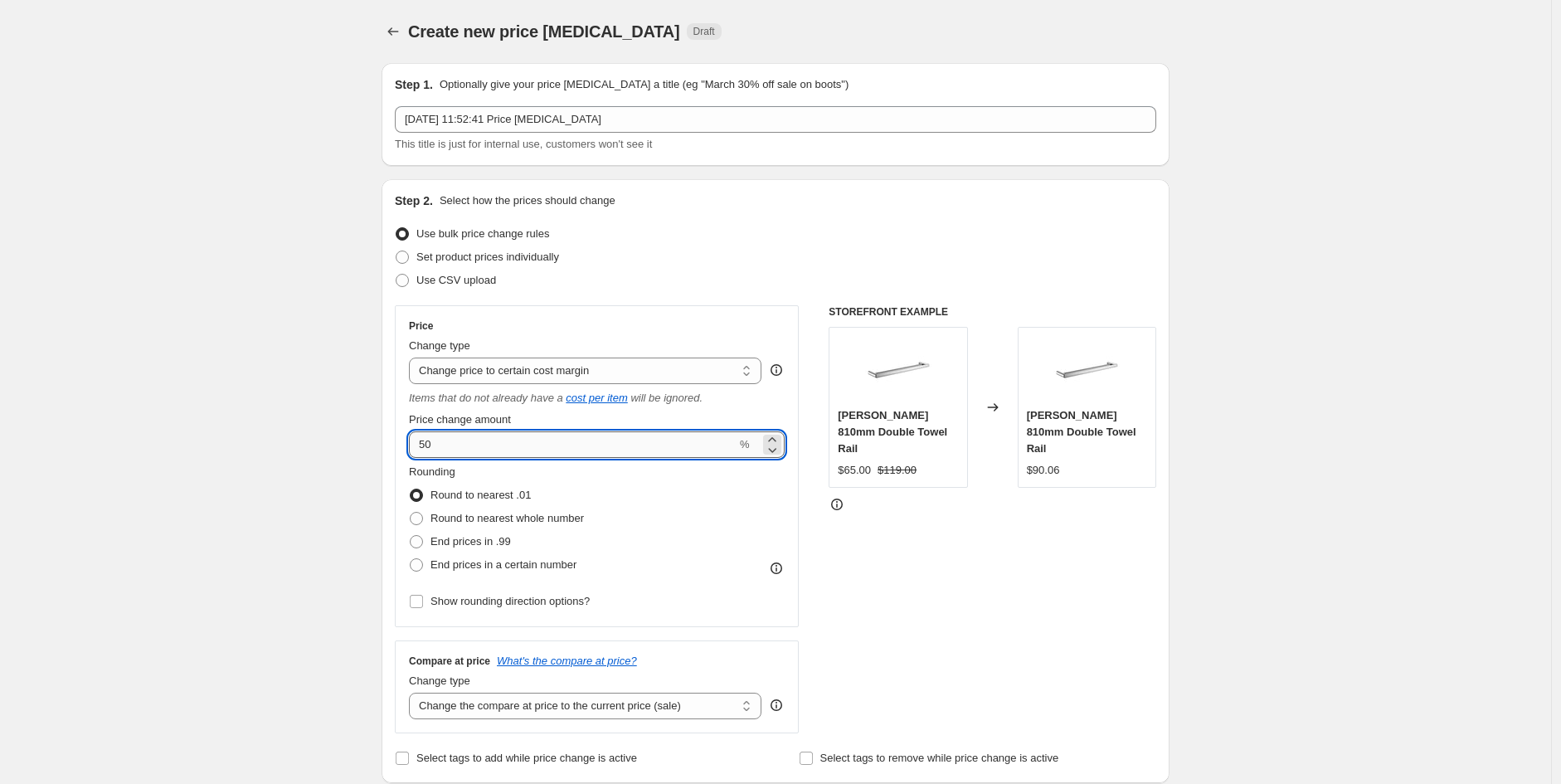
click at [475, 444] on input "50" at bounding box center [572, 444] width 328 height 27
drag, startPoint x: 475, startPoint y: 444, endPoint x: 336, endPoint y: 458, distance: 139.7
type input "30"
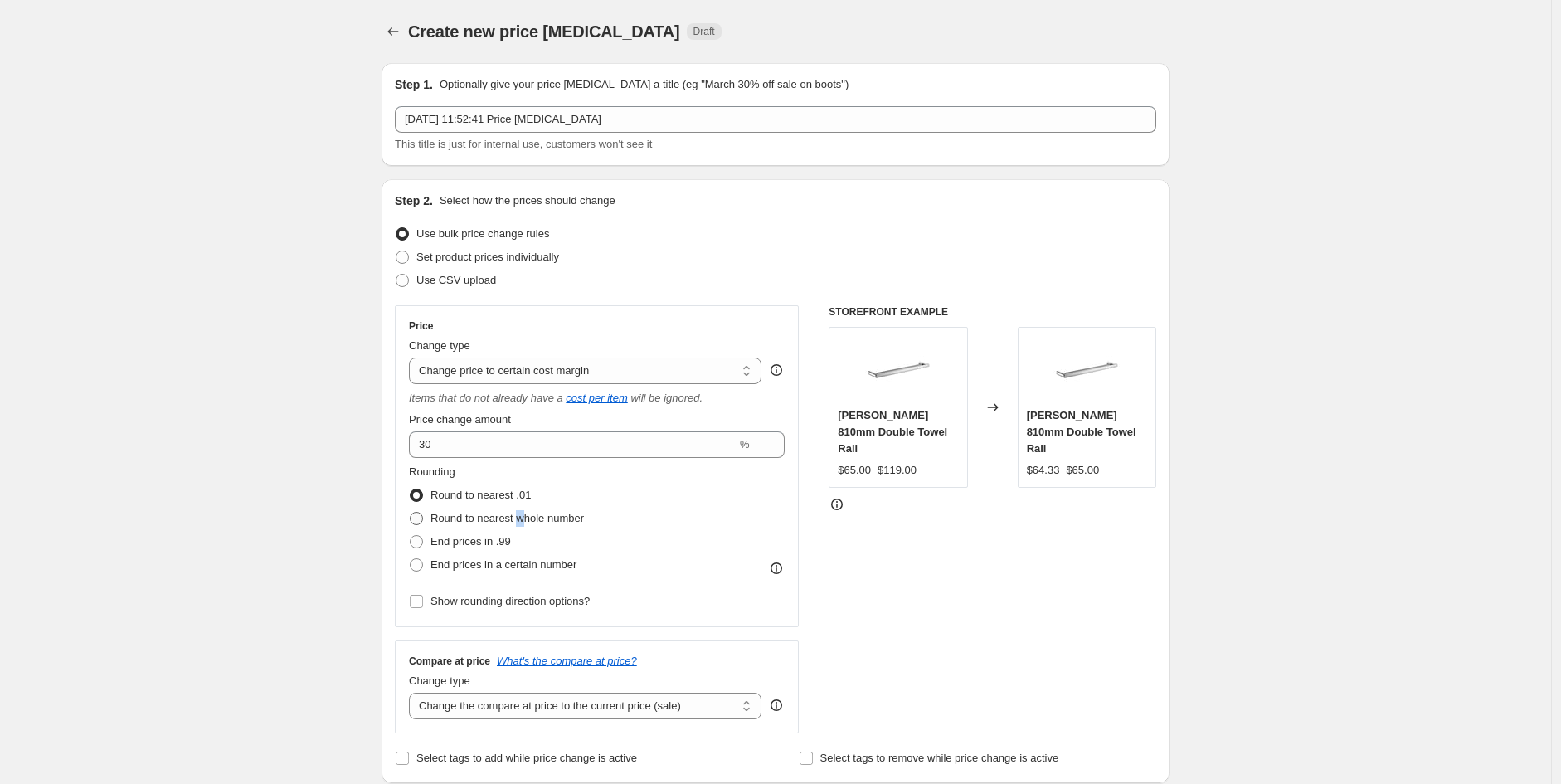
drag, startPoint x: 518, startPoint y: 516, endPoint x: 527, endPoint y: 516, distance: 9.0
click at [527, 516] on span "Round to nearest whole number" at bounding box center [507, 518] width 154 height 13
click at [410, 513] on input "Round to nearest whole number" at bounding box center [410, 512] width 1 height 1
radio input "true"
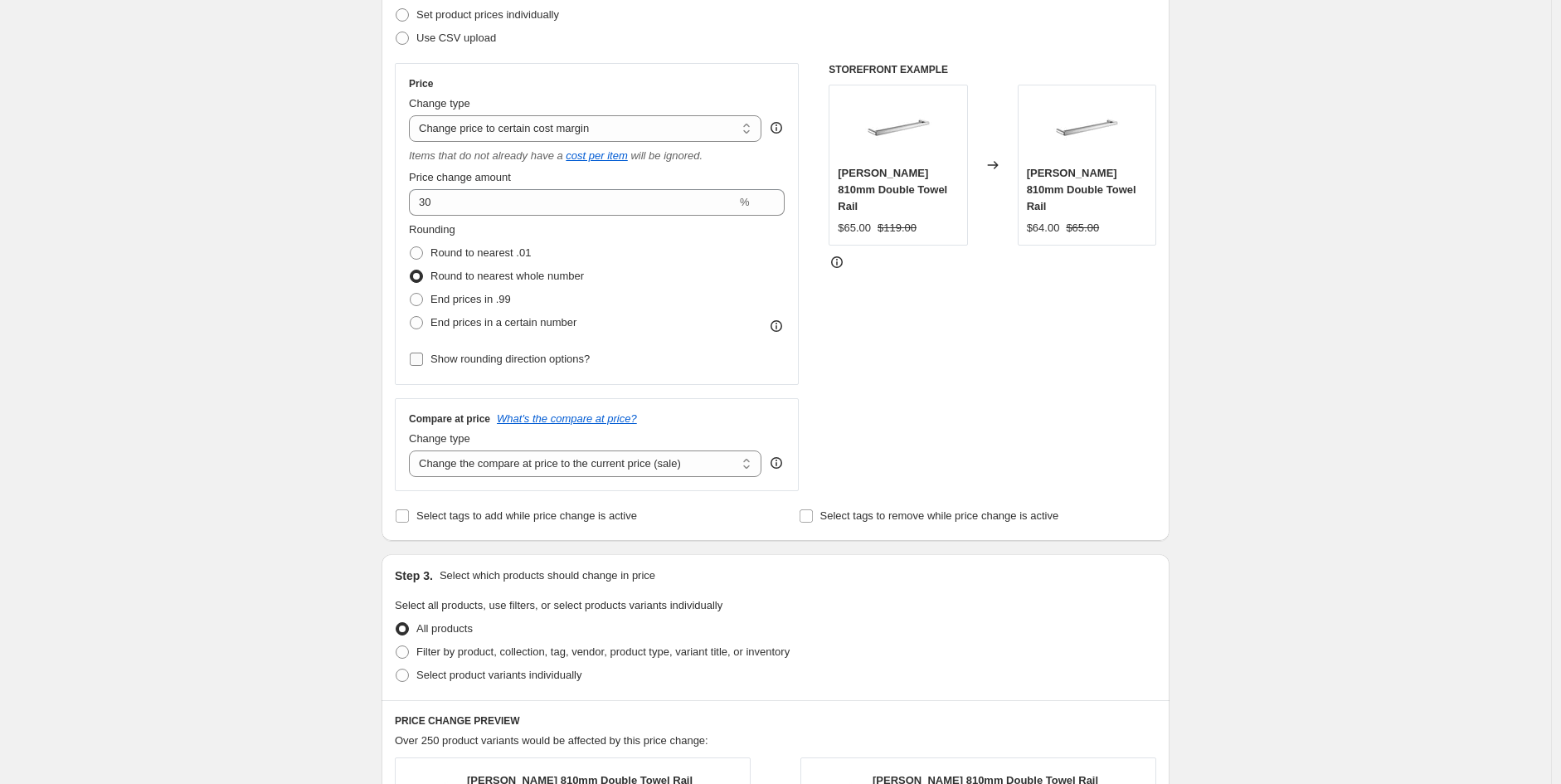
scroll to position [243, 0]
click at [480, 356] on span "Show rounding direction options?" at bounding box center [510, 358] width 159 height 13
click at [423, 356] on input "Show rounding direction options?" at bounding box center [416, 358] width 13 height 13
checkbox input "true"
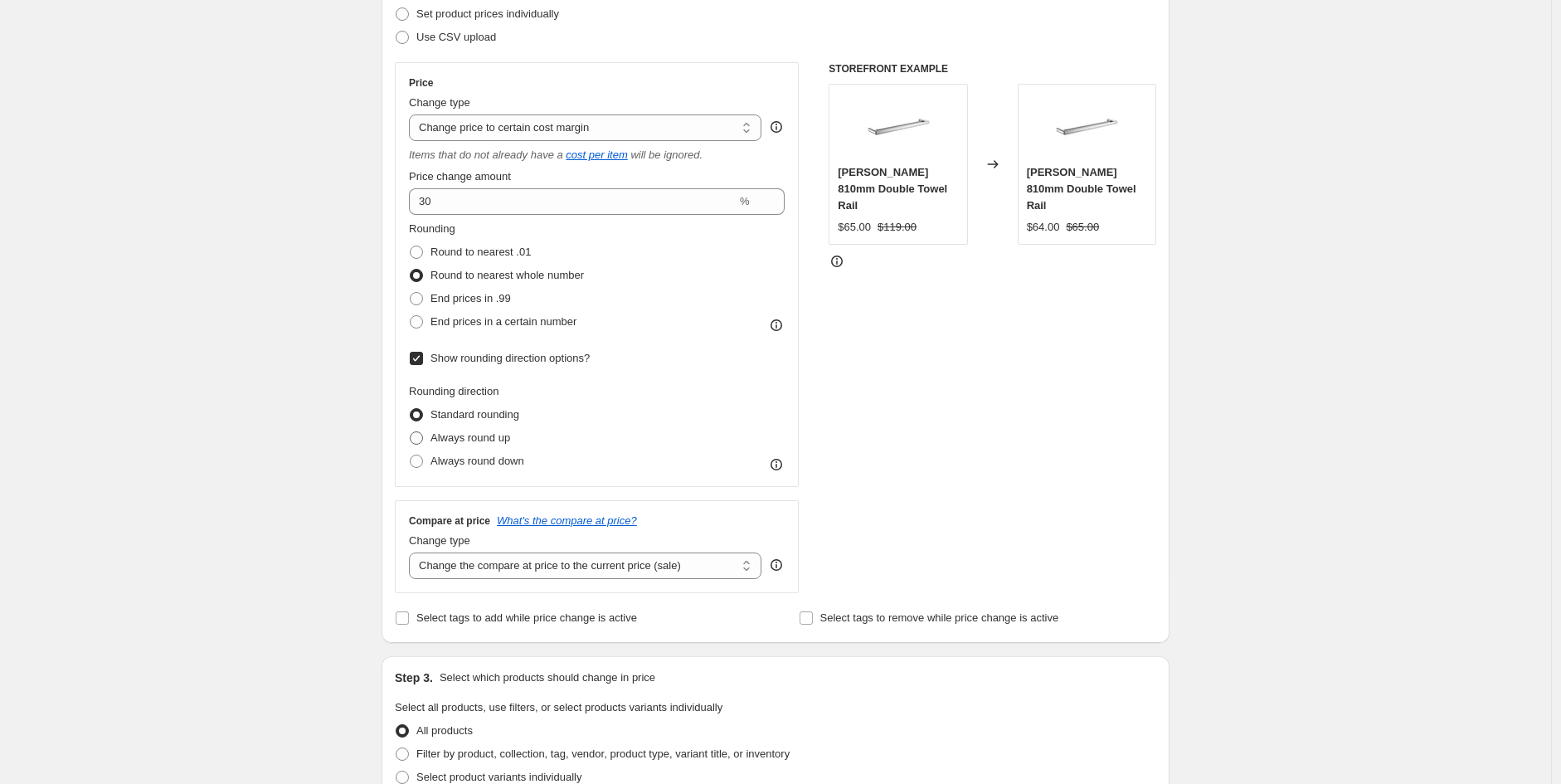
click at [492, 434] on span "Always round up" at bounding box center [470, 438] width 80 height 13
click at [410, 432] on input "Always round up" at bounding box center [410, 432] width 1 height 1
radio input "true"
click at [523, 315] on span "End prices in a certain number" at bounding box center [503, 321] width 146 height 13
click at [410, 315] on input "End prices in a certain number" at bounding box center [410, 315] width 1 height 1
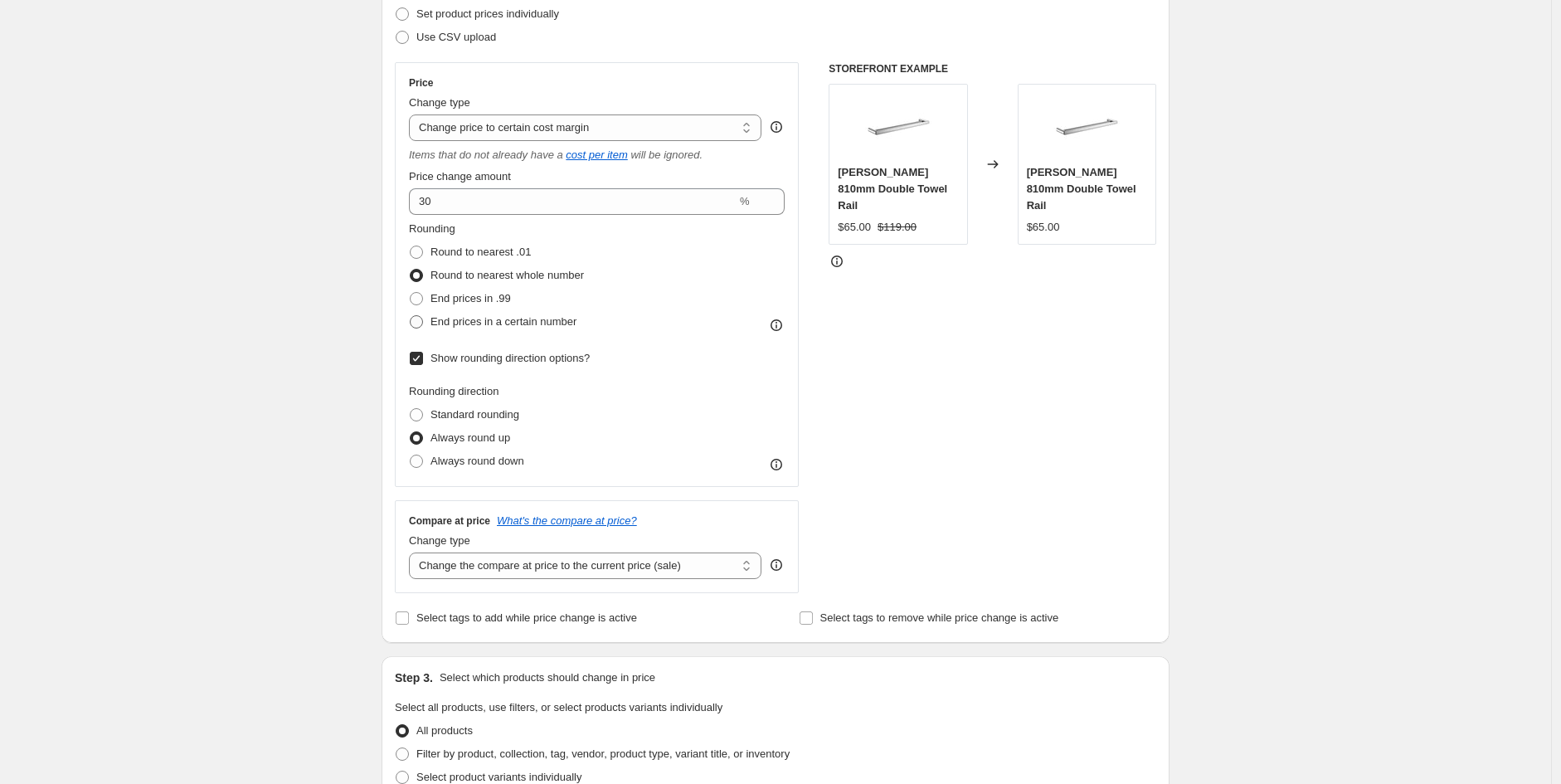
radio input "true"
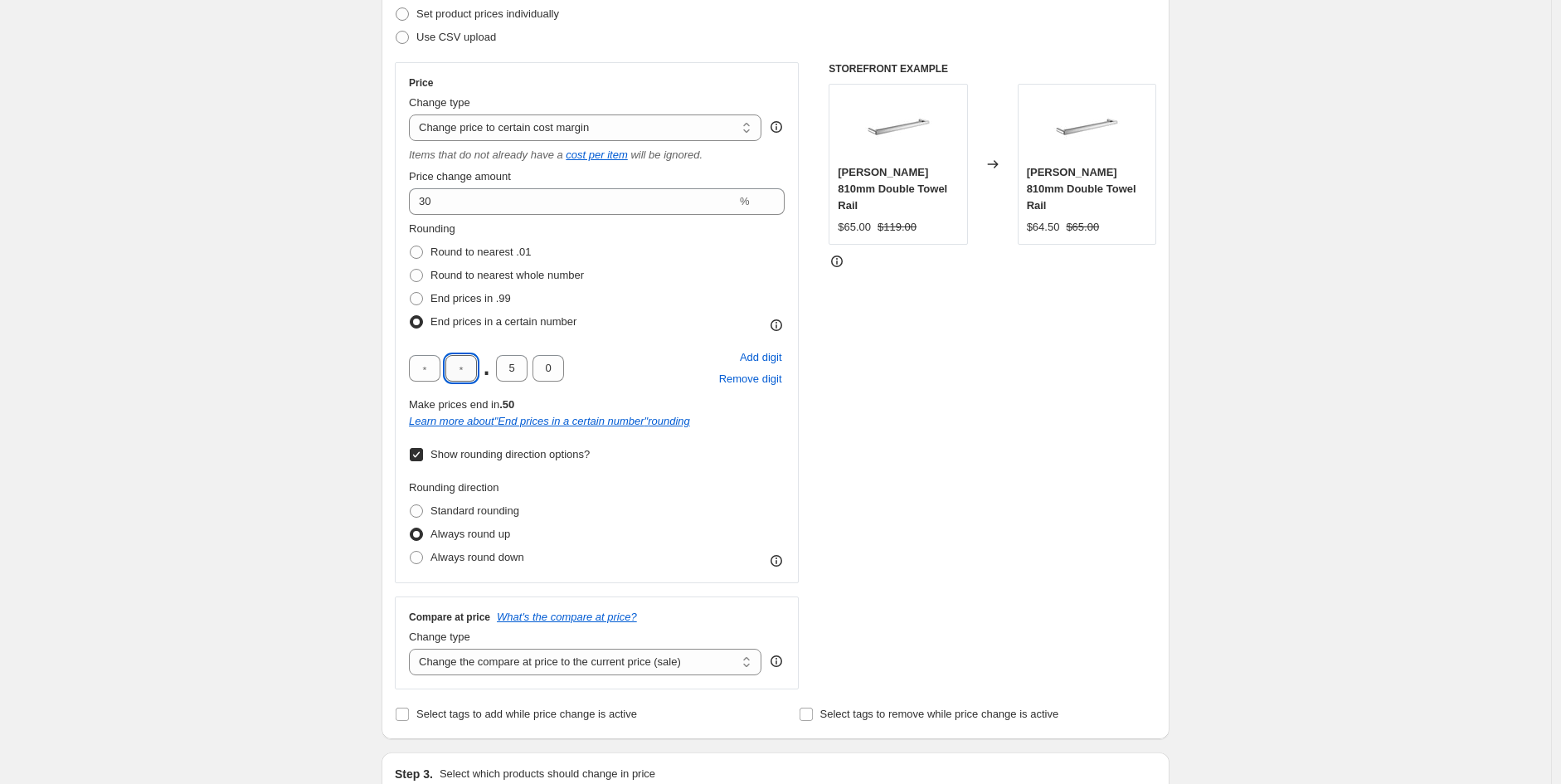
click at [461, 365] on input "text" at bounding box center [461, 368] width 31 height 27
type input "5"
type input "0"
click at [878, 477] on div "STOREFRONT EXAMPLE [PERSON_NAME] 810mm Double Towel Rail $65.00 $119.00 Changed…" at bounding box center [992, 375] width 328 height 627
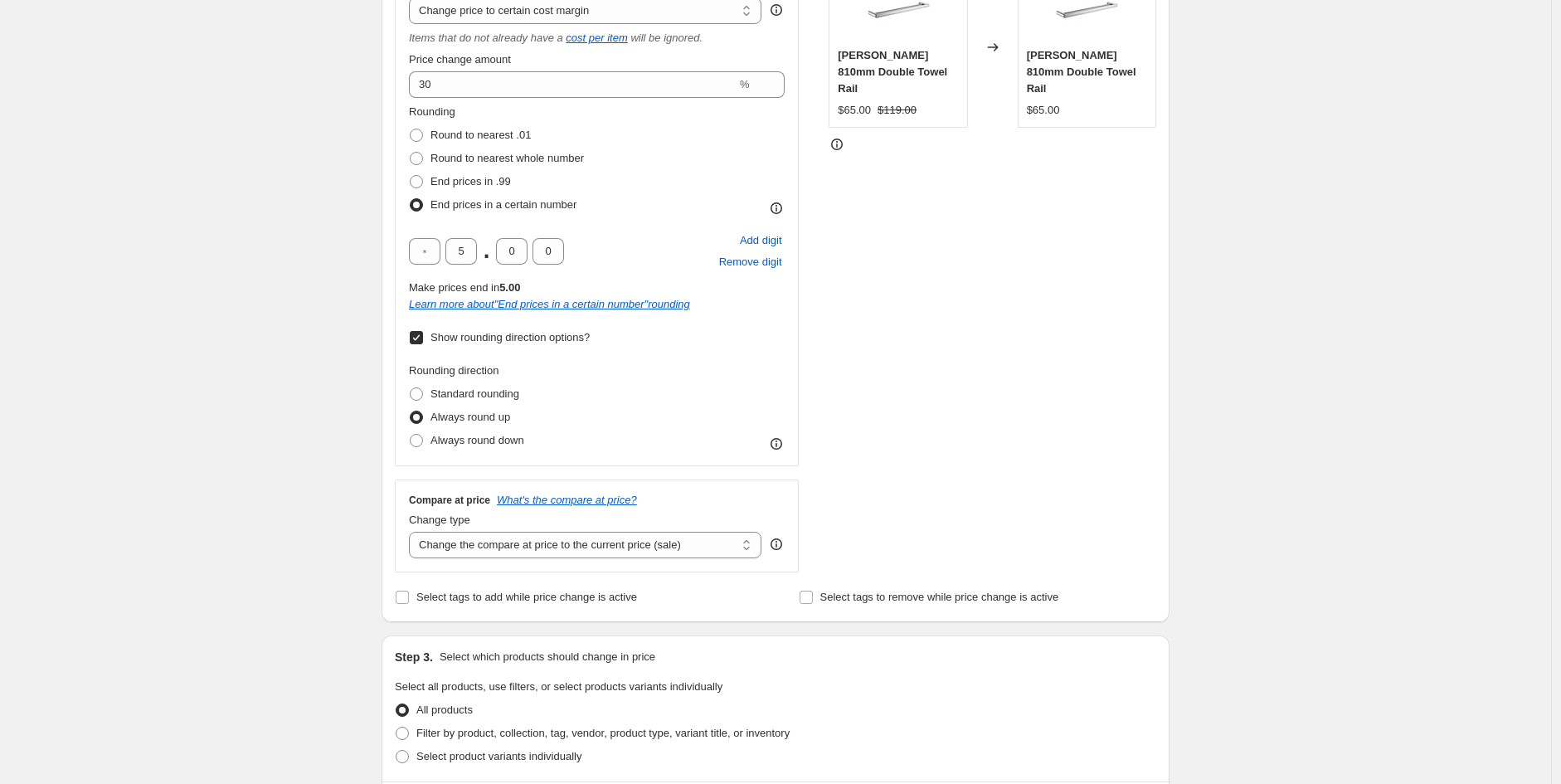
scroll to position [362, 0]
click at [502, 730] on span "Filter by product, collection, tag, vendor, product type, variant title, or inv…" at bounding box center [603, 732] width 374 height 13
click at [397, 726] on input "Filter by product, collection, tag, vendor, product type, variant title, or inv…" at bounding box center [396, 725] width 1 height 1
radio input "true"
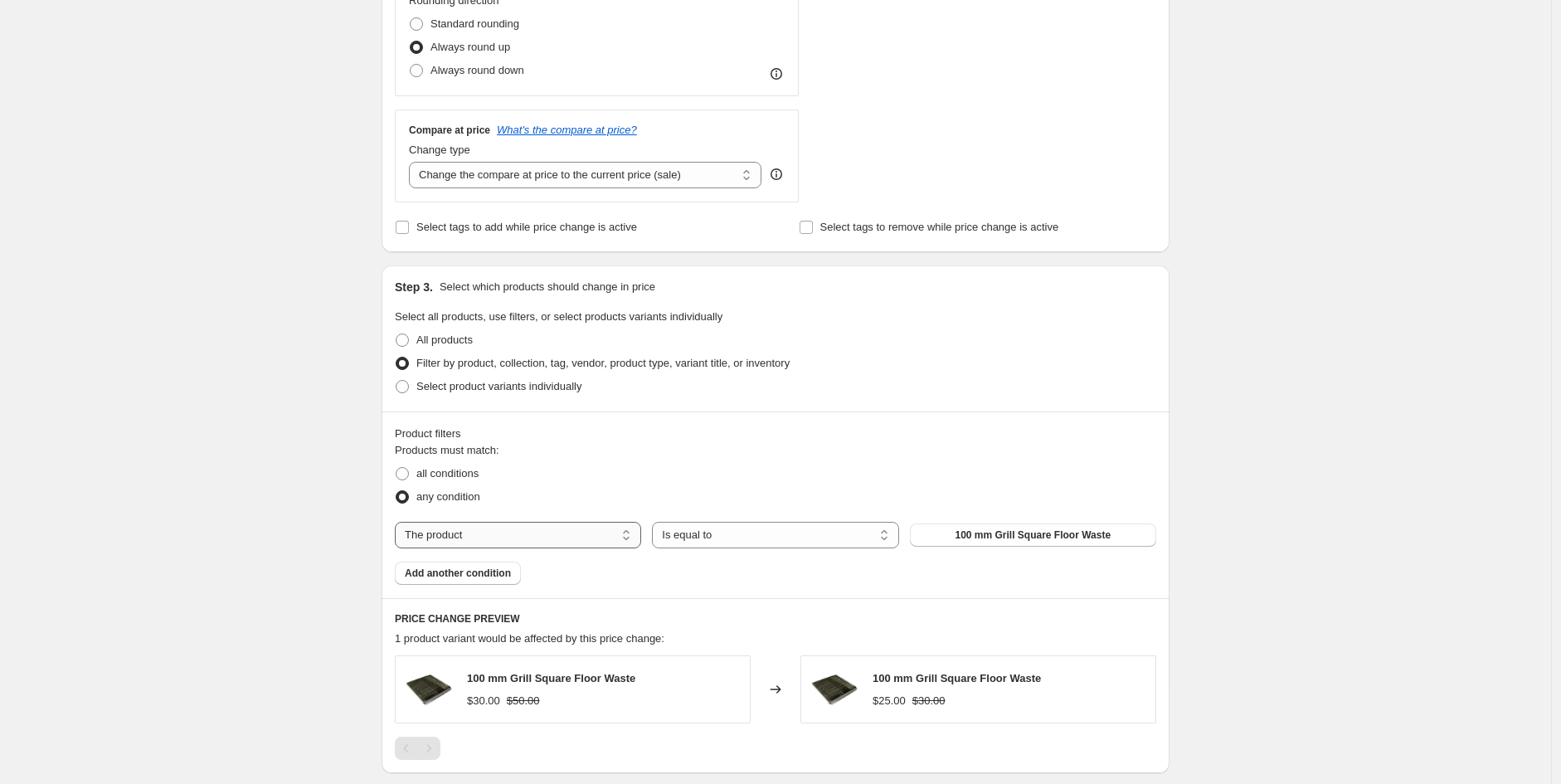
scroll to position [731, 0]
click at [551, 540] on select "The product The product's collection The product's tag The product's vendor The…" at bounding box center [518, 534] width 247 height 27
click at [532, 534] on select "The product The product's collection The product's tag The product's vendor The…" at bounding box center [518, 534] width 247 height 27
select select "vendor"
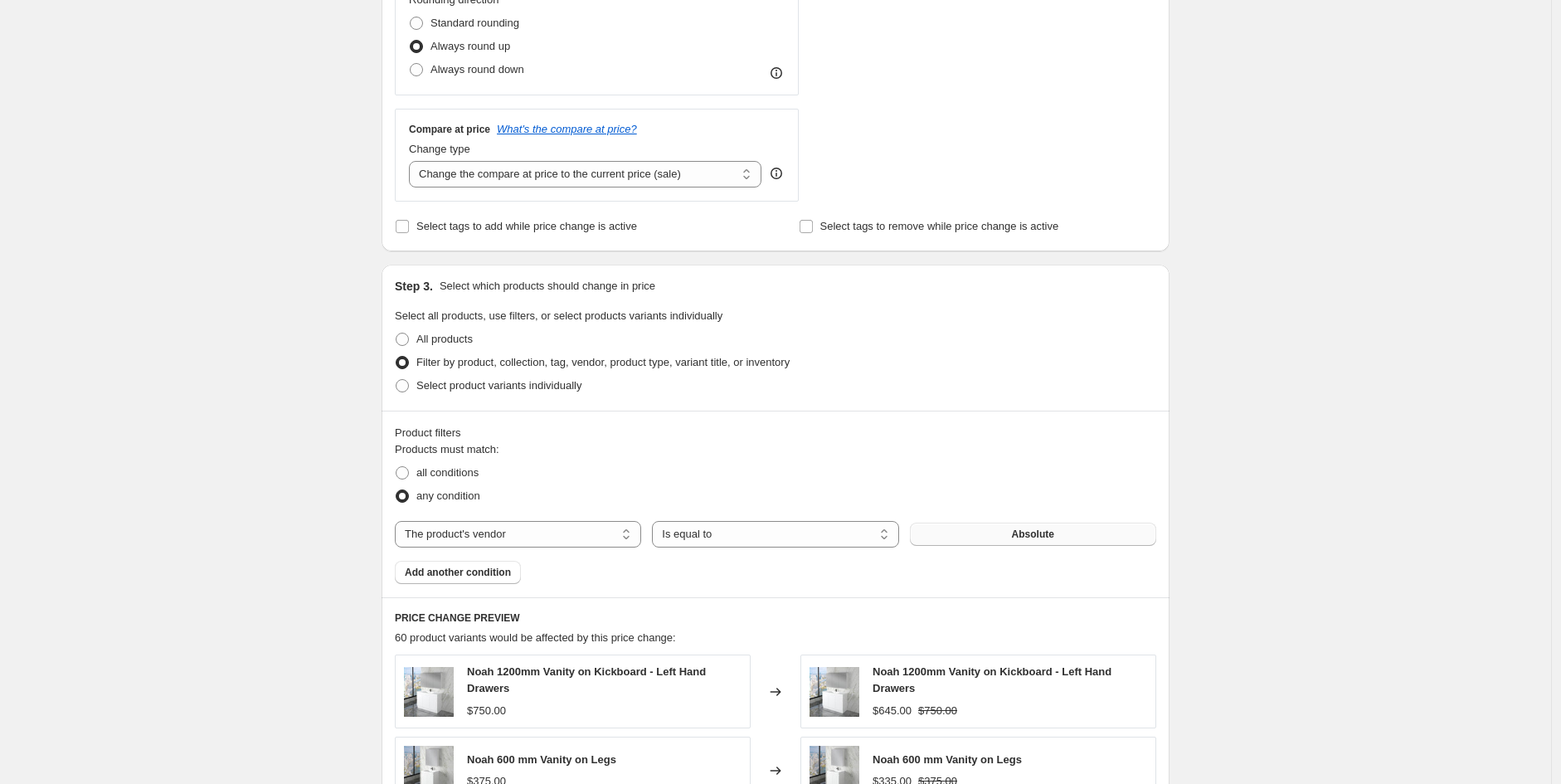
click at [1007, 536] on button "Absolute" at bounding box center [1034, 534] width 247 height 23
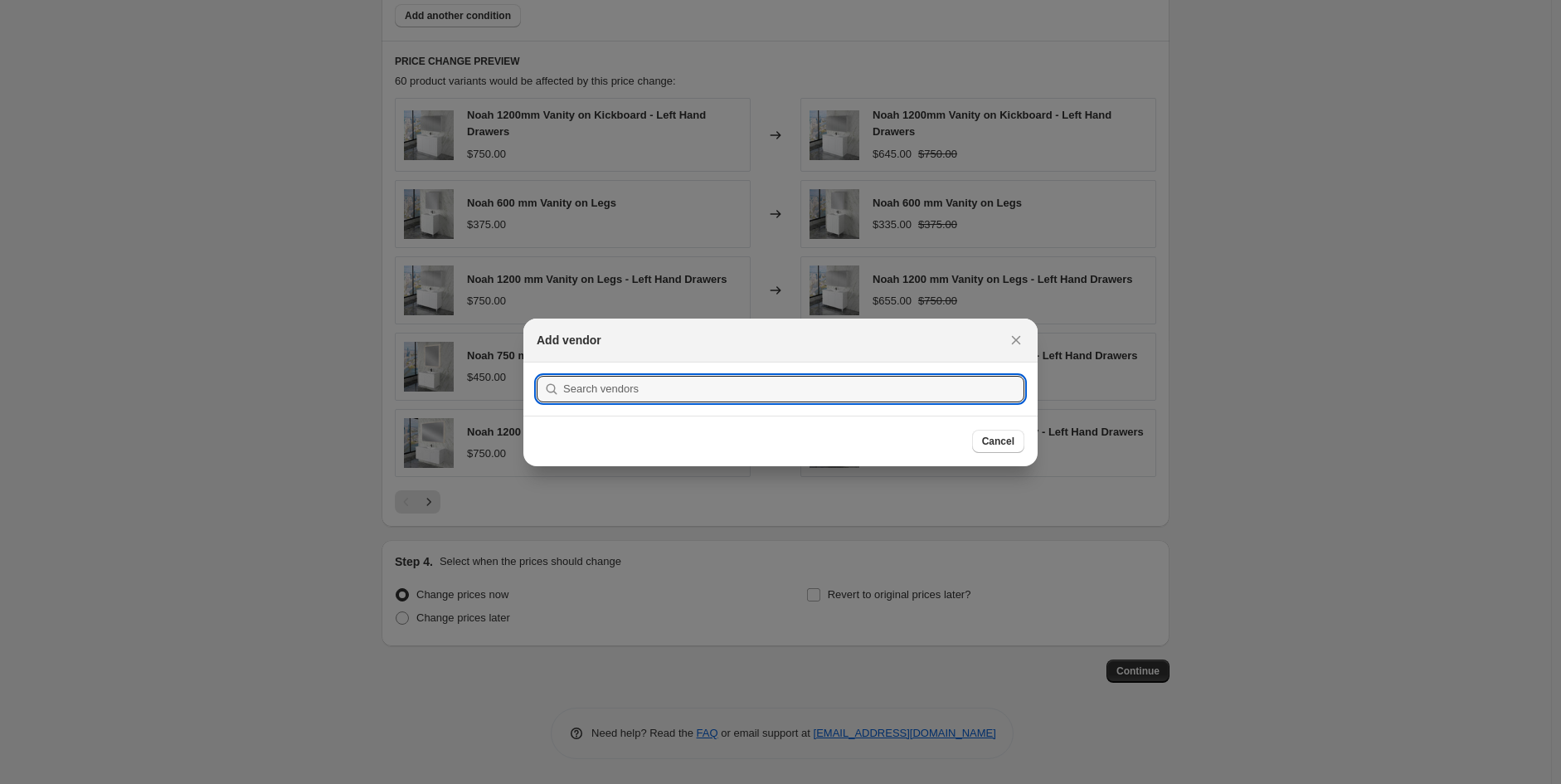
scroll to position [0, 0]
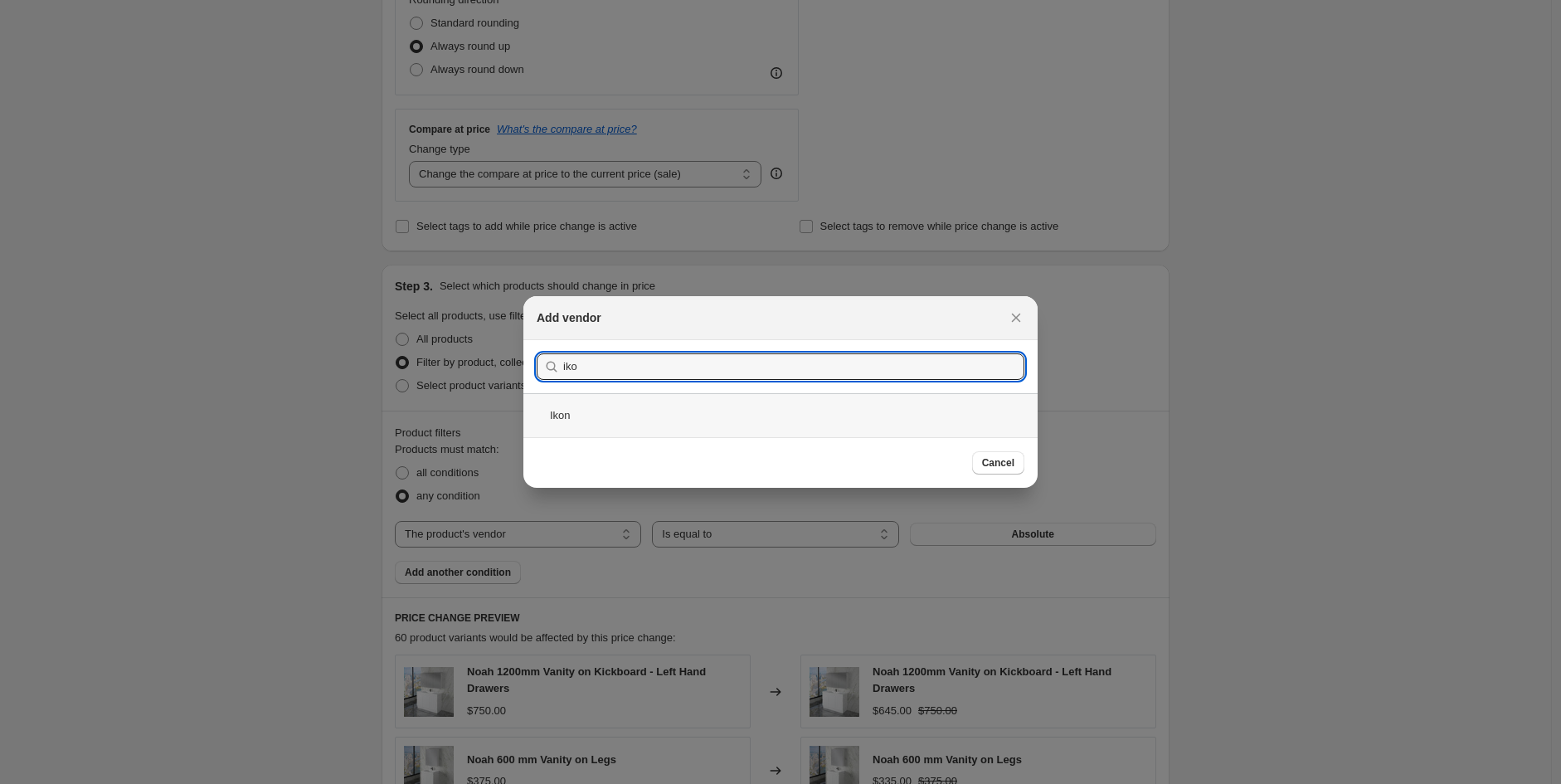
type input "iko"
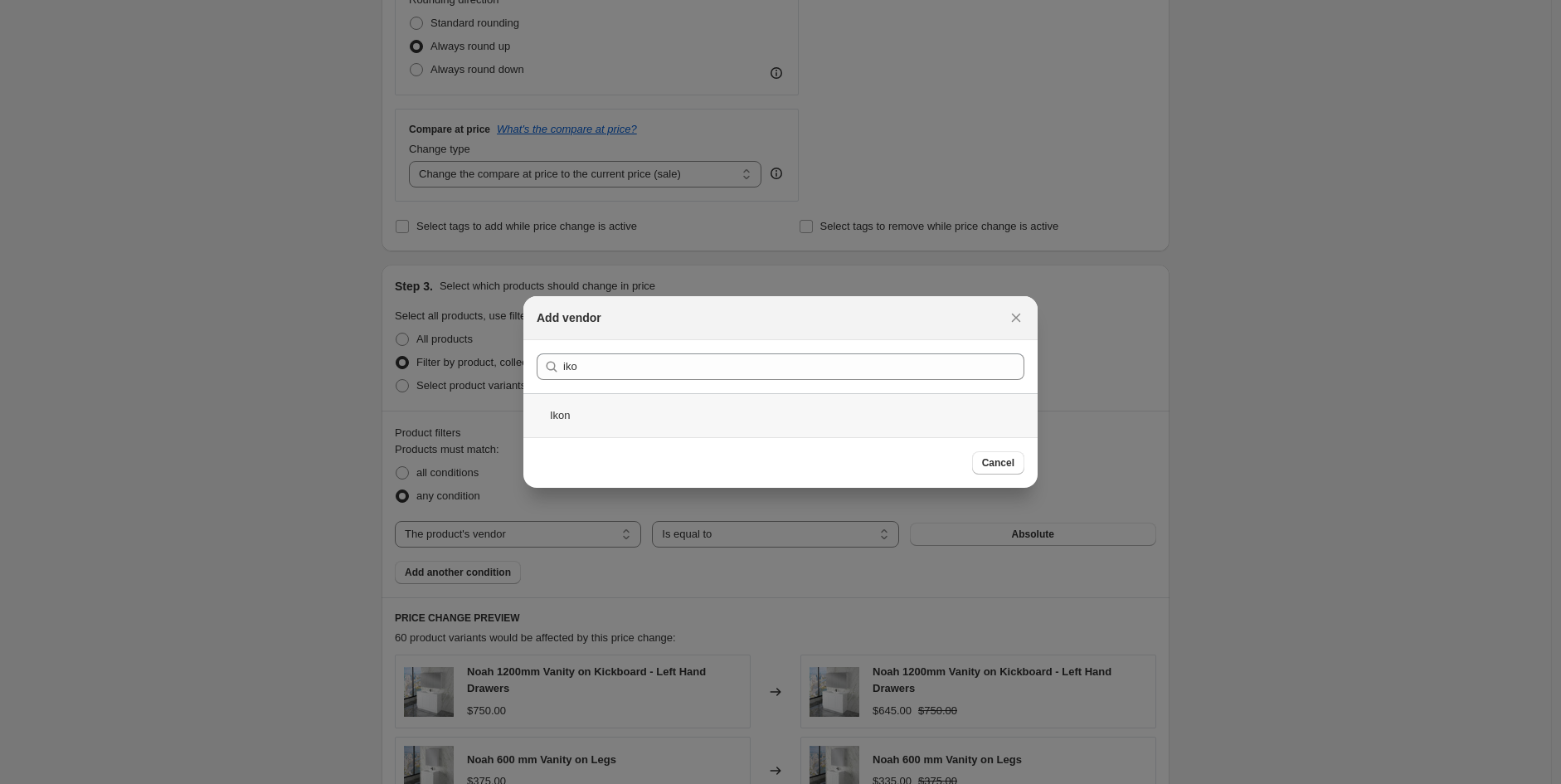
click at [634, 420] on div "Ikon" at bounding box center [780, 415] width 515 height 44
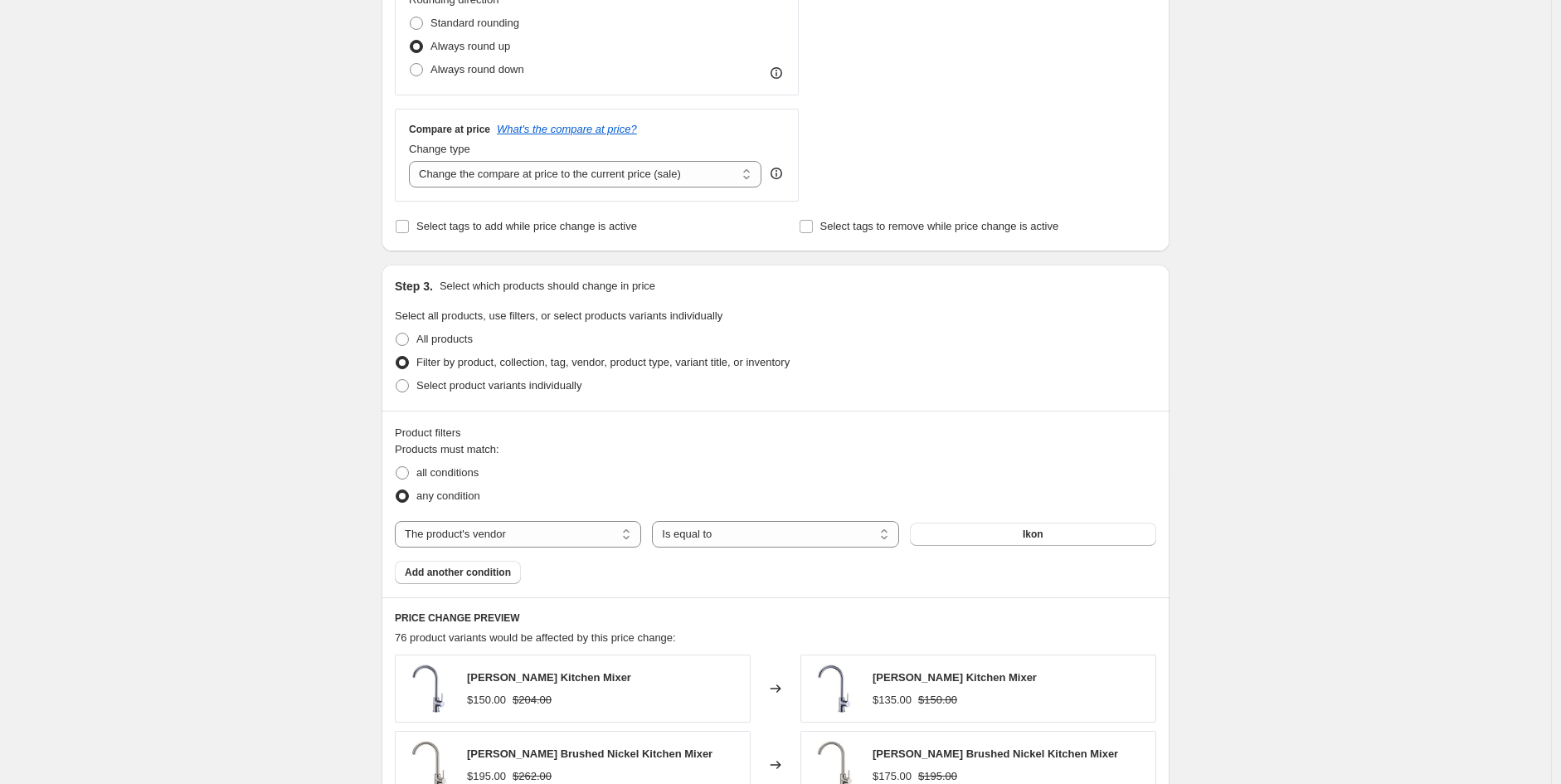
click at [499, 585] on div "Product filters Products must match: all conditions any condition The product T…" at bounding box center [776, 503] width 788 height 187
click at [502, 576] on span "Add another condition" at bounding box center [457, 572] width 106 height 13
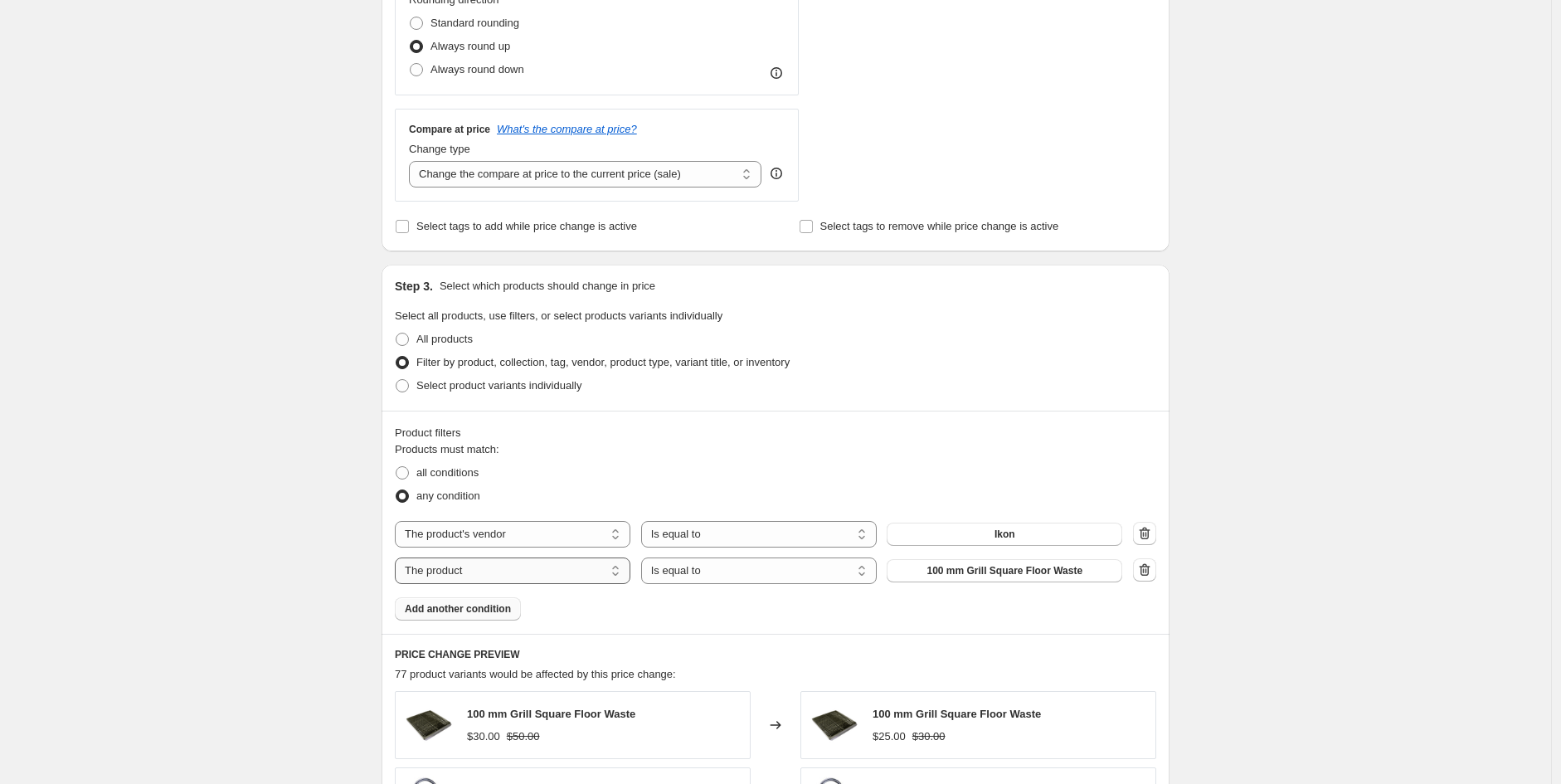
click at [523, 569] on select "The product The product's collection The product's tag The product's vendor The…" at bounding box center [513, 571] width 236 height 27
select select "tag"
click at [1007, 573] on span "#100-BestSellers-90days" at bounding box center [1004, 571] width 117 height 13
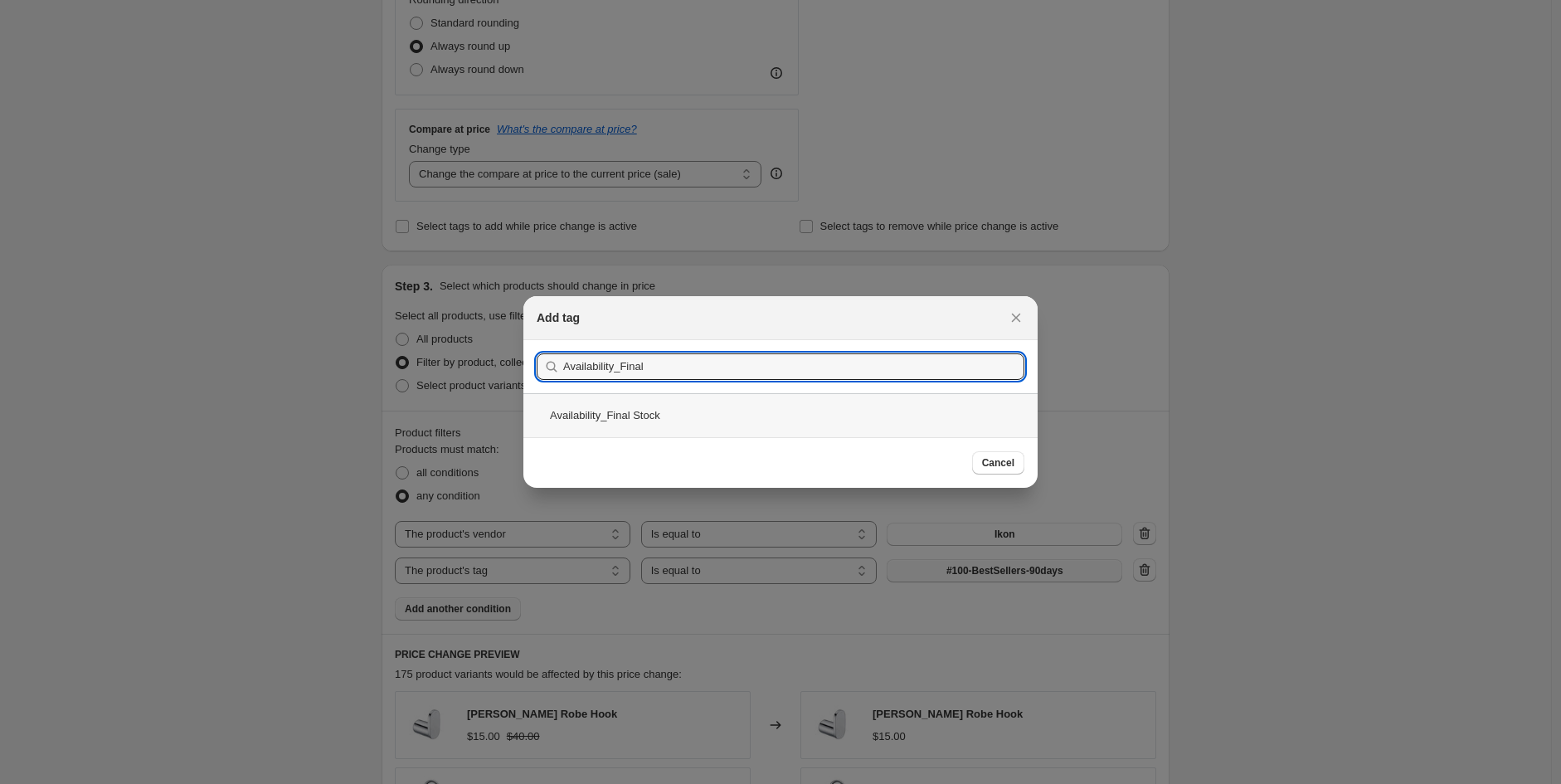
type input "Availability_Final"
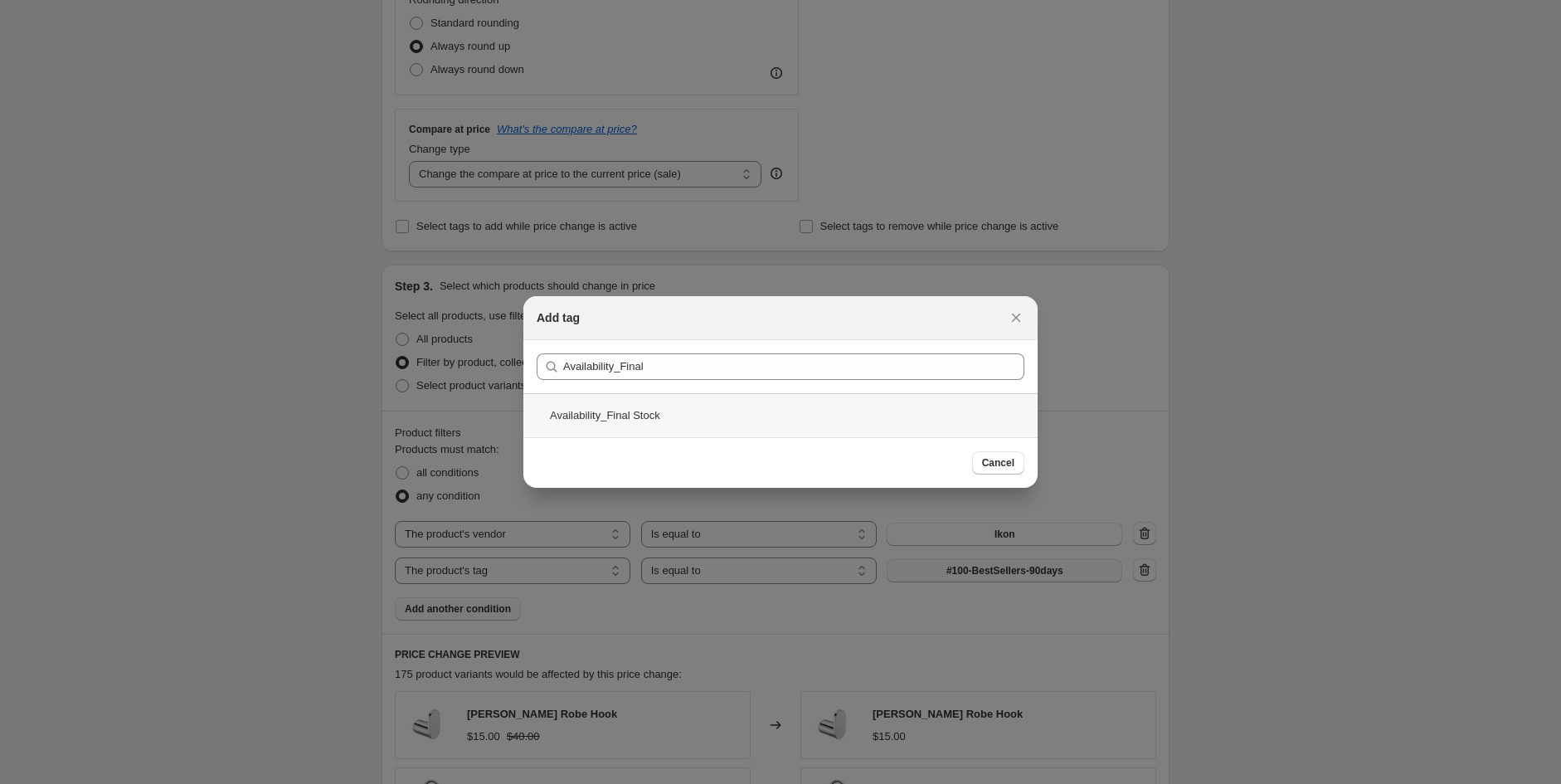
click at [601, 422] on div "Availability_Final Stock" at bounding box center [780, 415] width 515 height 44
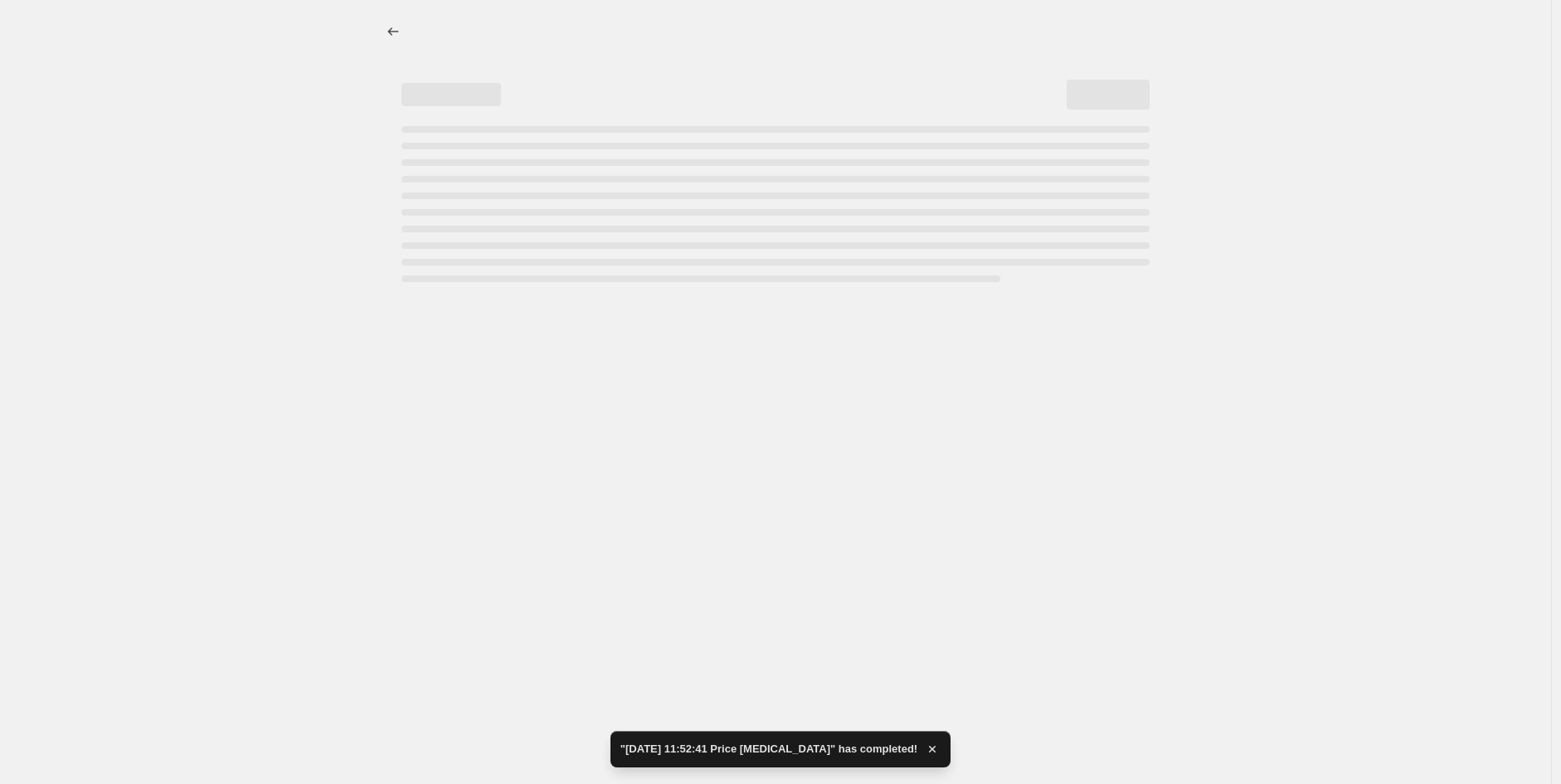
select select "margin"
select select "vendor"
select select "tag"
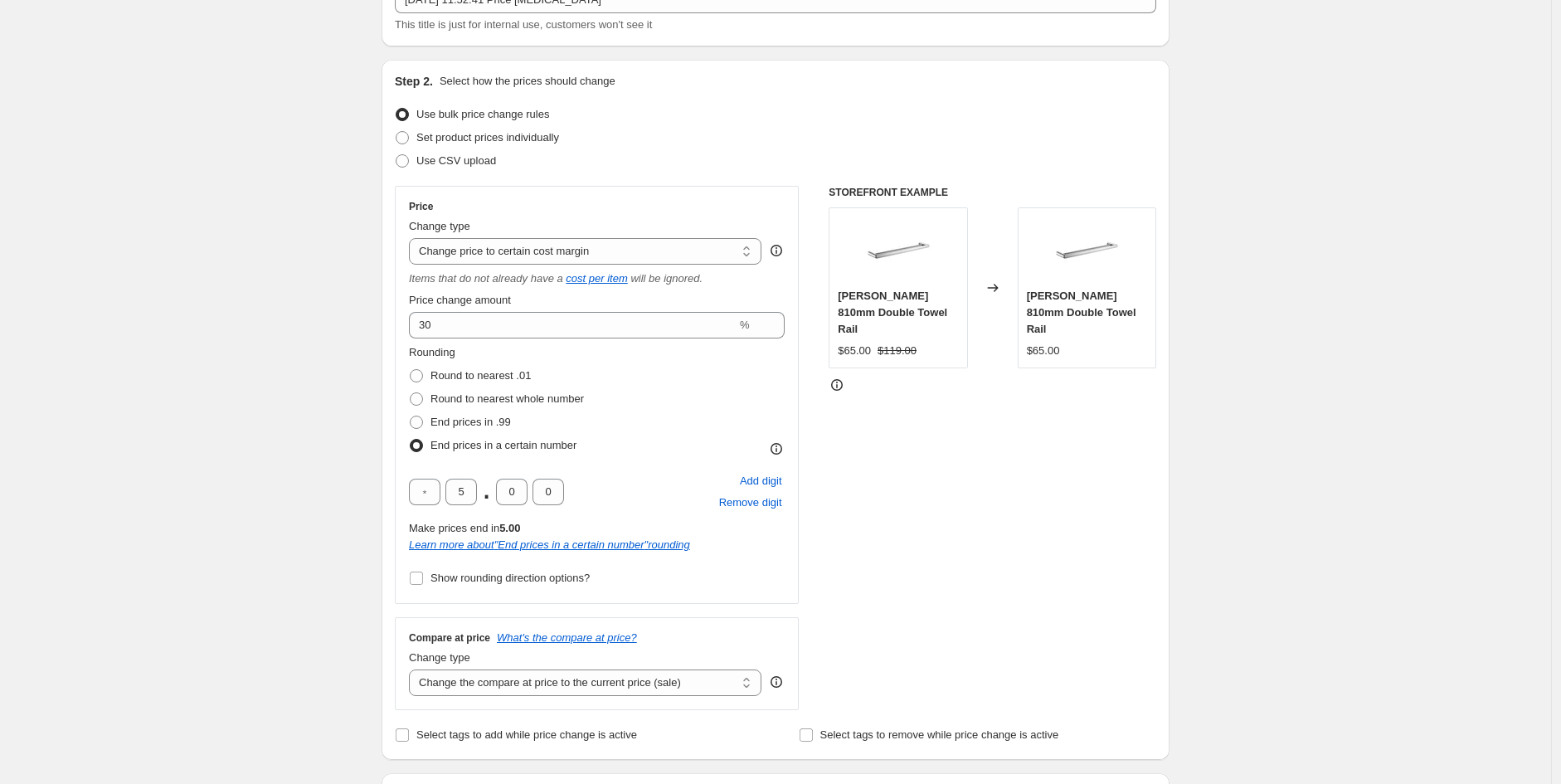
scroll to position [121, 0]
click at [480, 588] on div "Price Change type Change the price to a certain amount Change the price by a ce…" at bounding box center [596, 394] width 404 height 418
click at [480, 582] on span "Show rounding direction options?" at bounding box center [510, 577] width 159 height 13
click at [423, 582] on input "Show rounding direction options?" at bounding box center [416, 577] width 13 height 13
checkbox input "true"
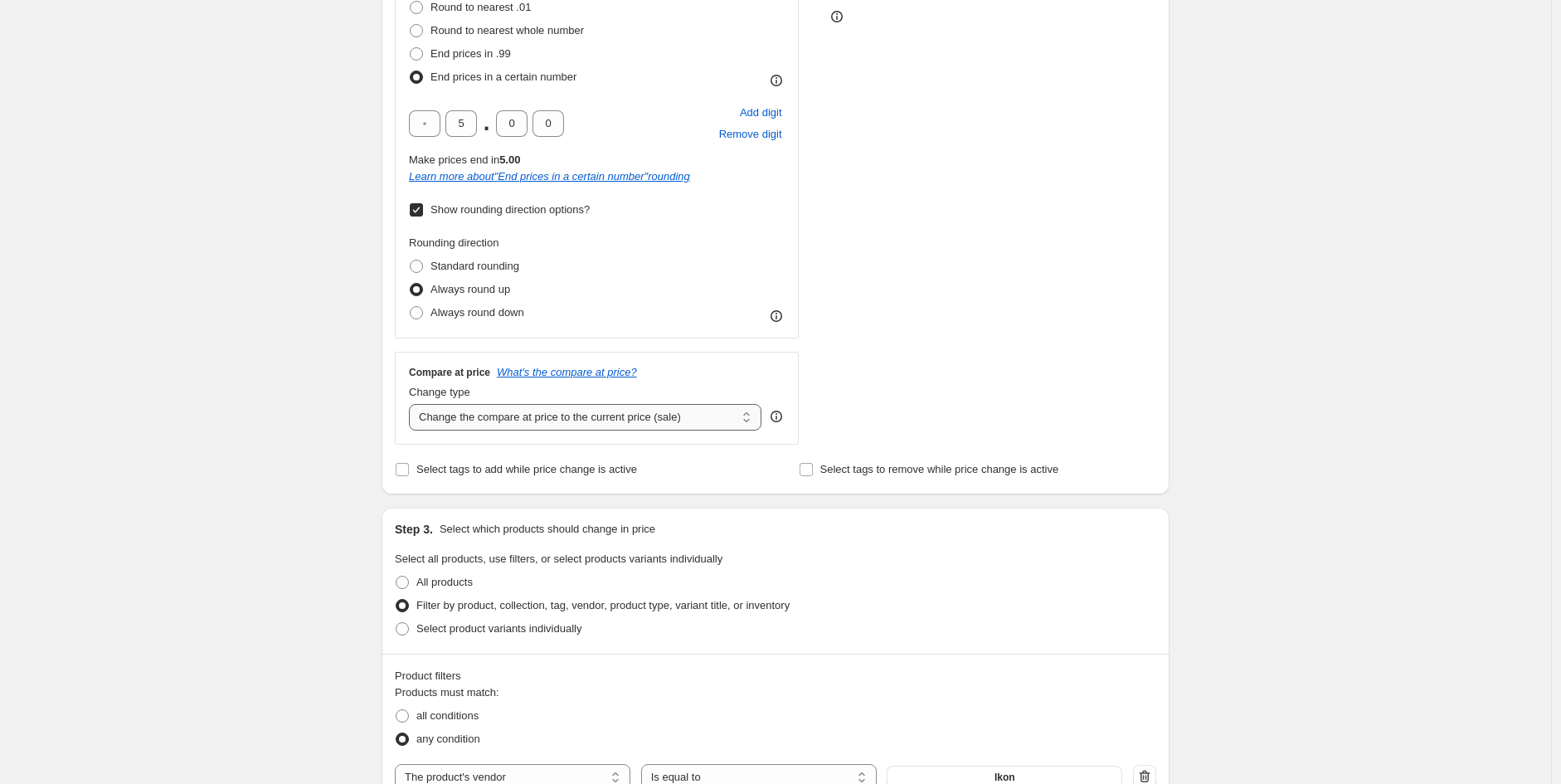
scroll to position [490, 0]
click at [574, 422] on select "Change the compare at price to the current price (sale) Change the compare at p…" at bounding box center [584, 415] width 353 height 27
select select "no_change"
click at [413, 403] on select "Change the compare at price to the current price (sale) Change the compare at p…" at bounding box center [584, 415] width 353 height 27
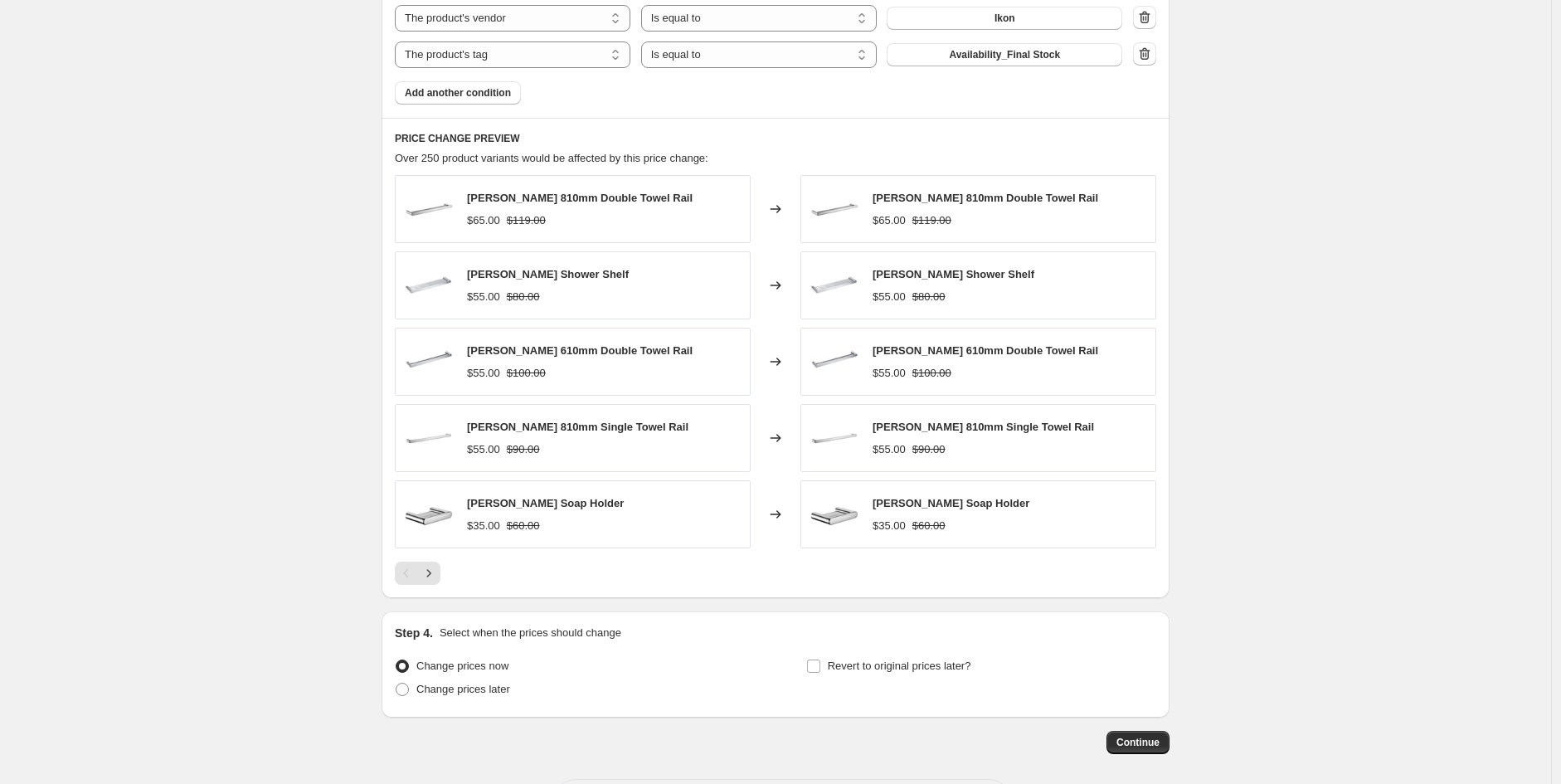
scroll to position [1320, 0]
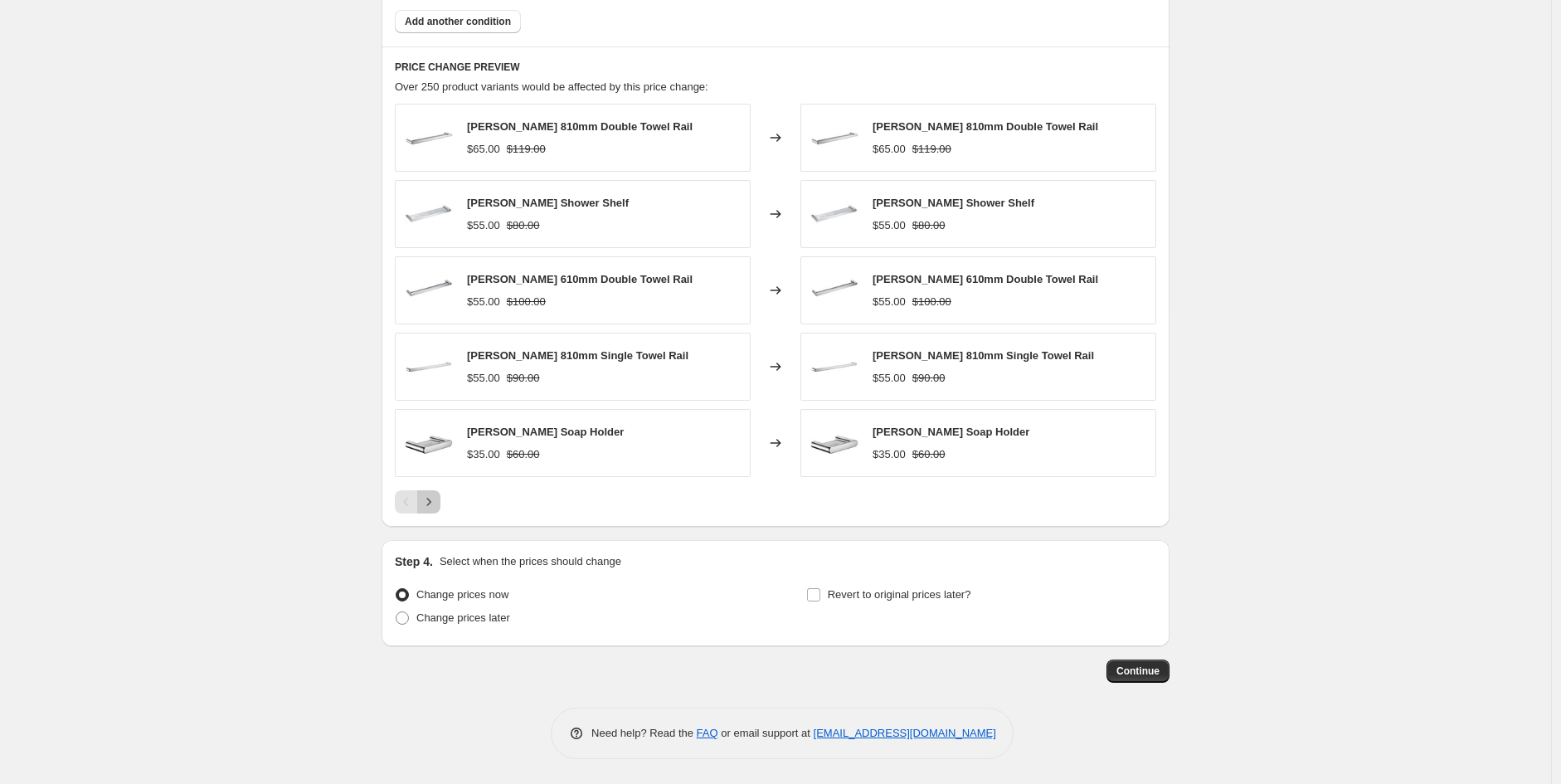
click at [434, 513] on button "Next" at bounding box center [428, 502] width 23 height 23
click at [423, 504] on div "Pagination" at bounding box center [418, 502] width 46 height 23
click at [437, 505] on icon "Next" at bounding box center [429, 502] width 17 height 17
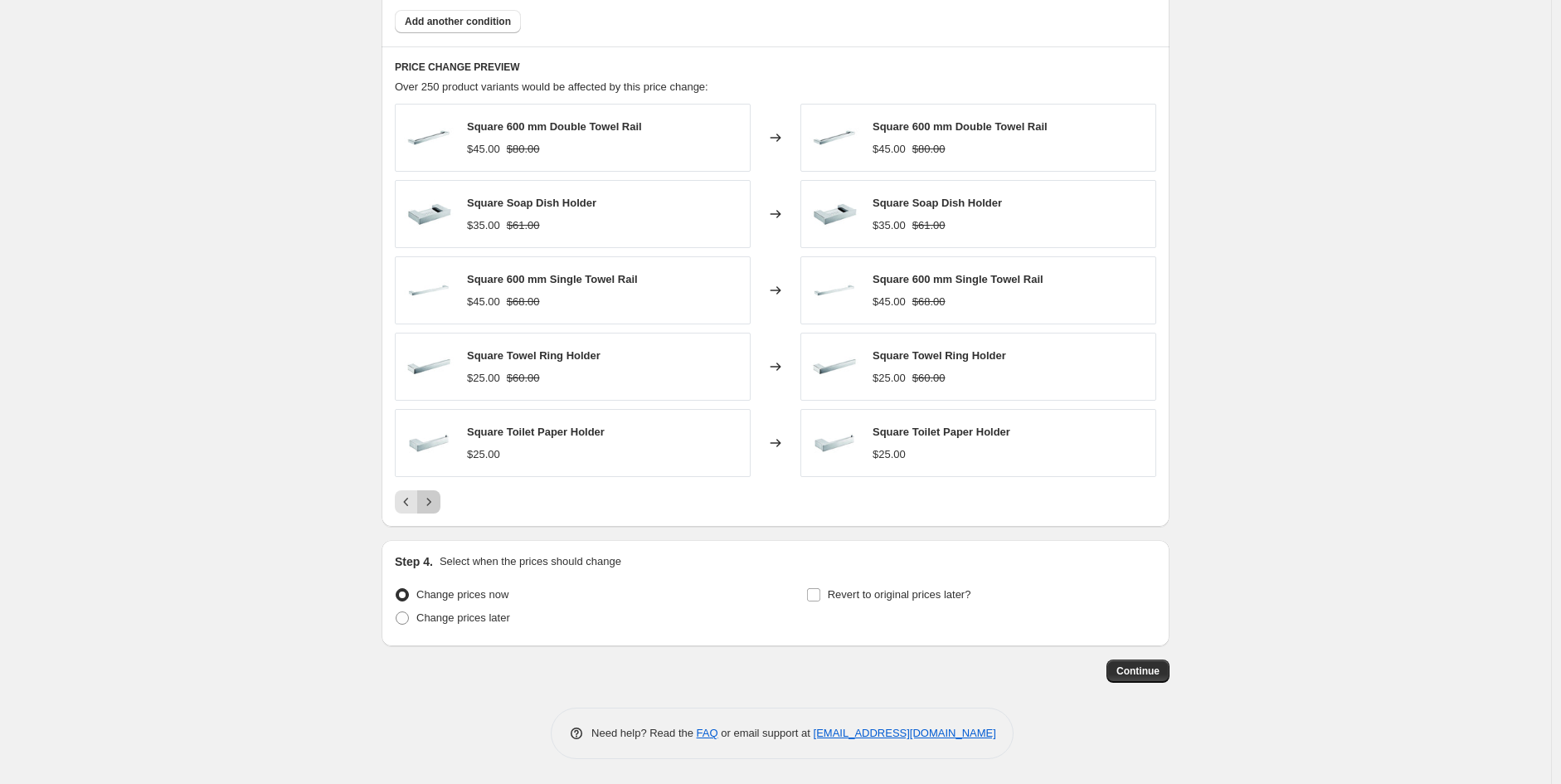
click at [437, 505] on icon "Next" at bounding box center [429, 502] width 17 height 17
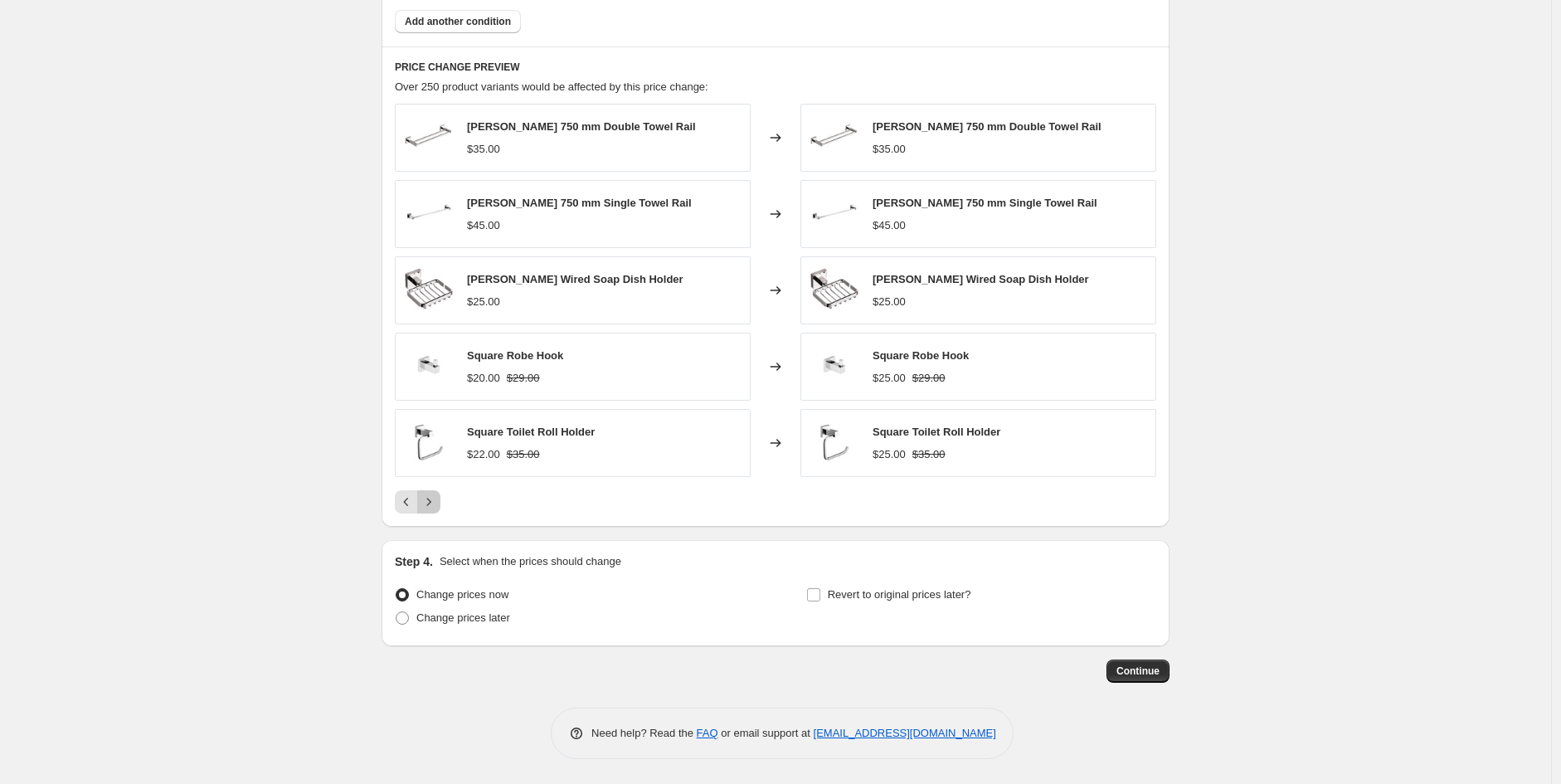
click at [437, 507] on icon "Next" at bounding box center [429, 502] width 17 height 17
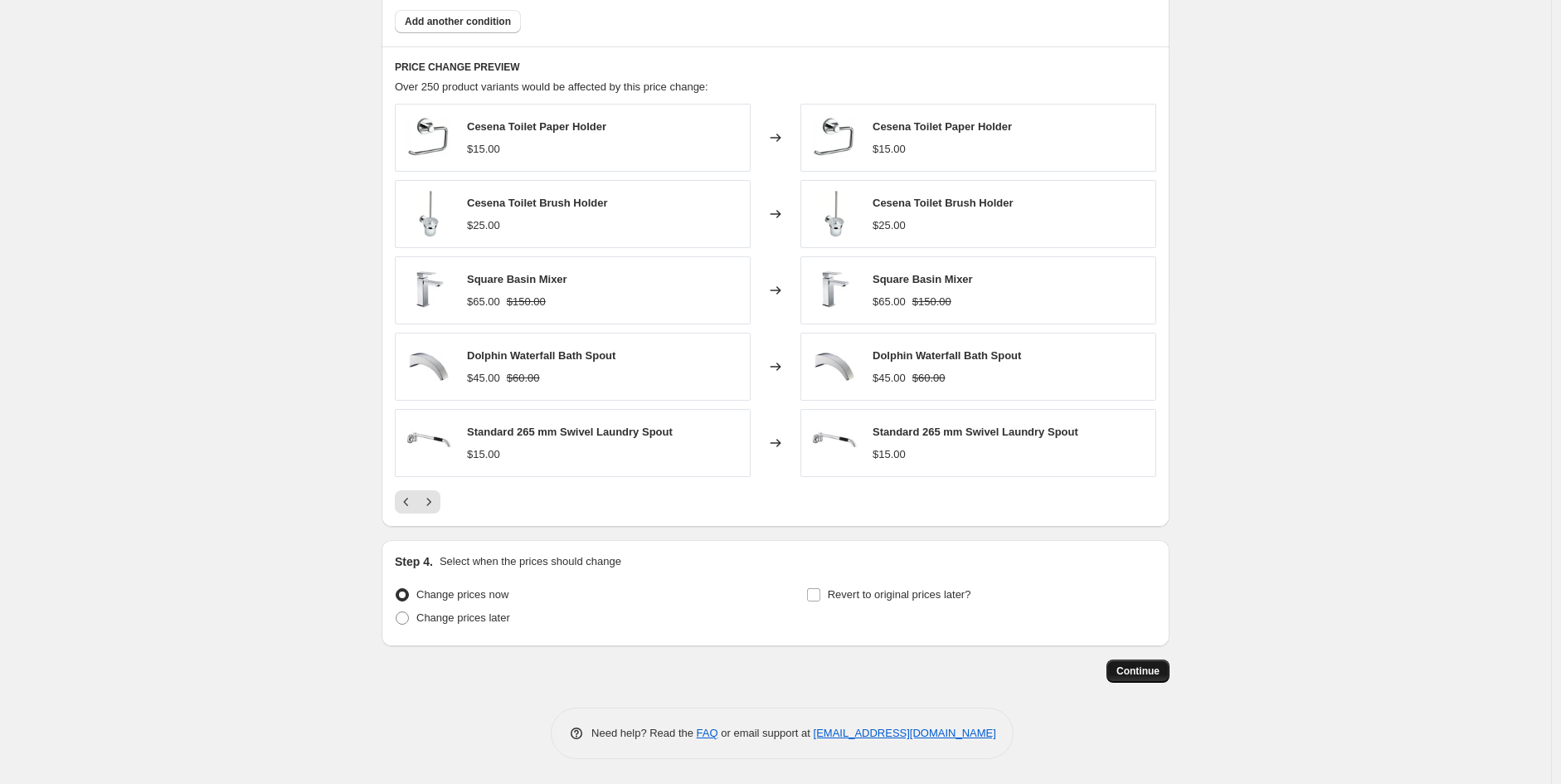
click at [1139, 664] on span "Continue" at bounding box center [1138, 671] width 43 height 13
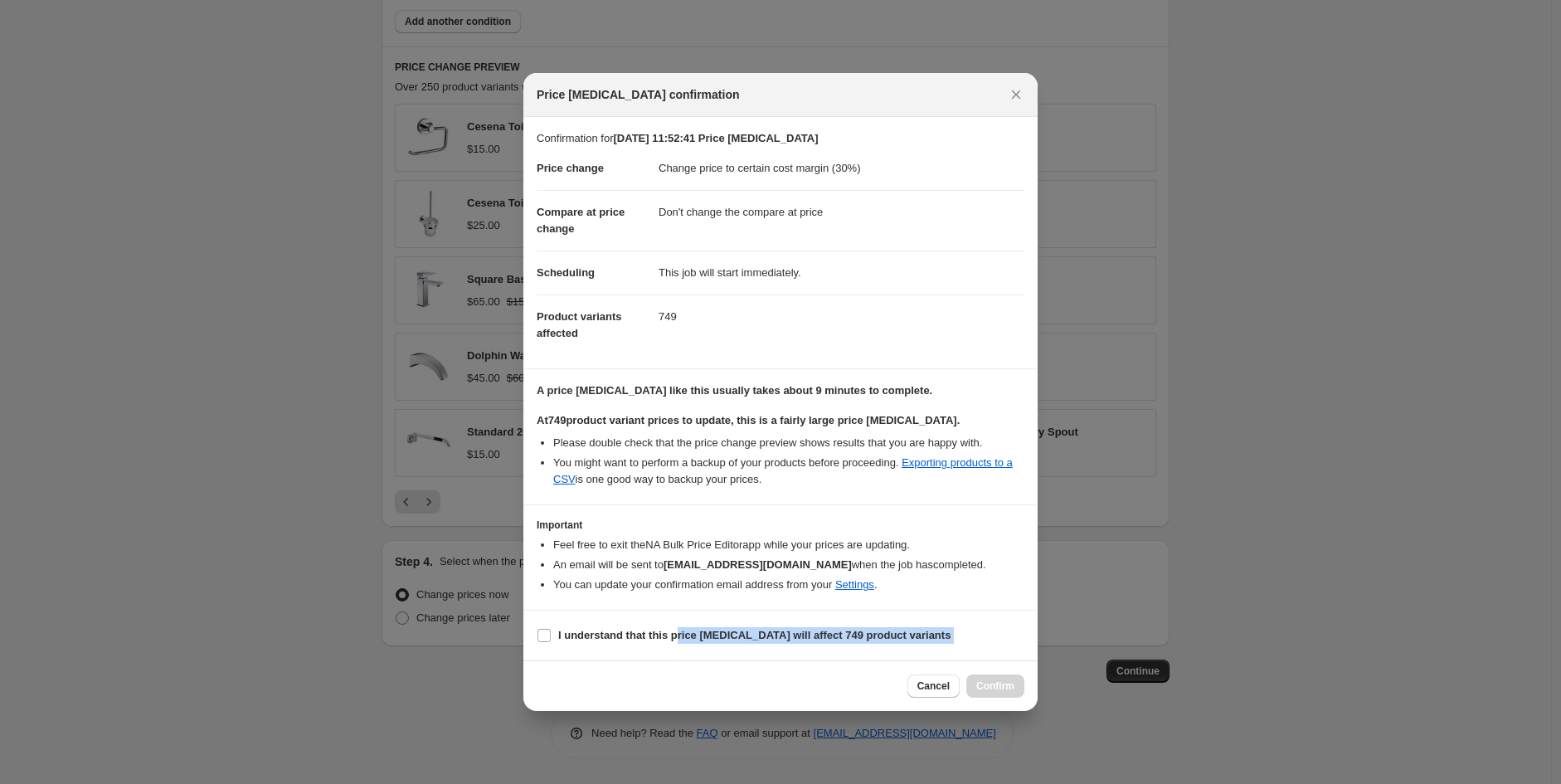
drag, startPoint x: 676, startPoint y: 643, endPoint x: 852, endPoint y: 683, distance: 180.5
click at [838, 686] on div "Price [MEDICAL_DATA] confirmation Confirmation for [DATE] 11:52:41 Price [MEDIC…" at bounding box center [780, 391] width 515 height 638
click at [933, 692] on span "Cancel" at bounding box center [933, 686] width 32 height 13
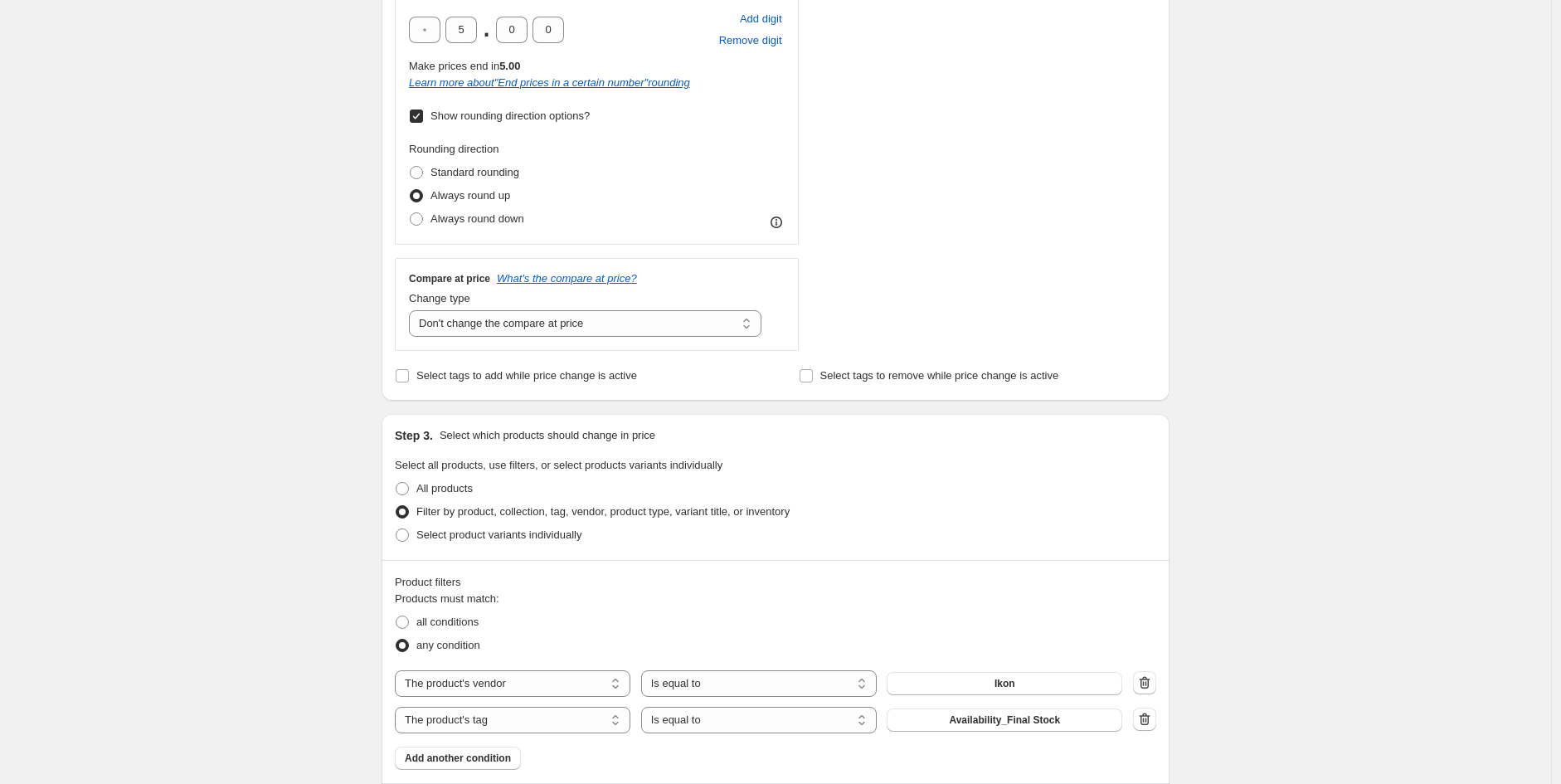
scroll to position [582, 0]
click at [473, 622] on span "all conditions" at bounding box center [447, 621] width 63 height 13
click at [397, 616] on input "all conditions" at bounding box center [396, 615] width 1 height 1
radio input "true"
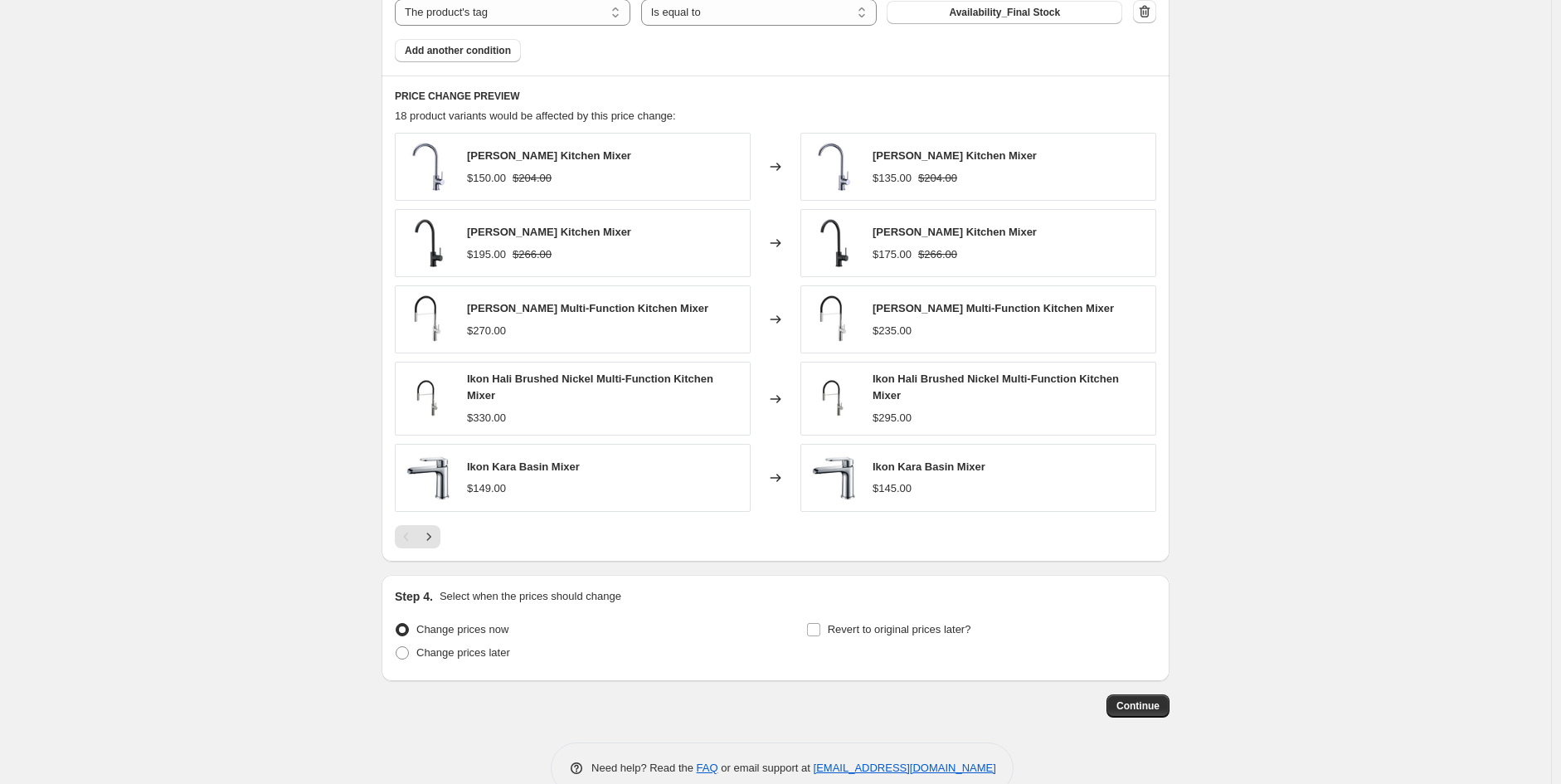
scroll to position [1324, 0]
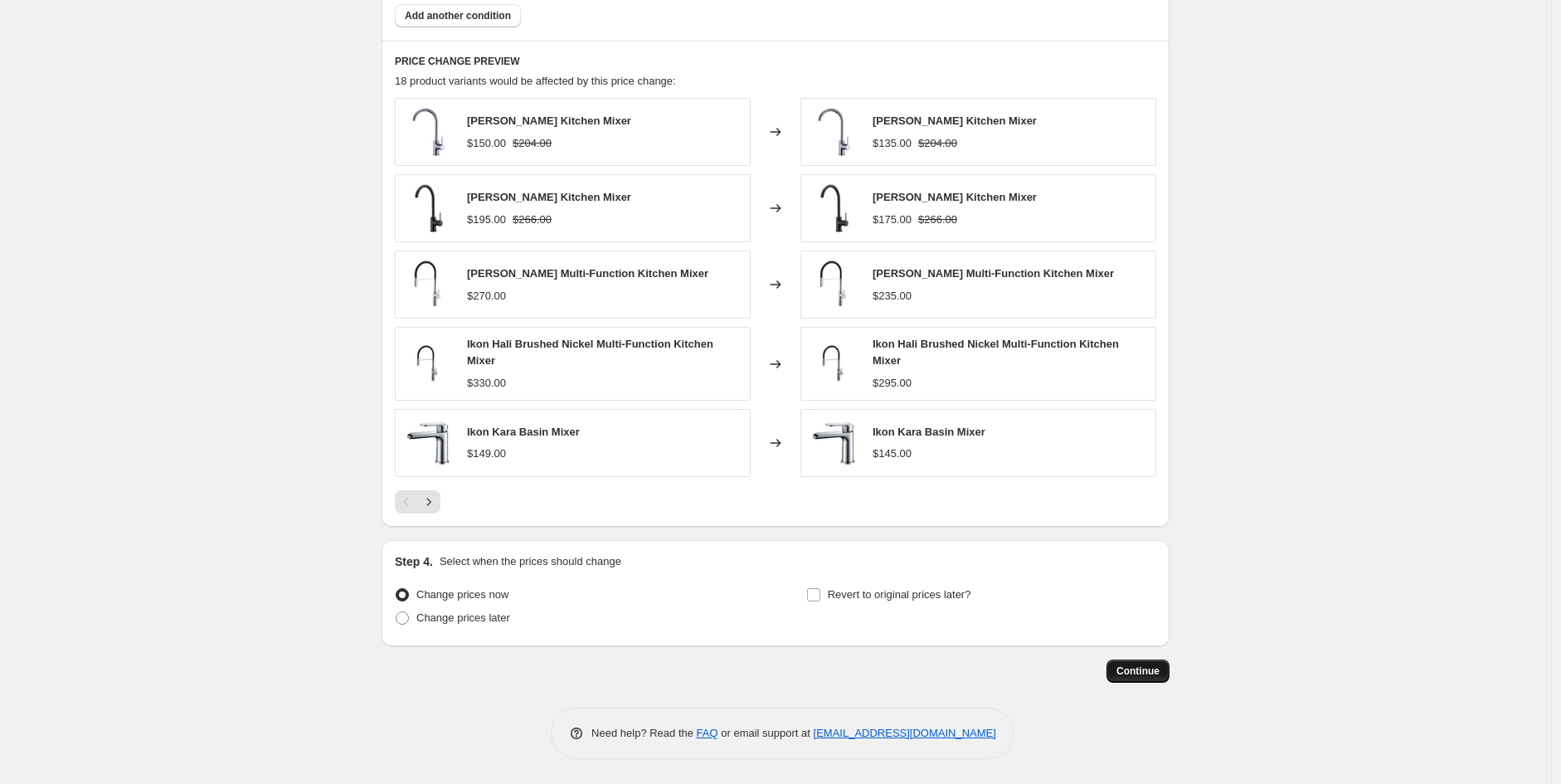
click at [1165, 672] on button "Continue" at bounding box center [1138, 671] width 63 height 23
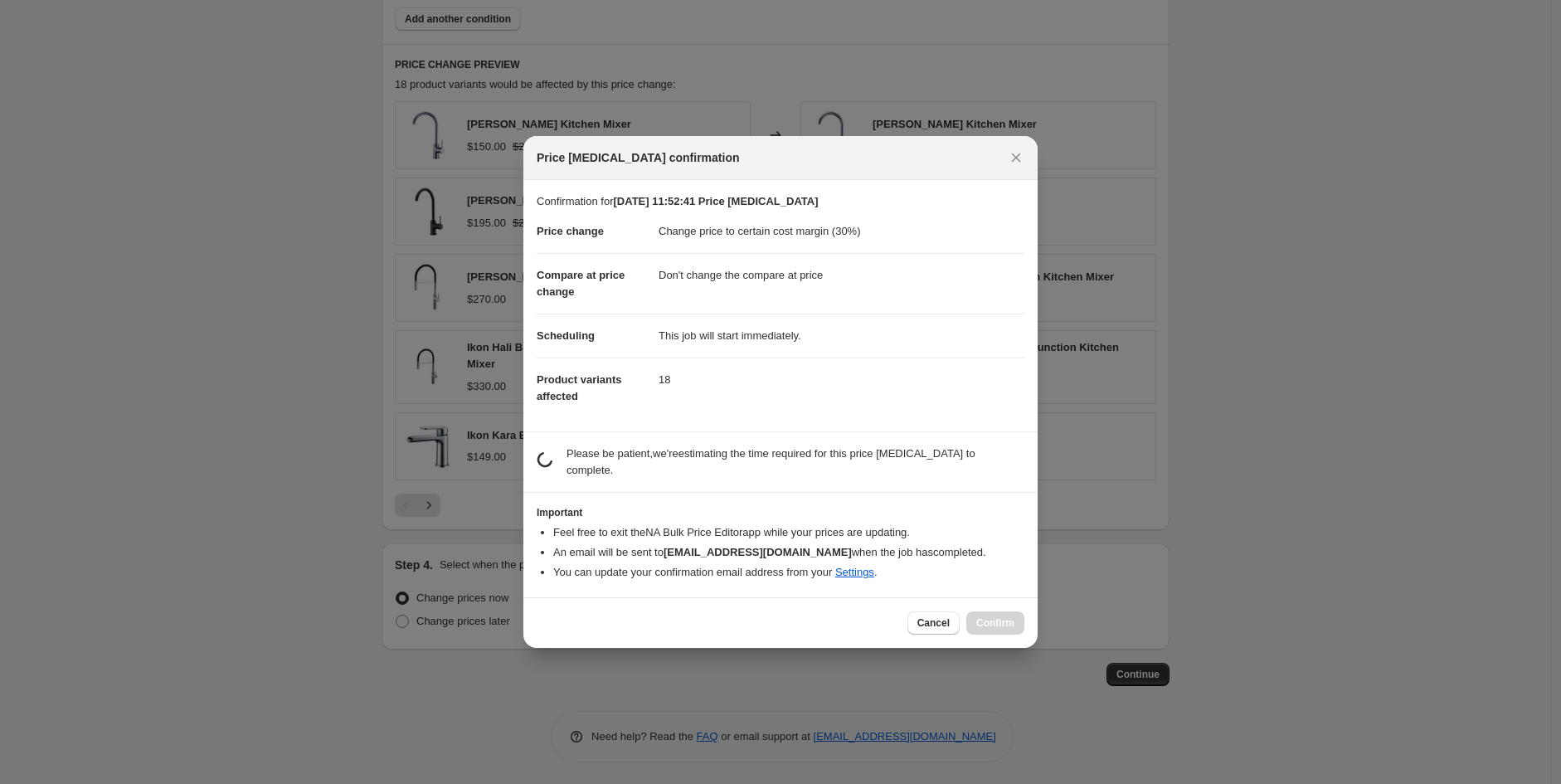
scroll to position [0, 0]
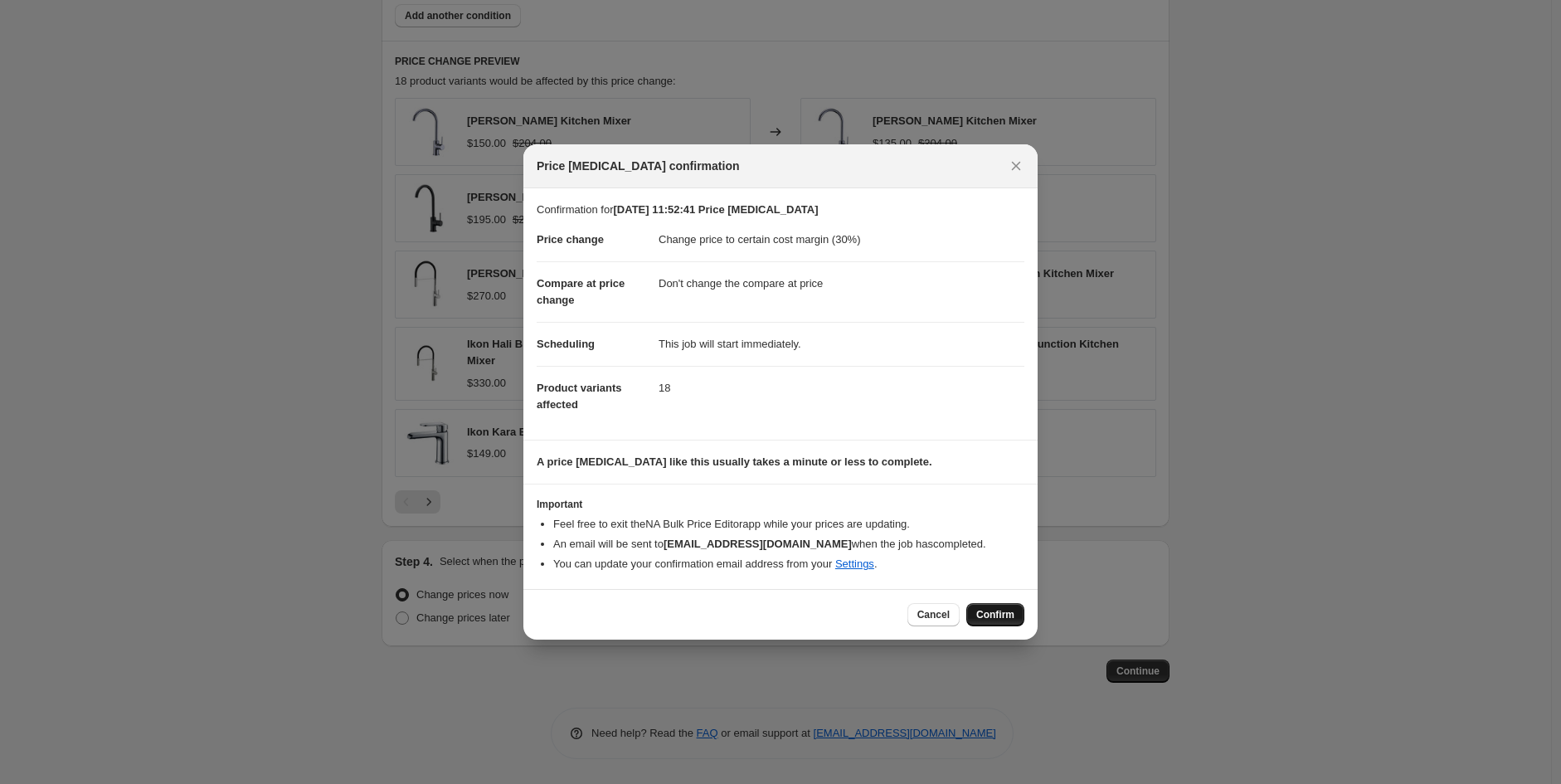
click at [998, 622] on button "Confirm" at bounding box center [995, 614] width 58 height 23
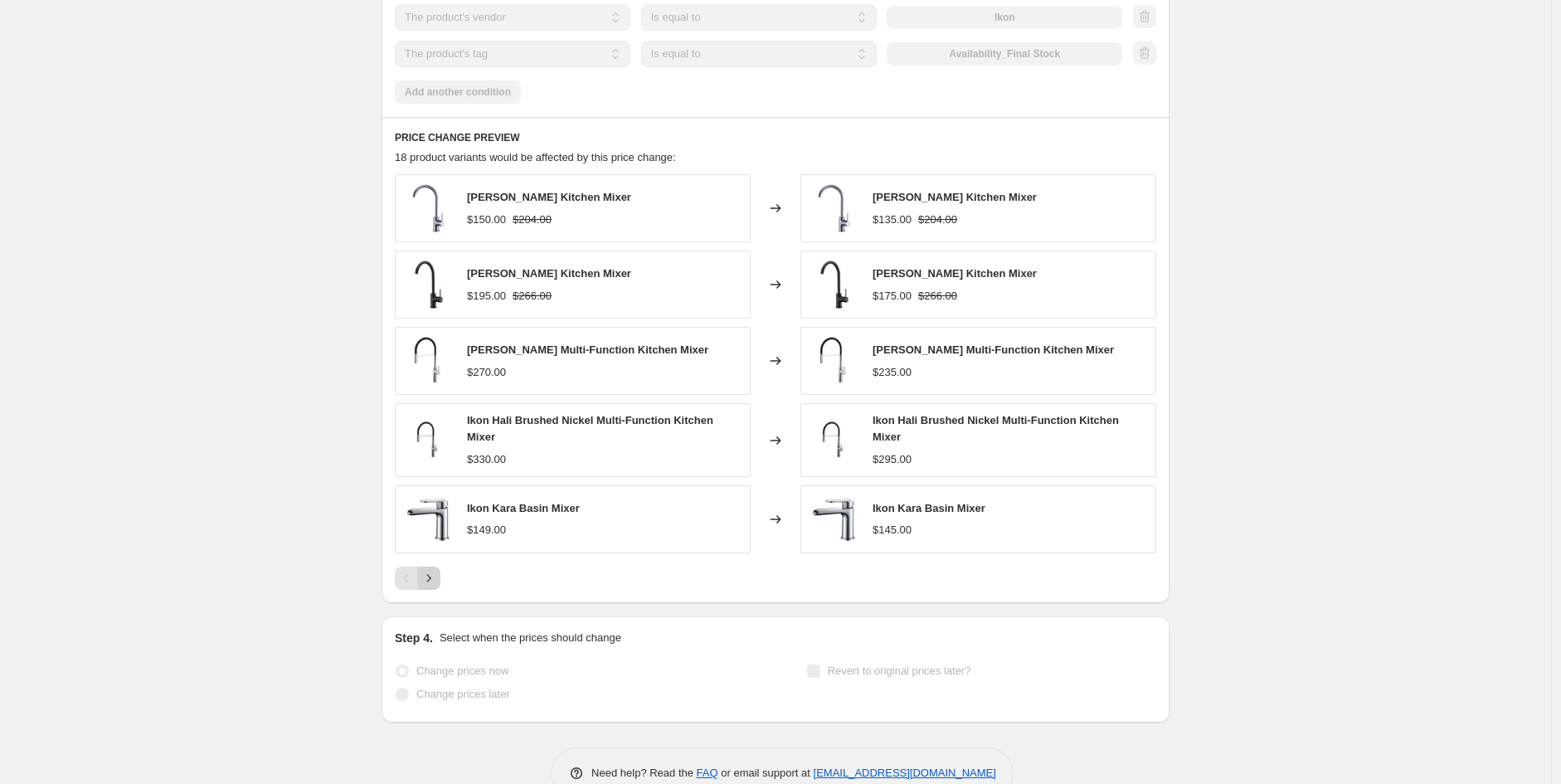
scroll to position [1368, 0]
click at [434, 582] on icon "Next" at bounding box center [429, 576] width 17 height 17
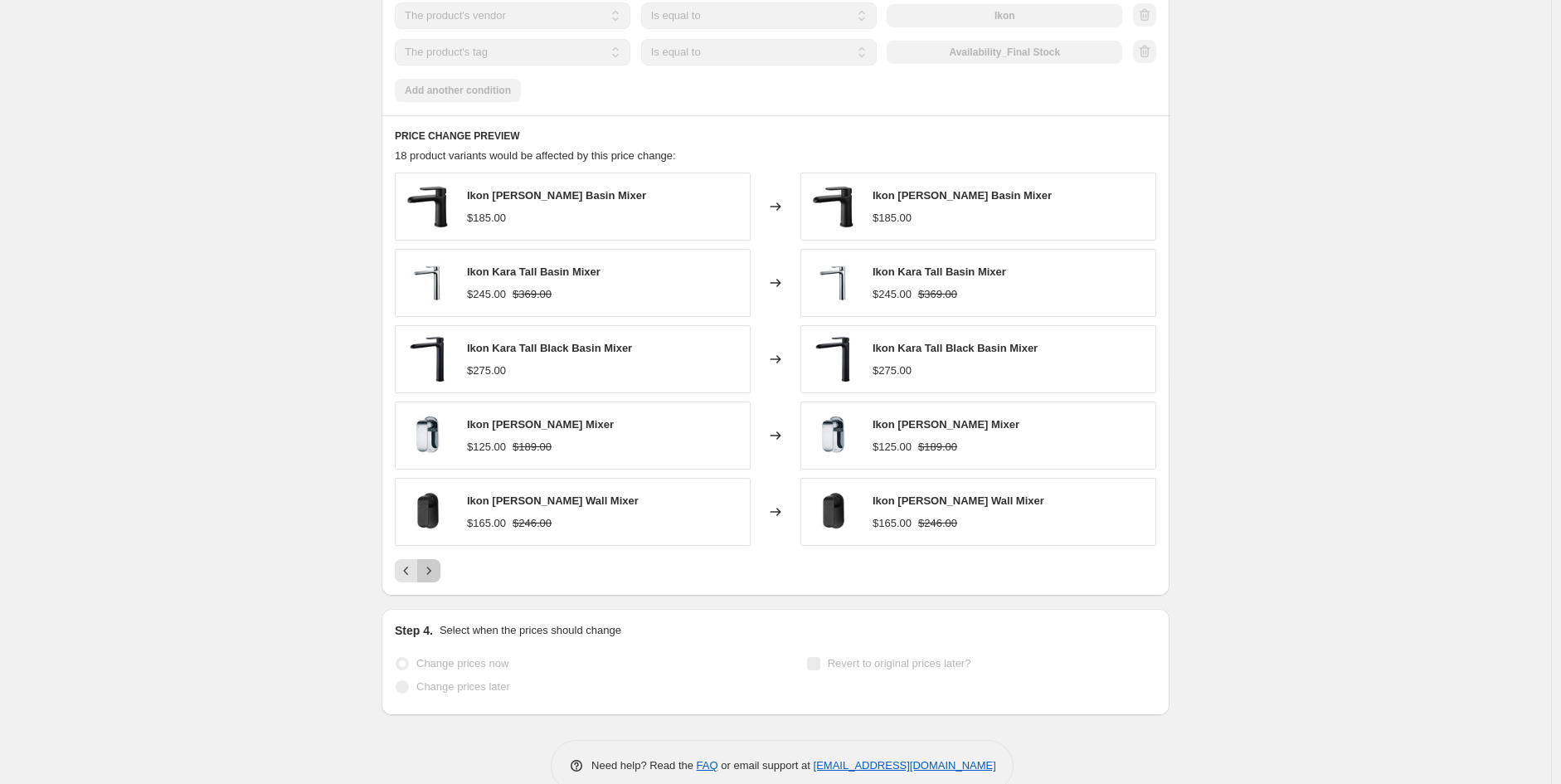
click at [437, 572] on icon "Next" at bounding box center [429, 571] width 17 height 17
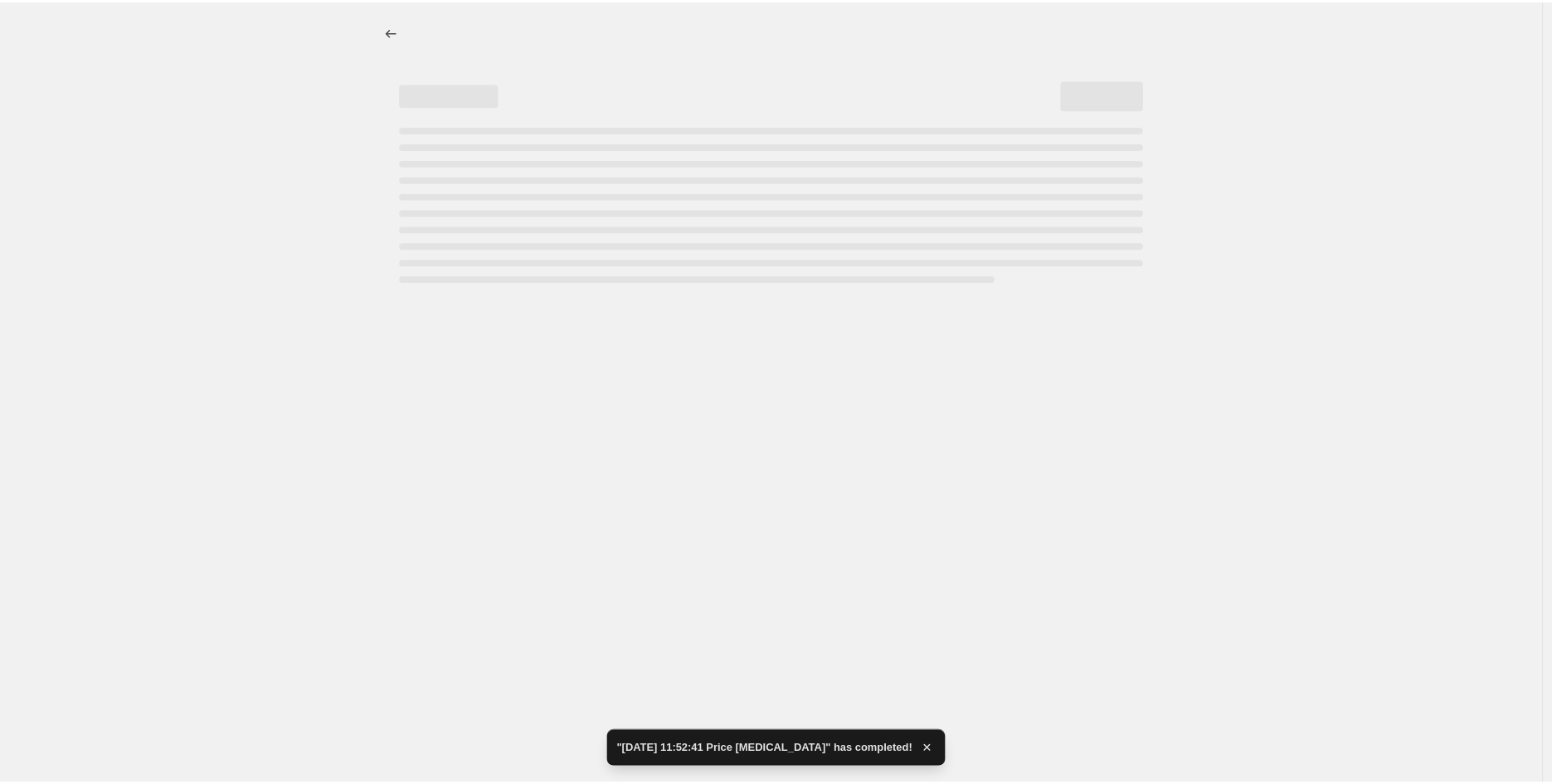
scroll to position [0, 0]
click at [433, 577] on div at bounding box center [780, 392] width 1560 height 784
select select "margin"
select select "no_change"
select select "vendor"
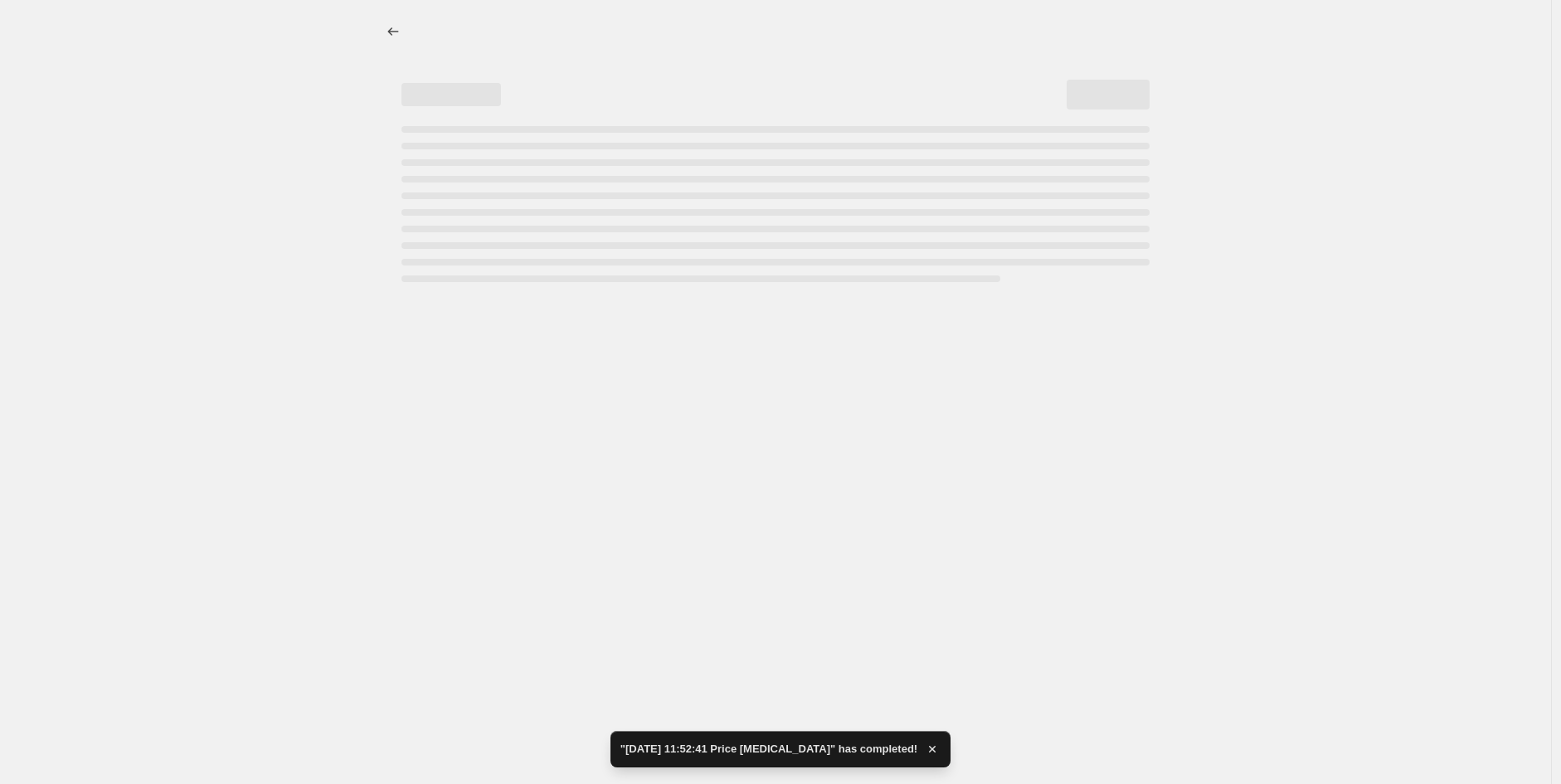
select select "tag"
